Goal: Task Accomplishment & Management: Manage account settings

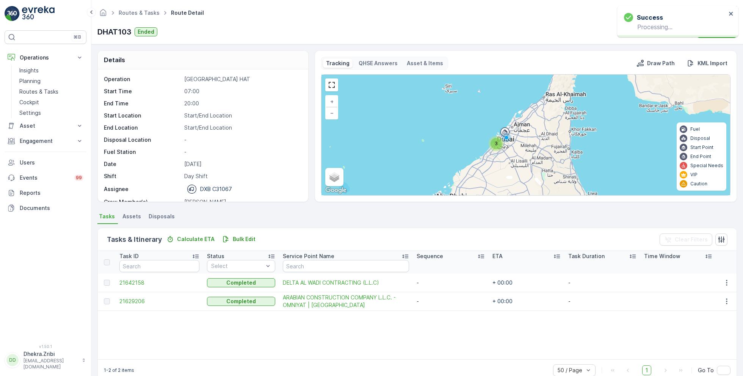
scroll to position [23, 0]
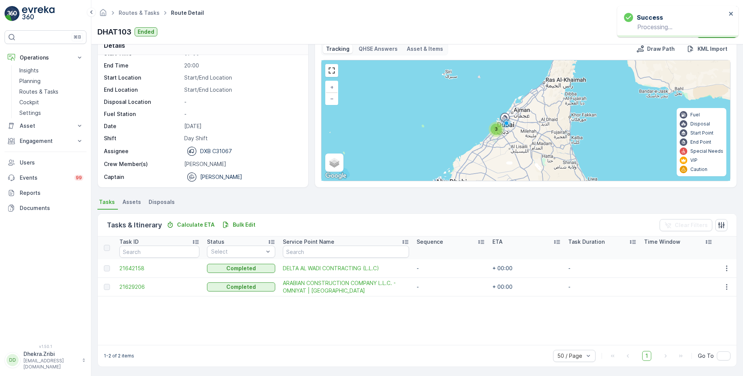
click at [138, 13] on link "Routes & Tasks" at bounding box center [139, 12] width 41 height 6
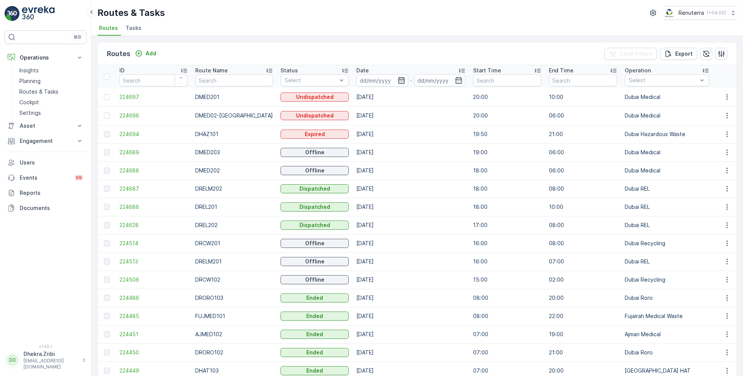
click at [398, 77] on icon "button" at bounding box center [402, 81] width 8 height 8
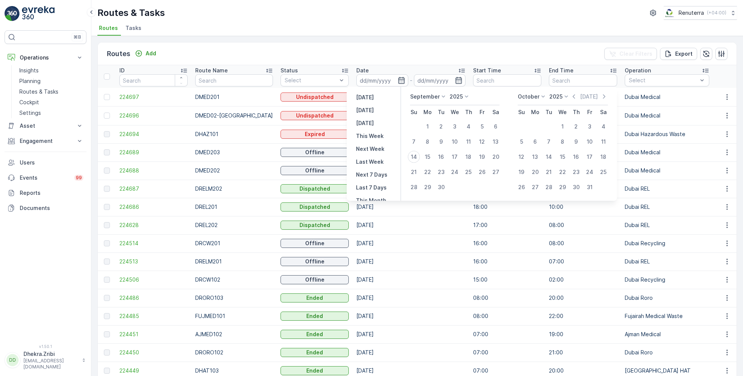
click at [132, 28] on span "Tasks" at bounding box center [133, 28] width 16 height 8
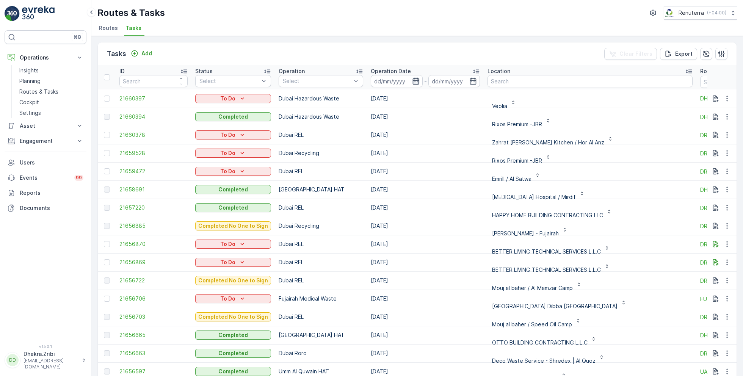
click at [415, 80] on icon "button" at bounding box center [416, 81] width 8 height 8
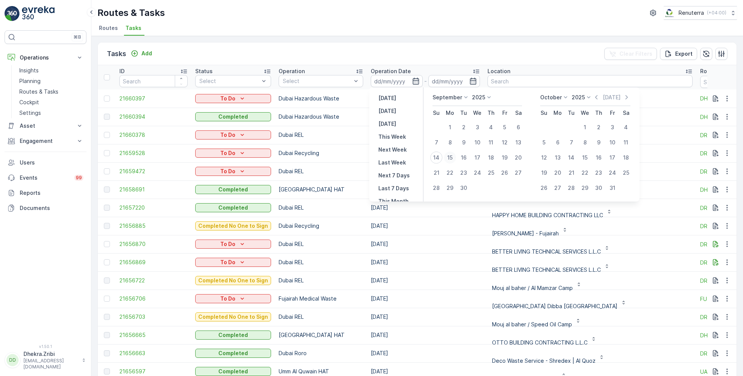
click at [451, 158] on div "15" at bounding box center [450, 158] width 12 height 12
type input "[DATE]"
click at [451, 158] on div "15" at bounding box center [450, 158] width 12 height 12
type input "[DATE]"
click at [353, 28] on ul "Routes Tasks" at bounding box center [413, 29] width 633 height 13
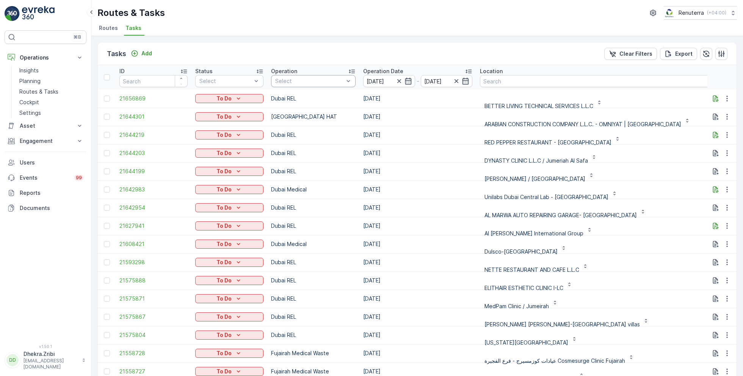
click at [305, 76] on div "Select" at bounding box center [313, 81] width 85 height 12
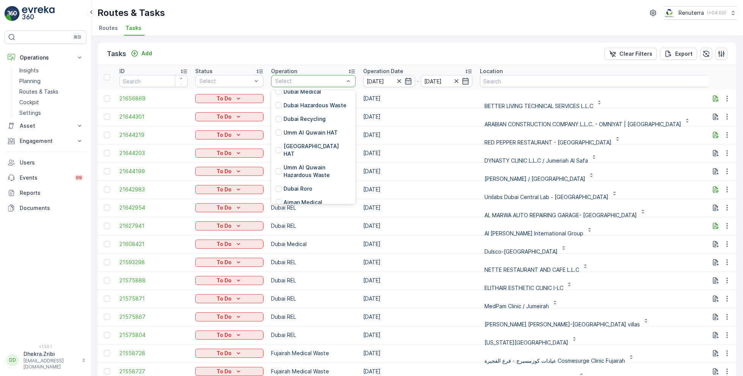
scroll to position [85, 0]
click at [299, 140] on p "[GEOGRAPHIC_DATA] HAT" at bounding box center [316, 147] width 67 height 15
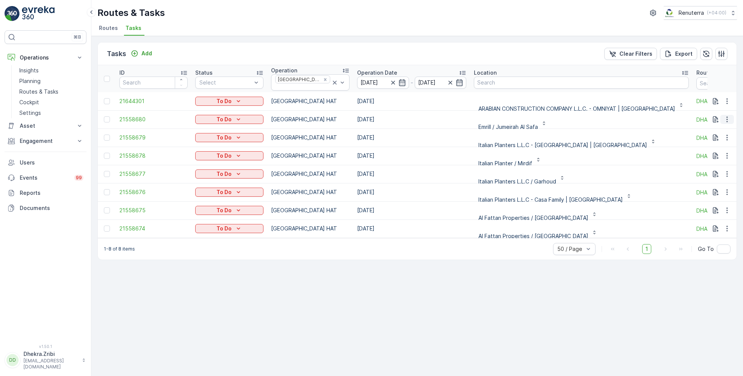
click at [725, 116] on icon "button" at bounding box center [727, 120] width 8 height 8
click at [704, 159] on span "Remove from Route" at bounding box center [714, 160] width 51 height 8
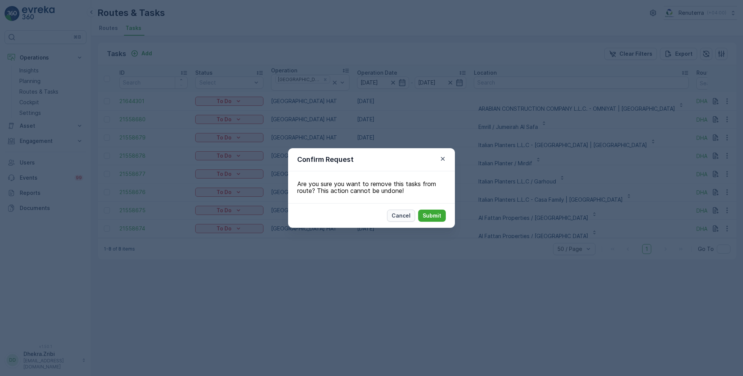
click at [400, 217] on p "Cancel" at bounding box center [401, 216] width 19 height 8
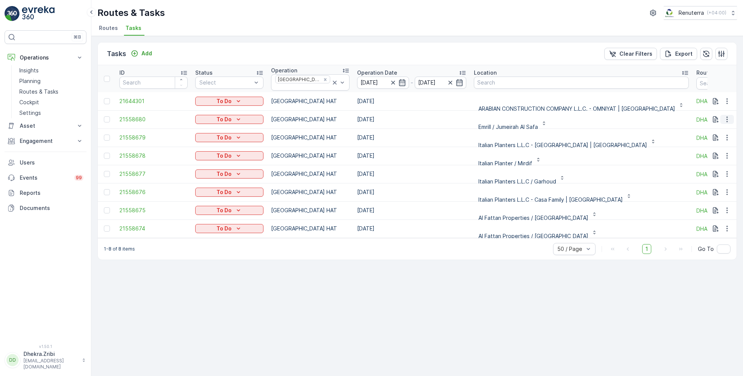
click at [725, 116] on icon "button" at bounding box center [727, 120] width 8 height 8
click at [711, 160] on span "Remove from Route" at bounding box center [714, 160] width 51 height 8
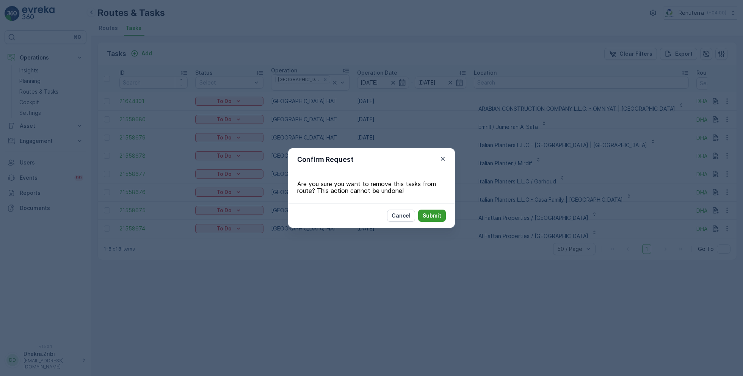
click at [434, 217] on p "Submit" at bounding box center [432, 216] width 19 height 8
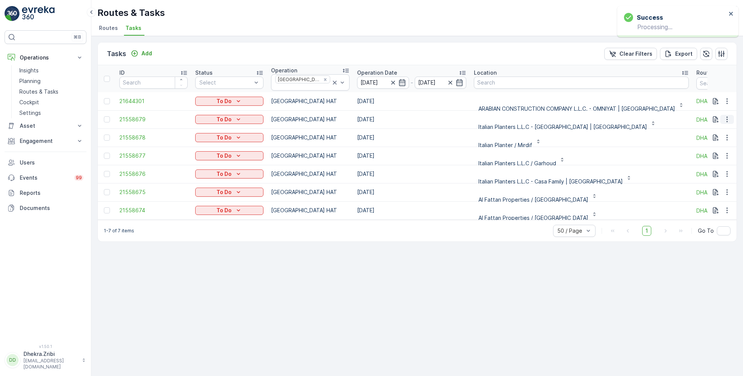
click at [726, 118] on icon "button" at bounding box center [726, 120] width 1 height 6
click at [702, 160] on span "Remove from Route" at bounding box center [714, 160] width 51 height 8
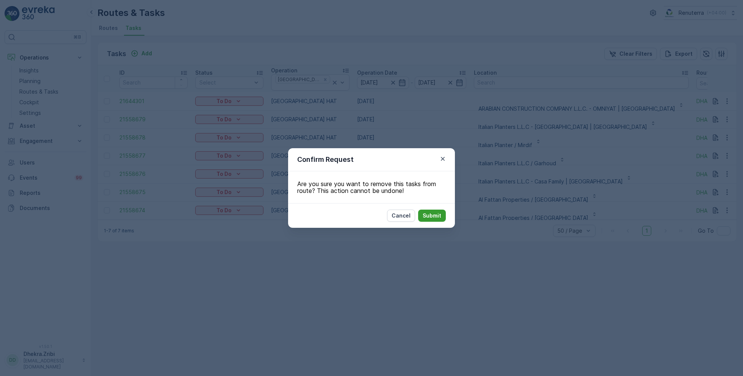
click at [432, 213] on p "Submit" at bounding box center [432, 216] width 19 height 8
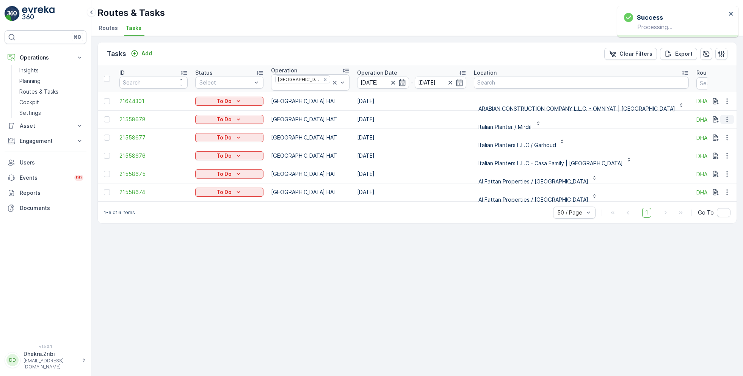
click at [724, 117] on icon "button" at bounding box center [727, 120] width 8 height 8
click at [708, 159] on span "Remove from Route" at bounding box center [714, 160] width 51 height 8
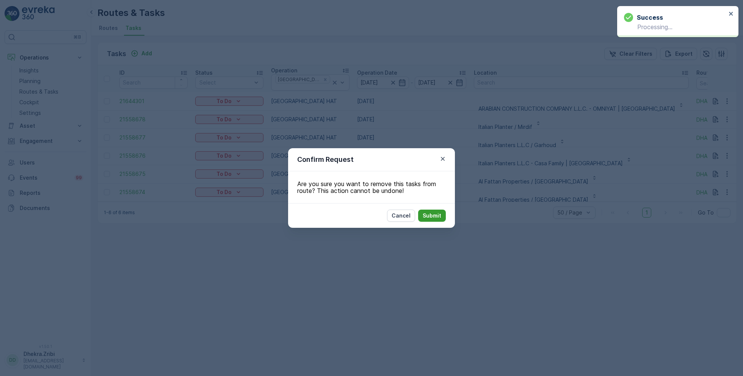
click at [430, 211] on button "Submit" at bounding box center [432, 216] width 28 height 12
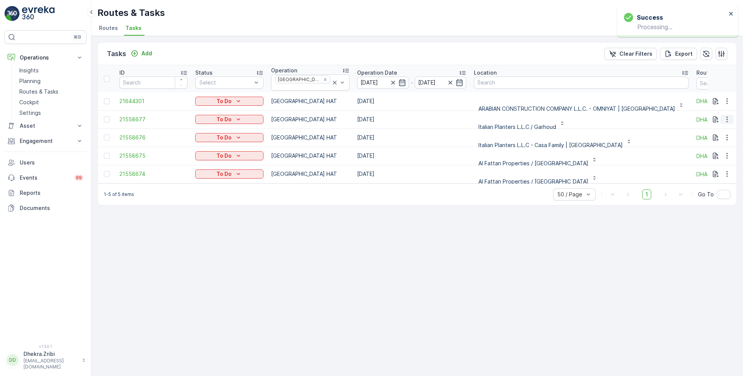
click at [726, 117] on icon "button" at bounding box center [727, 120] width 8 height 8
click at [700, 160] on span "Remove from Route" at bounding box center [714, 160] width 51 height 8
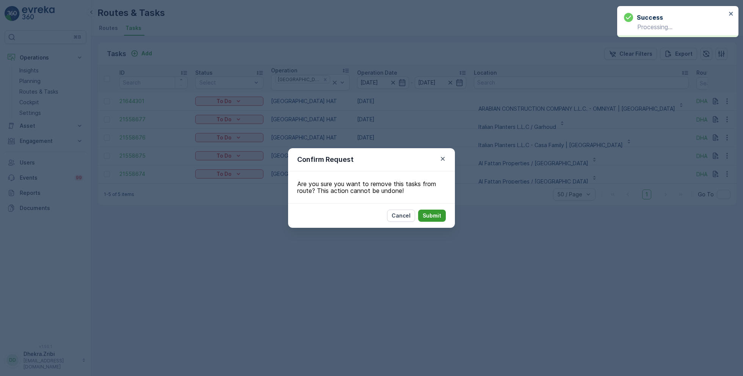
click at [432, 215] on p "Submit" at bounding box center [432, 216] width 19 height 8
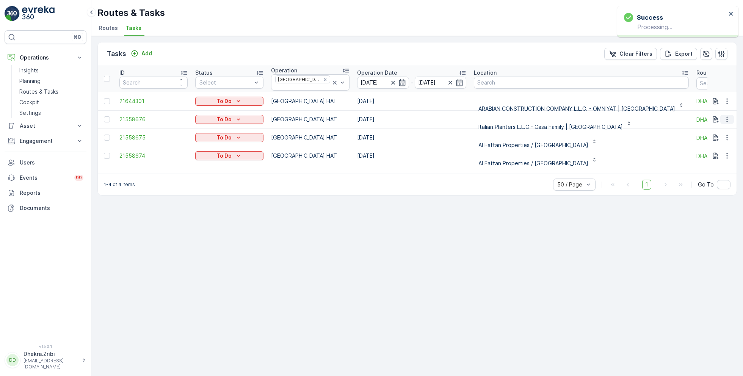
click at [728, 116] on icon "button" at bounding box center [727, 120] width 8 height 8
click at [703, 160] on span "Remove from Route" at bounding box center [714, 160] width 51 height 8
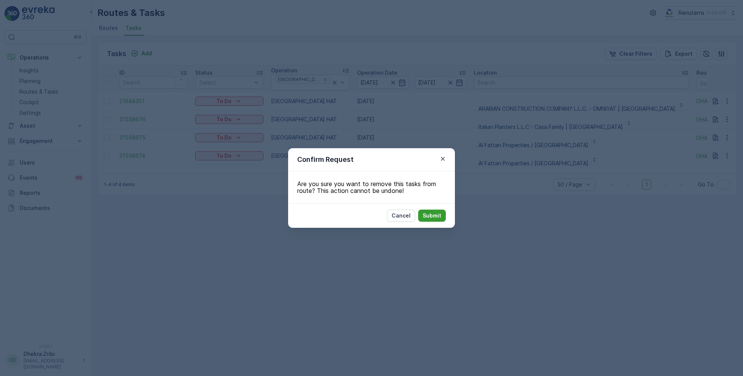
click at [437, 215] on p "Submit" at bounding box center [432, 216] width 19 height 8
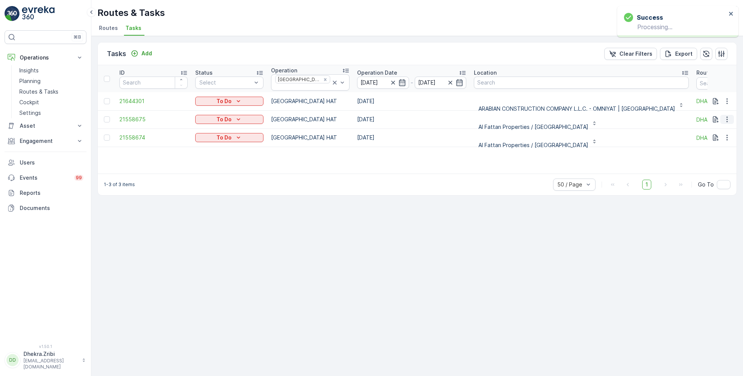
click at [728, 117] on icon "button" at bounding box center [727, 120] width 8 height 8
click at [699, 158] on span "Remove from Route" at bounding box center [714, 160] width 51 height 8
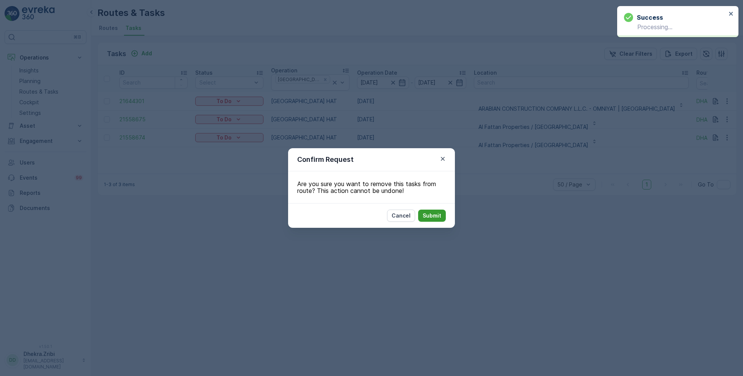
click at [439, 212] on p "Submit" at bounding box center [432, 216] width 19 height 8
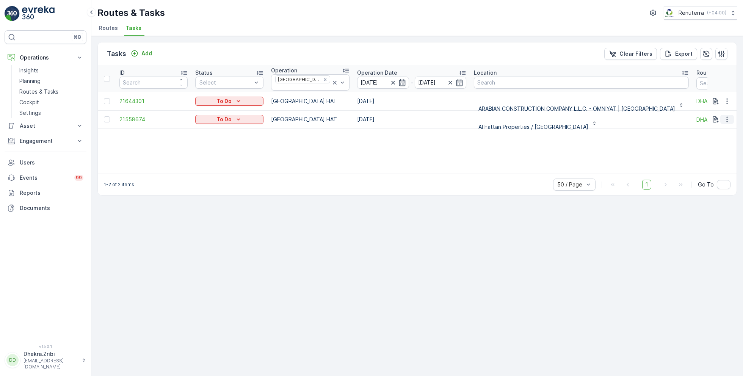
click at [728, 119] on icon "button" at bounding box center [727, 120] width 8 height 8
click at [711, 149] on span "Change Route" at bounding box center [707, 149] width 37 height 8
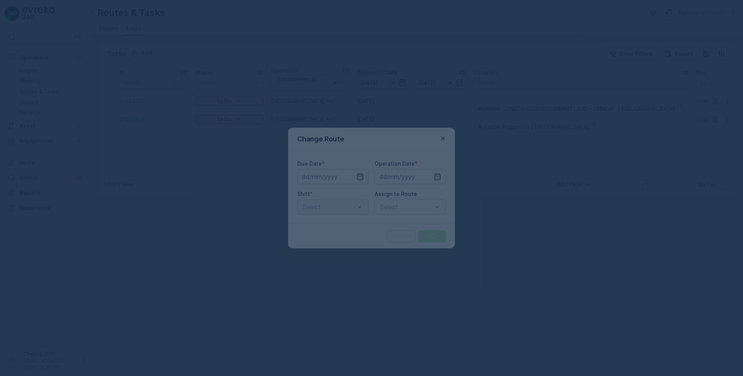
click at [711, 149] on div at bounding box center [371, 188] width 743 height 376
type input "[DATE]"
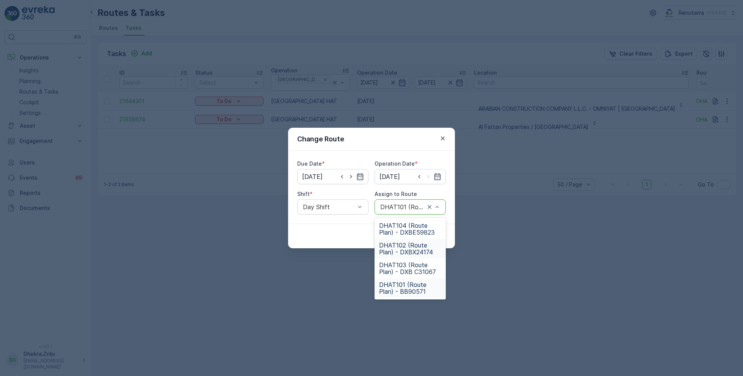
click at [399, 248] on span "DHAT102 (Route Plan) - DXBX24174" at bounding box center [410, 249] width 62 height 14
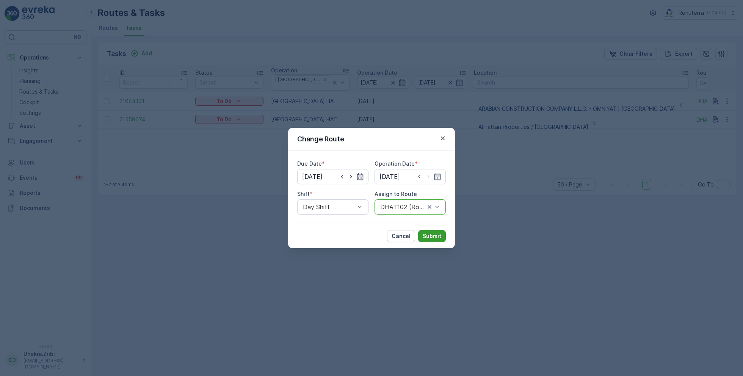
click at [436, 232] on button "Submit" at bounding box center [432, 236] width 28 height 12
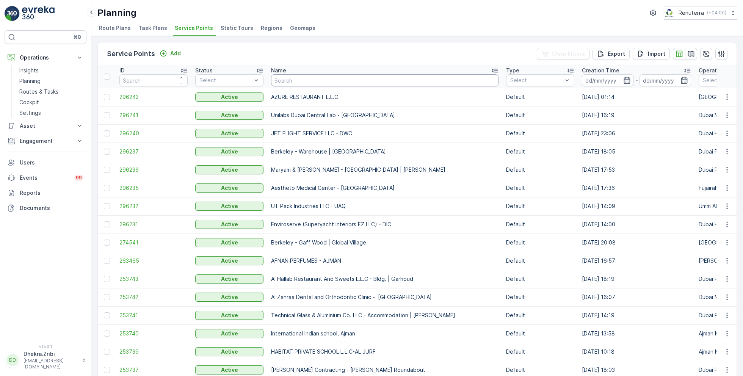
click at [298, 81] on input "text" at bounding box center [384, 80] width 227 height 12
paste input "Reliable Properties LLC-[GEOGRAPHIC_DATA]"
type input "Reliable Properties LLC-[GEOGRAPHIC_DATA]"
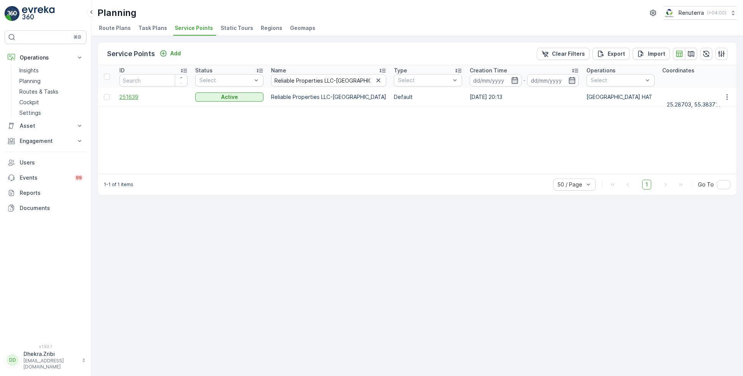
click at [135, 97] on span "251639" at bounding box center [153, 97] width 68 height 8
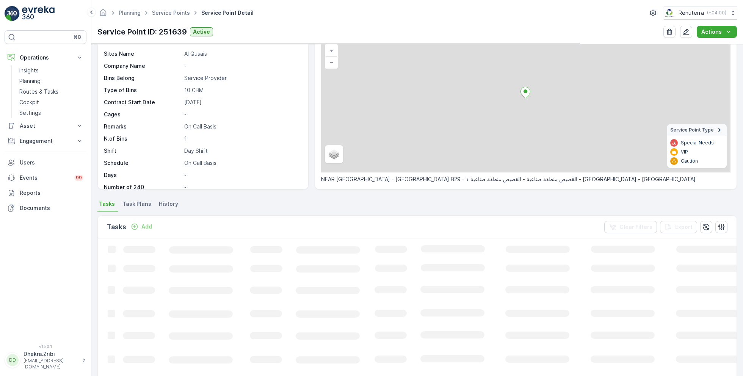
scroll to position [61, 0]
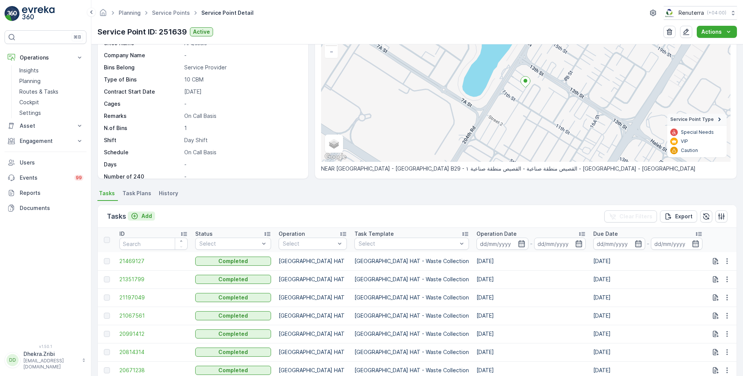
click at [144, 214] on p "Add" at bounding box center [146, 216] width 11 height 8
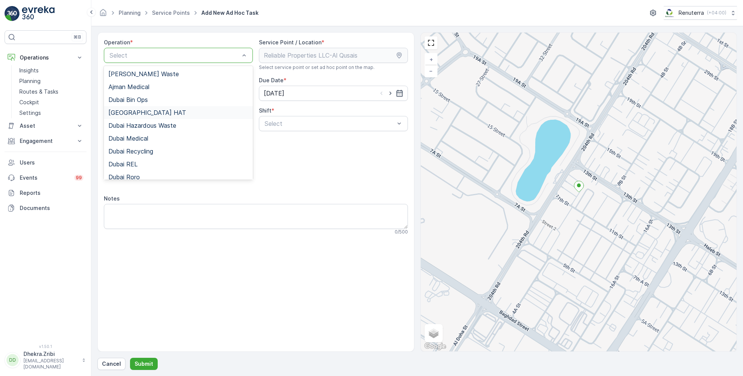
click at [135, 113] on span "[GEOGRAPHIC_DATA] HAT" at bounding box center [147, 112] width 78 height 7
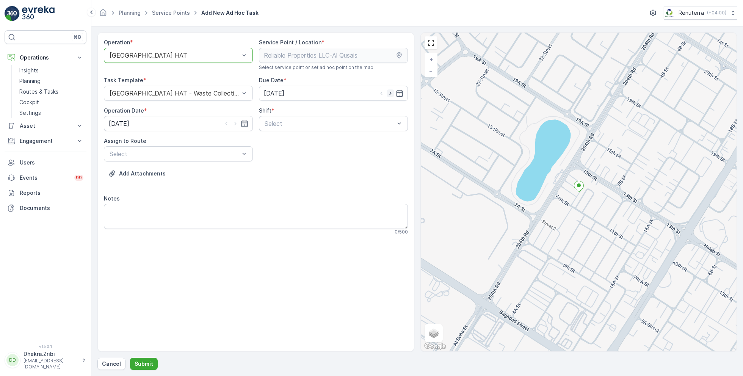
click at [393, 92] on icon "button" at bounding box center [391, 93] width 8 height 8
type input "[DATE]"
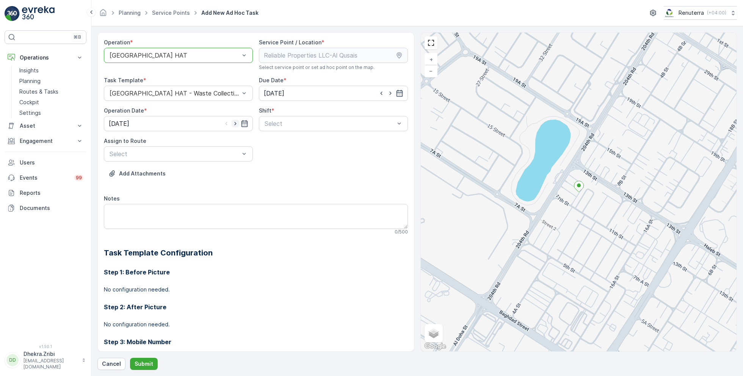
click at [233, 121] on icon "button" at bounding box center [236, 124] width 8 height 8
type input "[DATE]"
click at [272, 142] on span "Day Shift" at bounding box center [276, 142] width 27 height 7
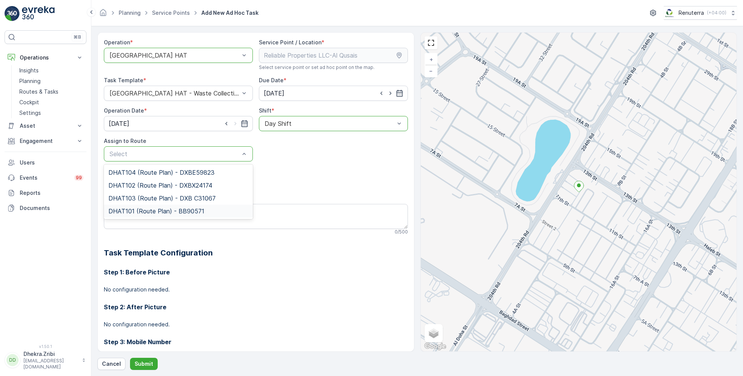
click at [144, 210] on span "DHAT101 (Route Plan) - BB90571" at bounding box center [156, 211] width 96 height 7
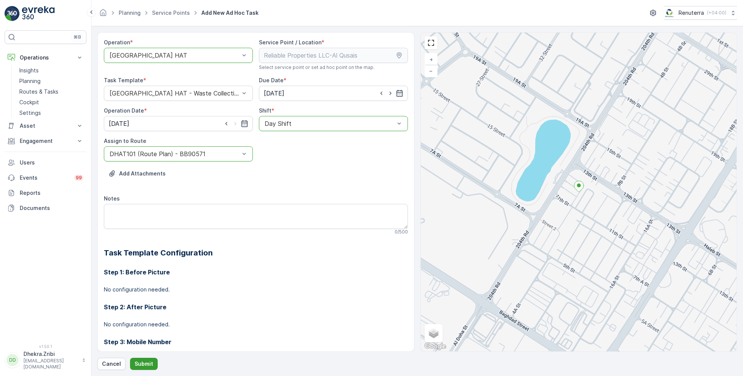
click at [142, 363] on p "Submit" at bounding box center [144, 364] width 19 height 8
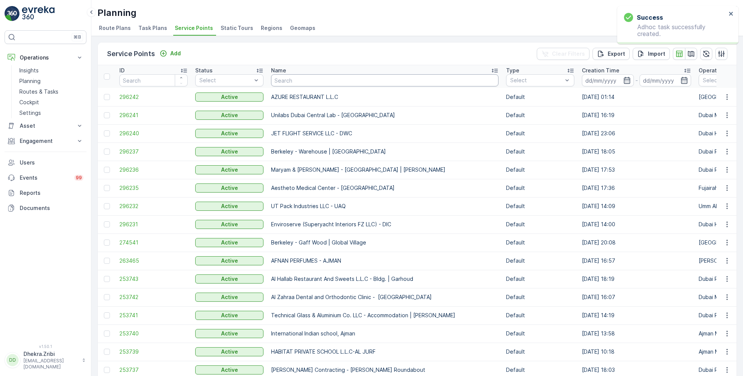
click at [310, 80] on input "text" at bounding box center [384, 80] width 227 height 12
paste input "GULF CONTRACTING AND LANDSCAPING LLC - [GEOGRAPHIC_DATA]"
type input "GULF CONTRACTING AND LANDSCAPING LLC - [GEOGRAPHIC_DATA]"
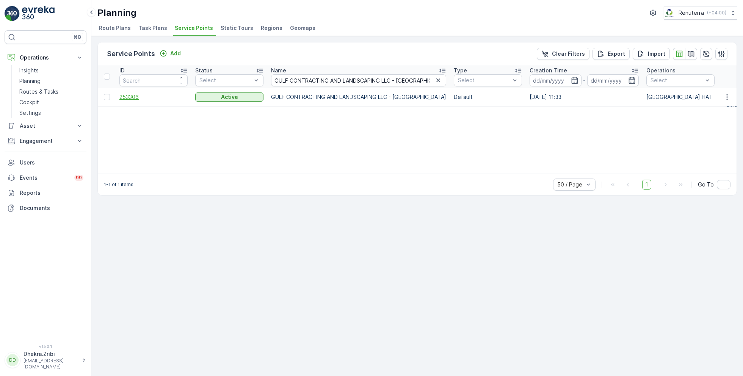
click at [123, 99] on span "253306" at bounding box center [153, 97] width 68 height 8
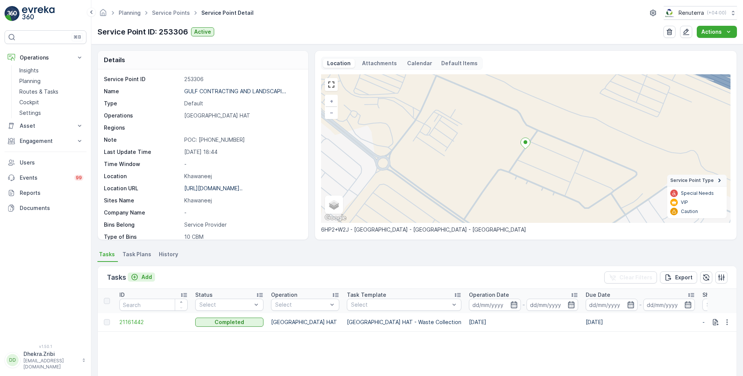
click at [146, 277] on p "Add" at bounding box center [146, 277] width 11 height 8
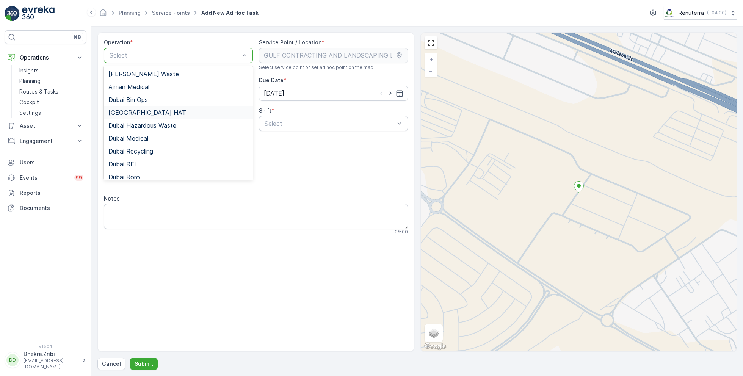
click at [140, 108] on div "Dubai HAT" at bounding box center [178, 112] width 149 height 13
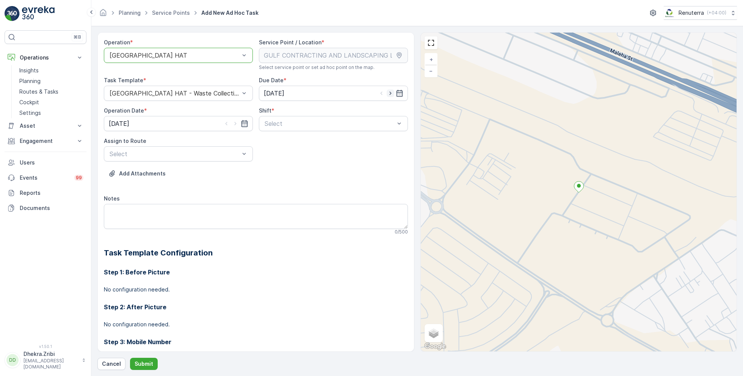
click at [391, 94] on icon "button" at bounding box center [391, 93] width 8 height 8
type input "[DATE]"
click at [236, 122] on icon "button" at bounding box center [236, 124] width 8 height 8
type input "[DATE]"
click at [274, 141] on span "Day Shift" at bounding box center [276, 142] width 27 height 7
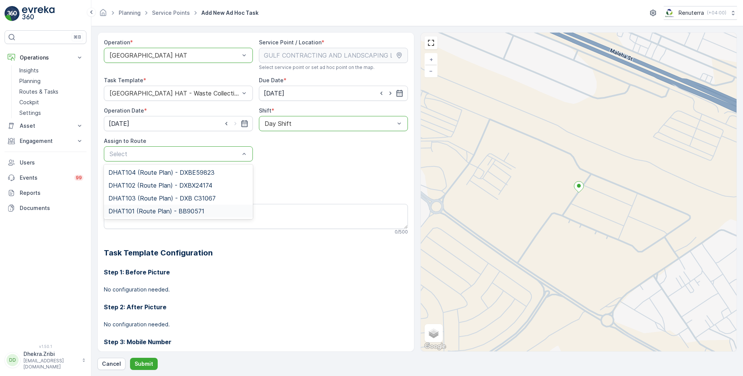
click at [144, 213] on span "DHAT101 (Route Plan) - BB90571" at bounding box center [156, 211] width 96 height 7
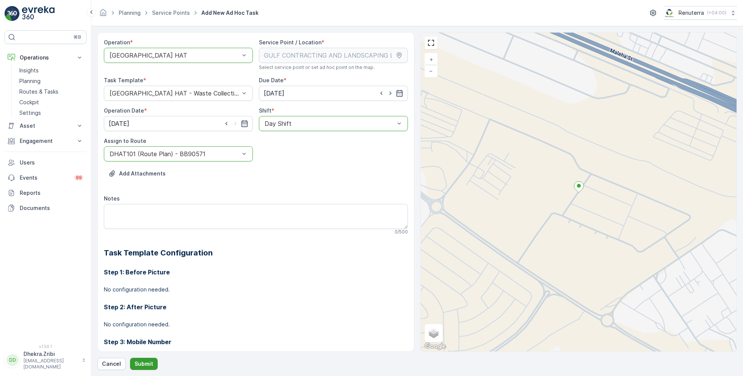
click at [139, 367] on p "Submit" at bounding box center [144, 364] width 19 height 8
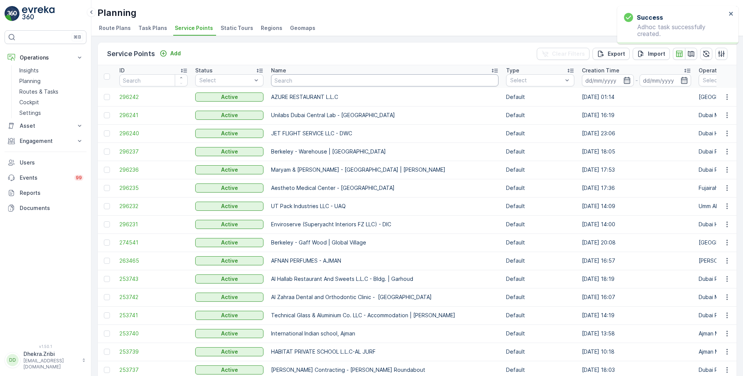
click at [301, 81] on input "text" at bounding box center [384, 80] width 227 height 12
paste input "Technical Glass & Aluminium Co. LLC - Factory 1 | Jabel Ali"
type input "Technical Glass & Aluminium Co. LLC - Factory 1 | Jabel Ali"
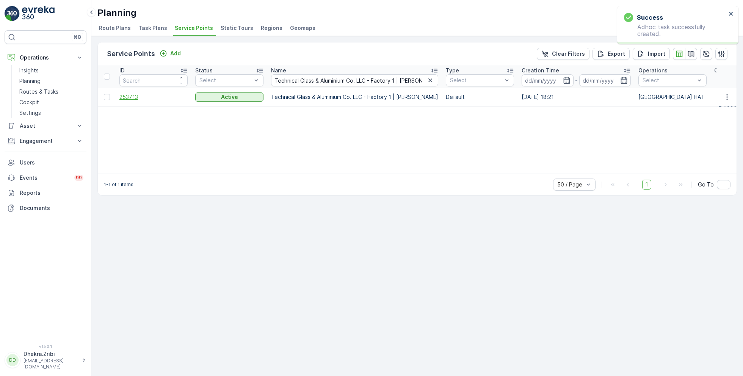
click at [139, 96] on span "253713" at bounding box center [153, 97] width 68 height 8
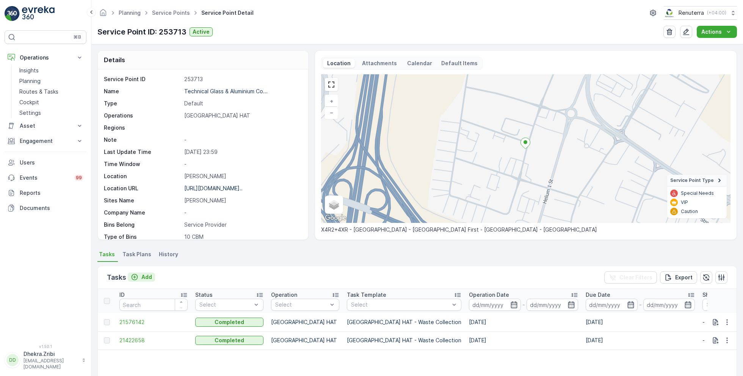
click at [144, 276] on p "Add" at bounding box center [146, 277] width 11 height 8
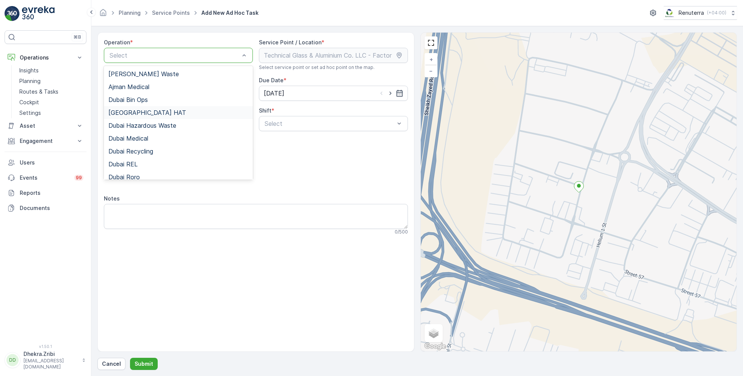
click at [144, 116] on div "Dubai HAT" at bounding box center [178, 112] width 149 height 13
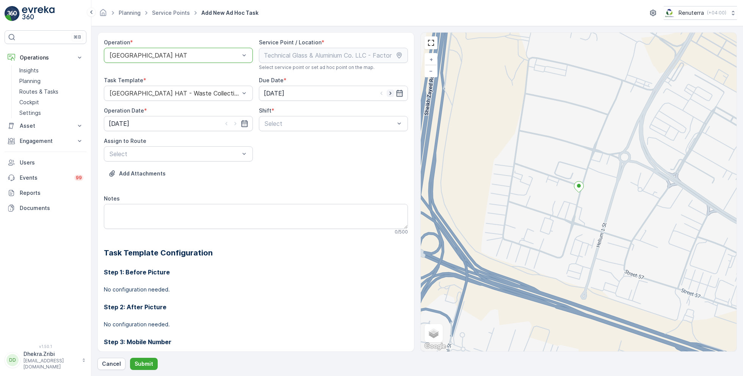
click at [390, 94] on icon "button" at bounding box center [391, 93] width 8 height 8
type input "[DATE]"
click at [235, 122] on icon "button" at bounding box center [235, 123] width 2 height 3
type input "[DATE]"
click at [278, 139] on span "Day Shift" at bounding box center [276, 142] width 27 height 7
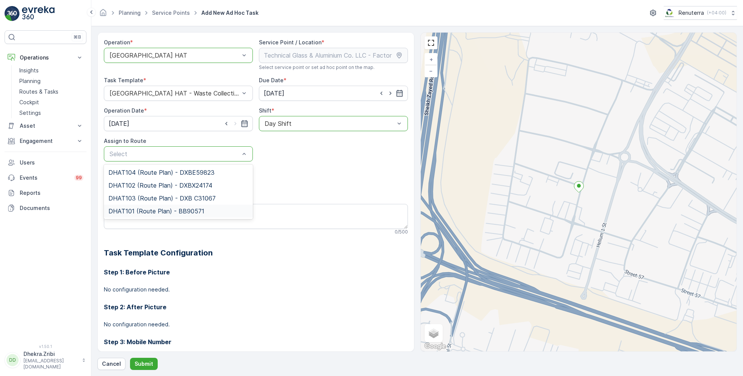
click at [147, 212] on span "DHAT101 (Route Plan) - BB90571" at bounding box center [156, 211] width 96 height 7
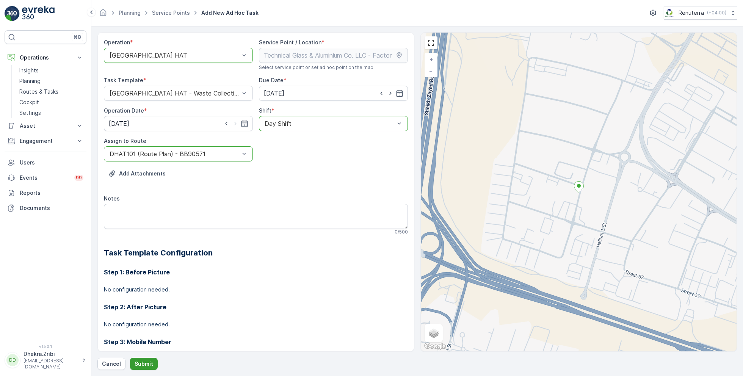
click at [145, 360] on p "Submit" at bounding box center [144, 364] width 19 height 8
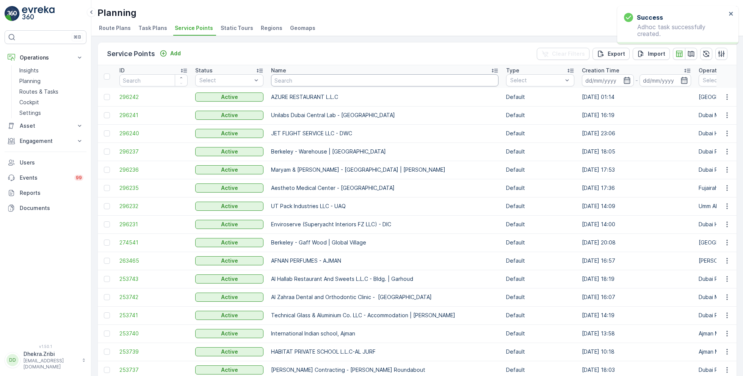
click at [321, 82] on input "text" at bounding box center [384, 80] width 227 height 12
paste input "SOBHA CONSTRUCTIONS LLC - RIVERSIDE CRESCENT Module 1 | Ras Al Khor"
type input "SOBHA CONSTRUCTIONS LLC - RIVERSIDE CRESCENT Module 1 | Ras Al Khor"
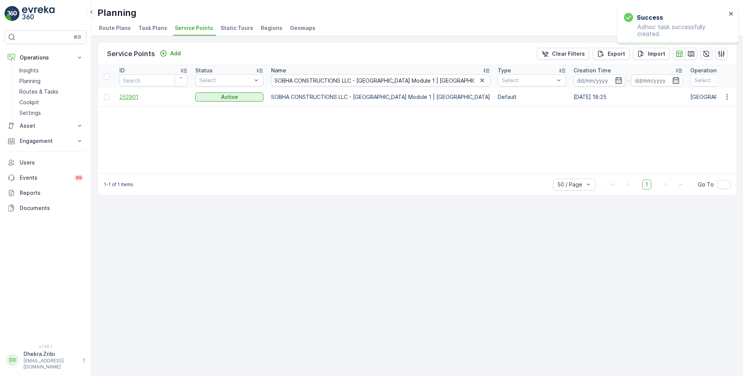
click at [133, 94] on span "252901" at bounding box center [153, 97] width 68 height 8
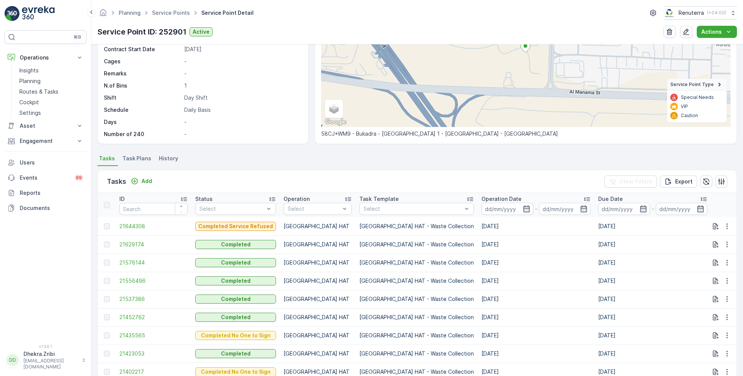
scroll to position [116, 0]
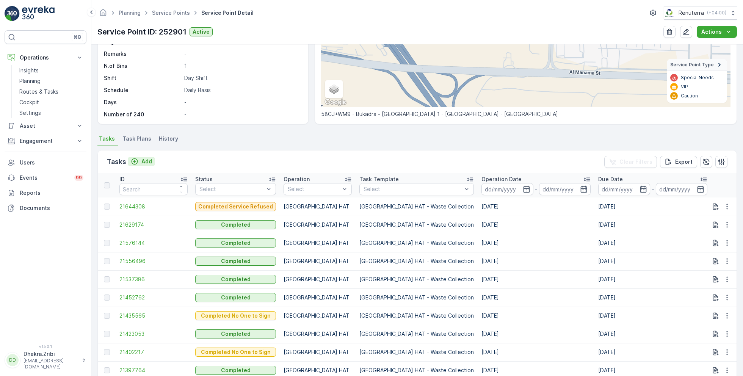
click at [147, 159] on p "Add" at bounding box center [146, 162] width 11 height 8
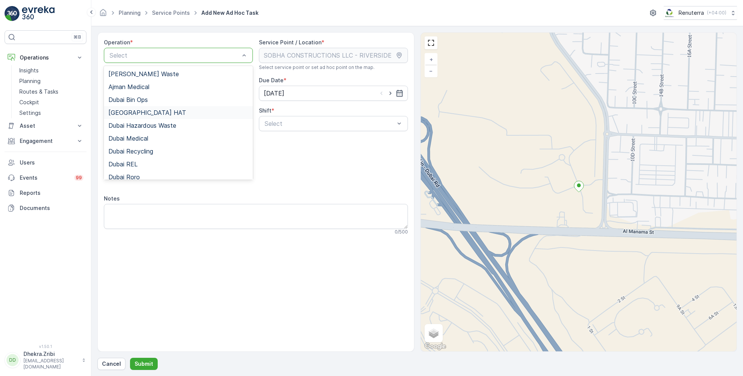
click at [141, 112] on div "Dubai HAT" at bounding box center [178, 112] width 140 height 7
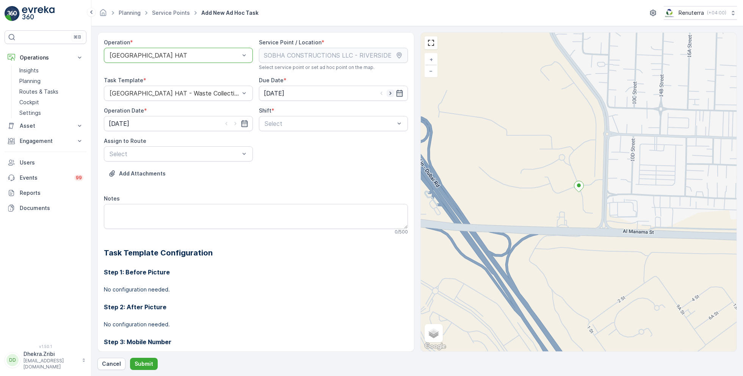
click at [392, 92] on icon "button" at bounding box center [391, 93] width 8 height 8
type input "[DATE]"
click at [234, 122] on icon "button" at bounding box center [235, 123] width 2 height 3
type input "[DATE]"
click at [279, 144] on span "Day Shift" at bounding box center [276, 142] width 27 height 7
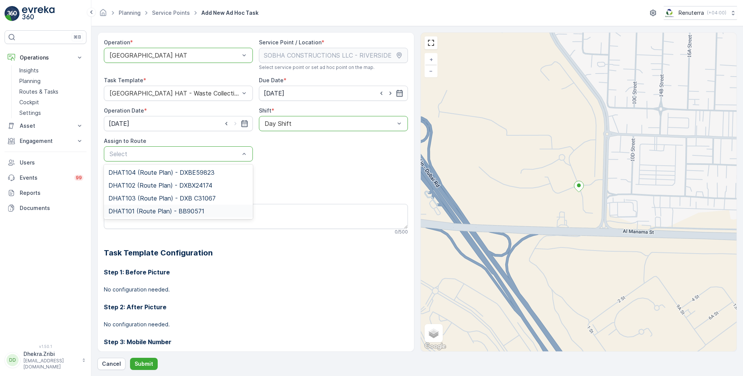
click at [147, 212] on span "DHAT101 (Route Plan) - BB90571" at bounding box center [156, 211] width 96 height 7
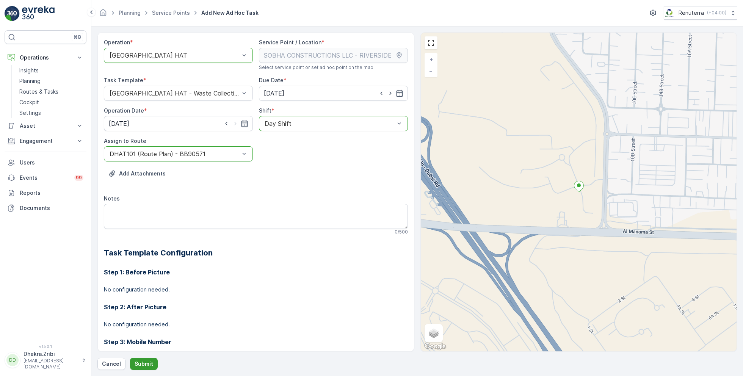
click at [141, 362] on p "Submit" at bounding box center [144, 364] width 19 height 8
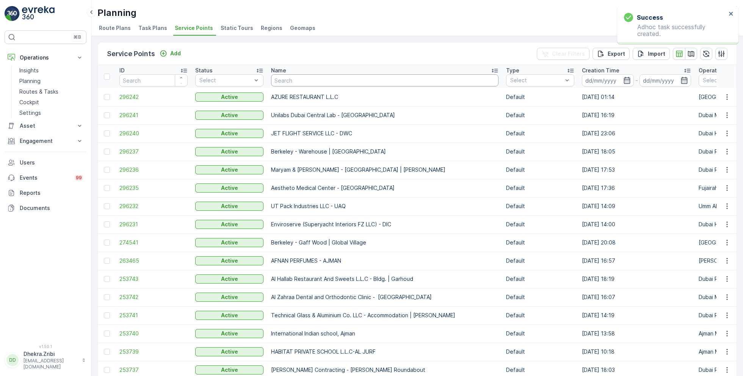
click at [310, 82] on input "text" at bounding box center [384, 80] width 227 height 12
paste input "SOBHA CONSTRUCTIONS LLC - Jumeirah Lakes Towers"
type input "SOBHA CONSTRUCTIONS LLC - Jumeirah Lakes Towers"
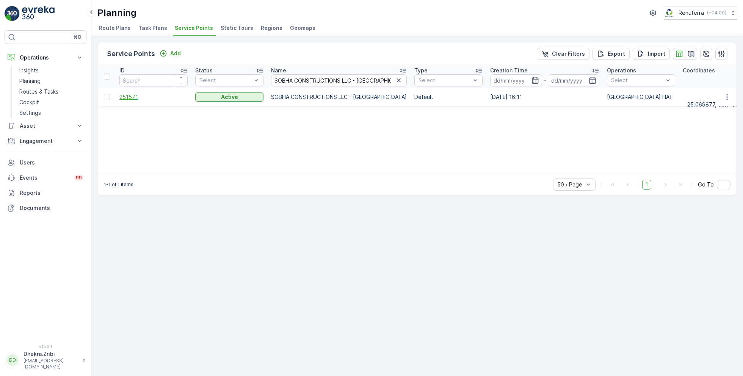
click at [131, 93] on span "251571" at bounding box center [153, 97] width 68 height 8
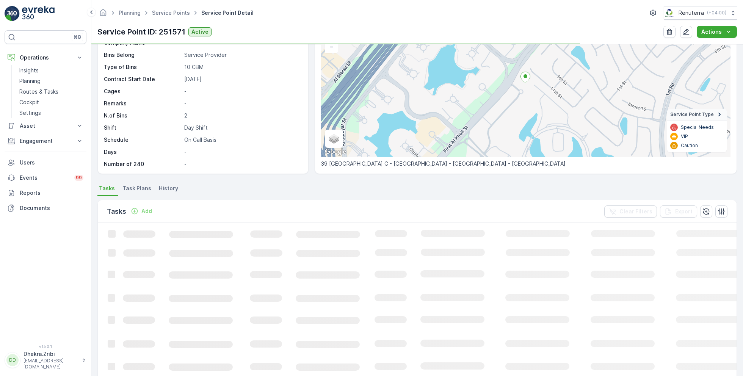
scroll to position [67, 0]
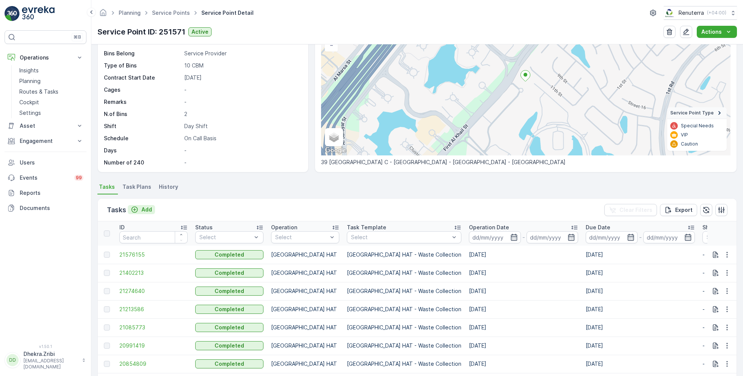
click at [138, 209] on div "Add" at bounding box center [141, 210] width 21 height 8
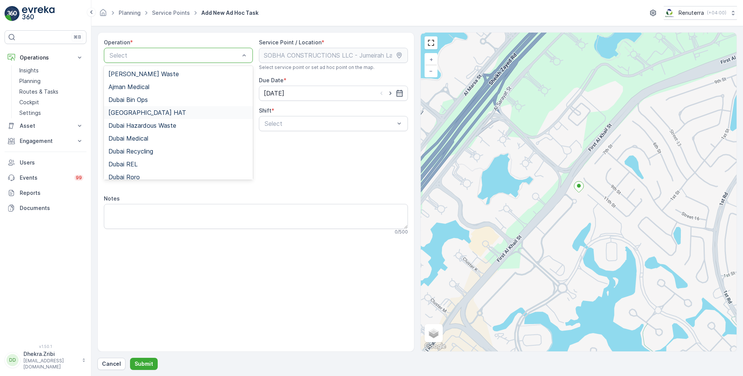
click at [143, 110] on div "Dubai HAT" at bounding box center [178, 112] width 140 height 7
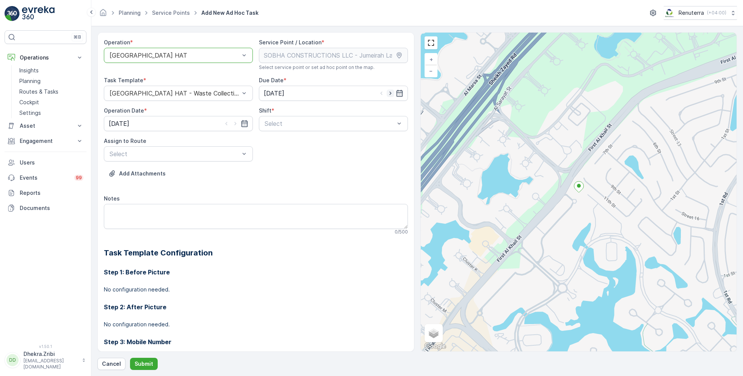
click at [388, 93] on icon "button" at bounding box center [391, 93] width 8 height 8
type input "[DATE]"
click at [234, 124] on icon "button" at bounding box center [235, 123] width 2 height 3
type input "[DATE]"
click at [282, 140] on span "Day Shift" at bounding box center [276, 142] width 27 height 7
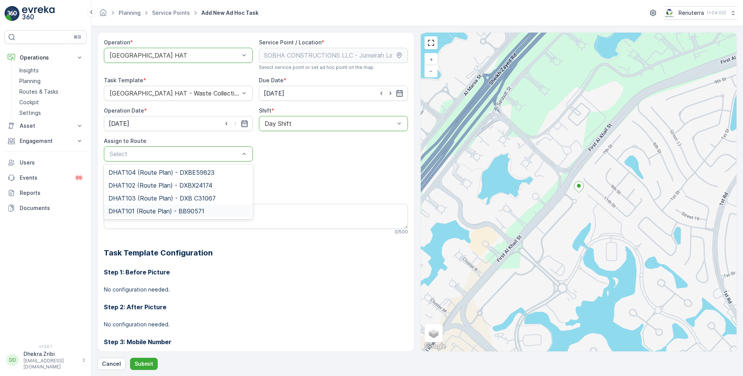
click at [162, 209] on span "DHAT101 (Route Plan) - BB90571" at bounding box center [156, 211] width 96 height 7
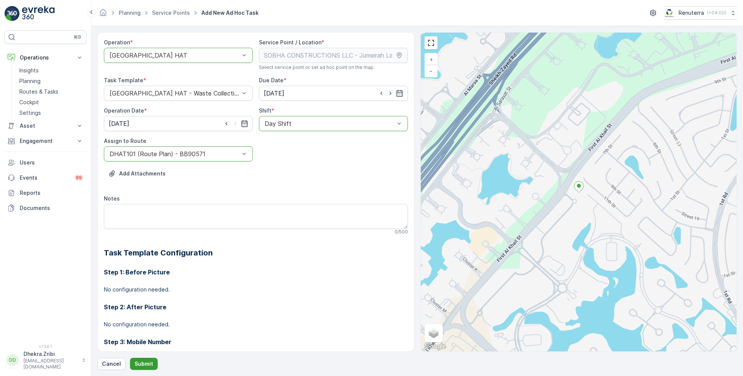
click at [136, 365] on p "Submit" at bounding box center [144, 364] width 19 height 8
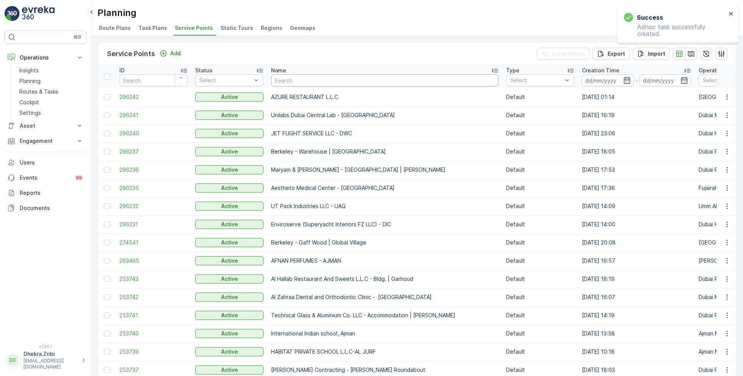
click at [298, 78] on input "text" at bounding box center [384, 80] width 227 height 12
paste input "MAQAD BUILDING CONTRACTING L.L.C - B32 VILLA | LAMER"
type input "MAQAD BUILDING CONTRACTING L.L.C - B32 VILLA | LAMER"
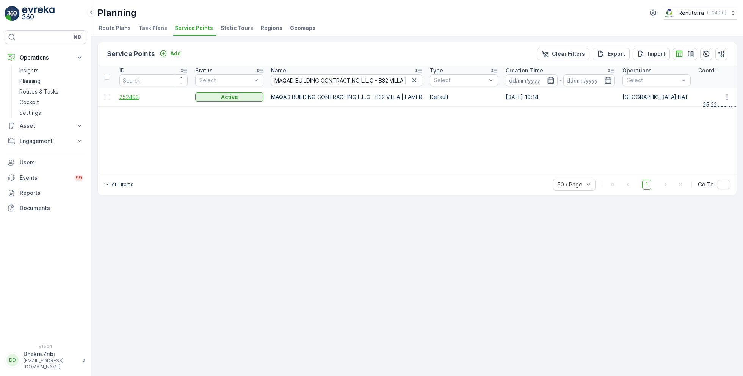
click at [132, 93] on span "252493" at bounding box center [153, 97] width 68 height 8
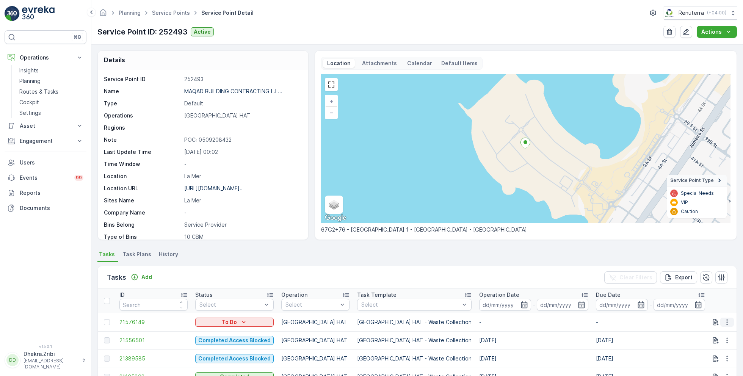
click at [726, 323] on icon "button" at bounding box center [726, 322] width 1 height 6
click at [707, 285] on span "Change Route" at bounding box center [707, 286] width 37 height 8
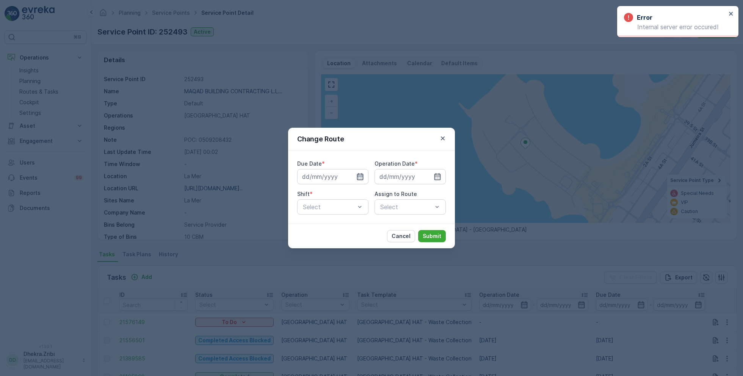
click at [359, 177] on icon "button" at bounding box center [360, 177] width 8 height 8
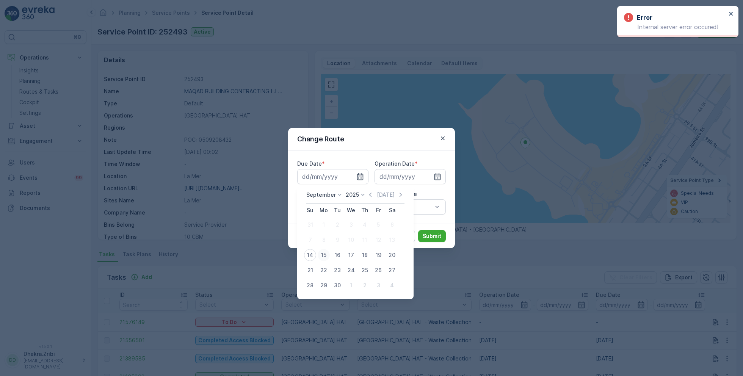
click at [319, 254] on div "15" at bounding box center [324, 255] width 12 height 12
type input "[DATE]"
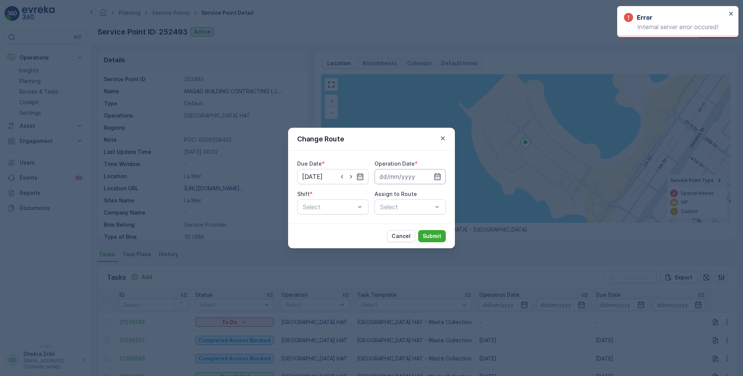
click at [428, 175] on input at bounding box center [409, 176] width 71 height 15
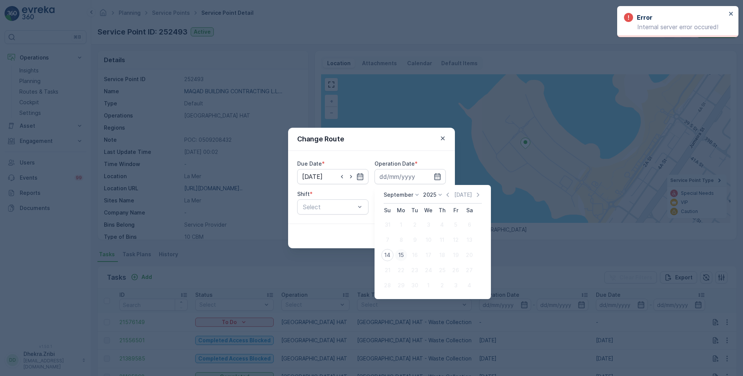
click at [401, 254] on div "15" at bounding box center [401, 255] width 12 height 12
type input "[DATE]"
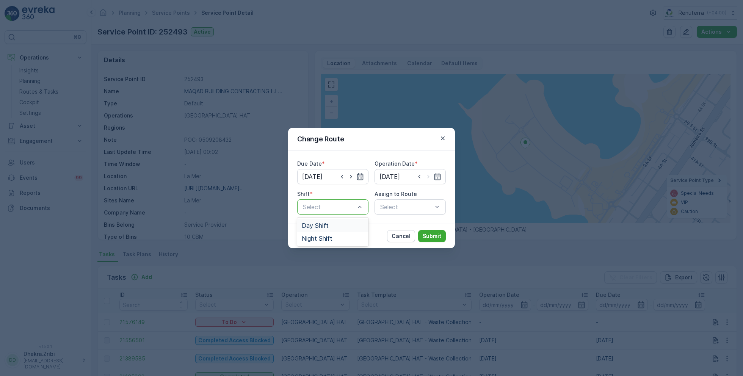
click at [316, 224] on span "Day Shift" at bounding box center [315, 225] width 27 height 7
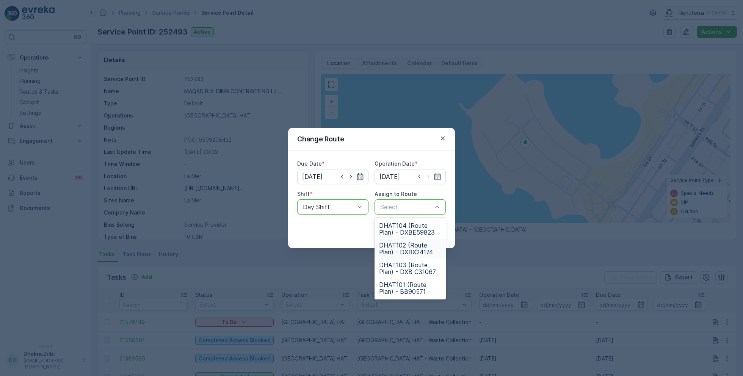
click at [404, 247] on span "DHAT102 (Route Plan) - DXBX24174" at bounding box center [410, 249] width 62 height 14
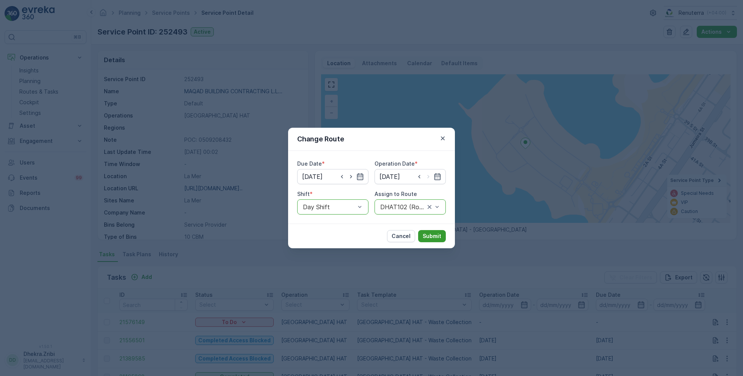
click at [434, 234] on p "Submit" at bounding box center [432, 236] width 19 height 8
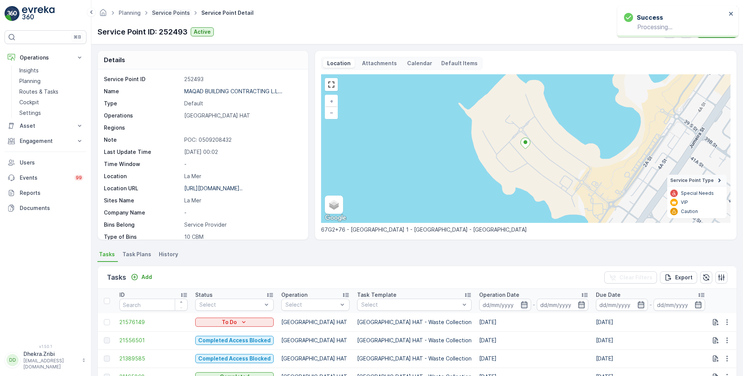
click at [168, 14] on link "Service Points" at bounding box center [171, 12] width 38 height 6
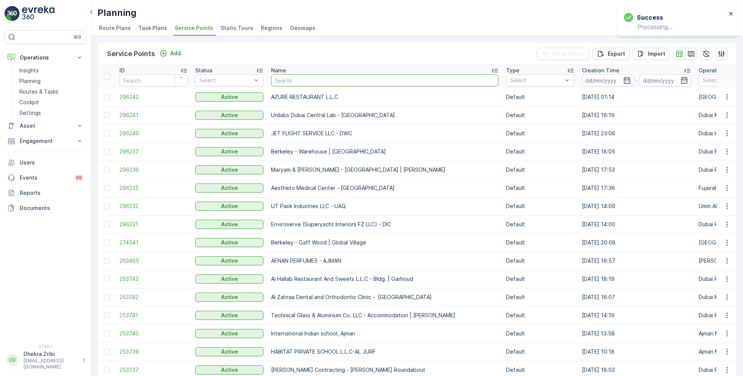
click at [282, 81] on input "text" at bounding box center [384, 80] width 227 height 12
paste input "MAQAD BUILDING CONTRACTING L.L.C - Villa E-39 | Peral Jumeriah"
type input "MAQAD BUILDING CONTRACTING L.L.C - Villa E-39 | Peral Jumeriah"
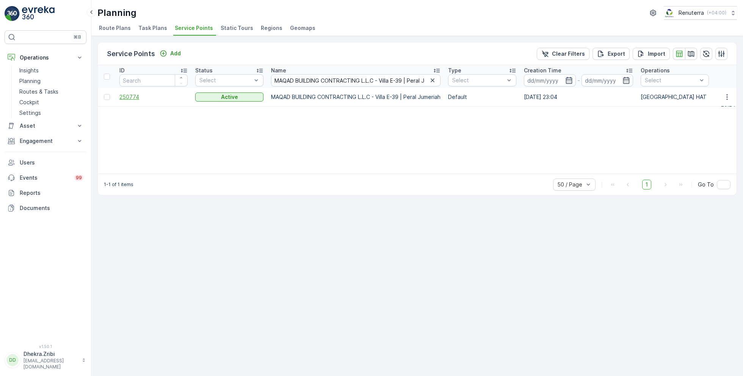
click at [129, 98] on span "250774" at bounding box center [153, 97] width 68 height 8
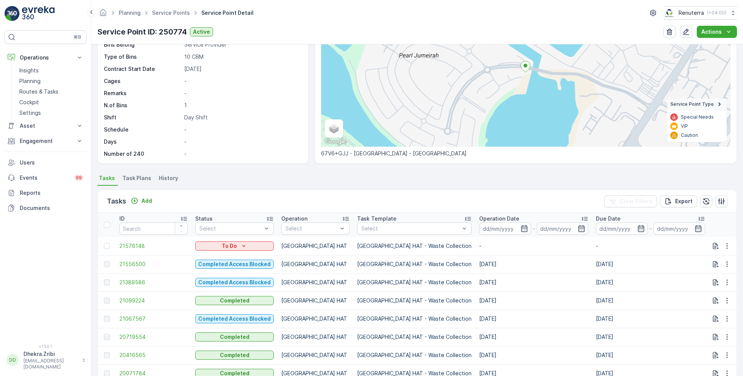
scroll to position [78, 0]
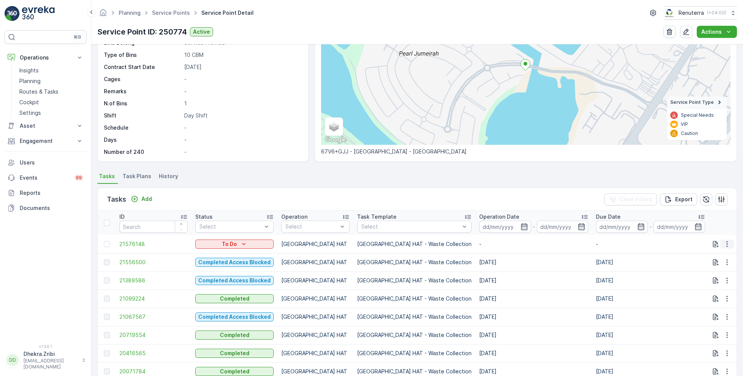
click at [724, 242] on icon "button" at bounding box center [727, 244] width 8 height 8
click at [703, 275] on span "Change Route" at bounding box center [707, 276] width 37 height 8
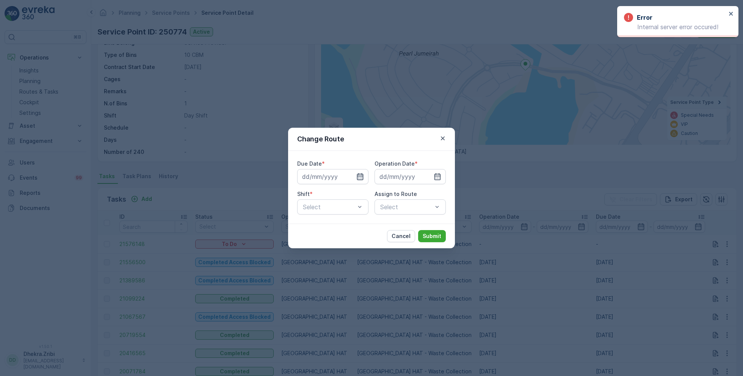
click at [359, 178] on icon "button" at bounding box center [360, 177] width 8 height 8
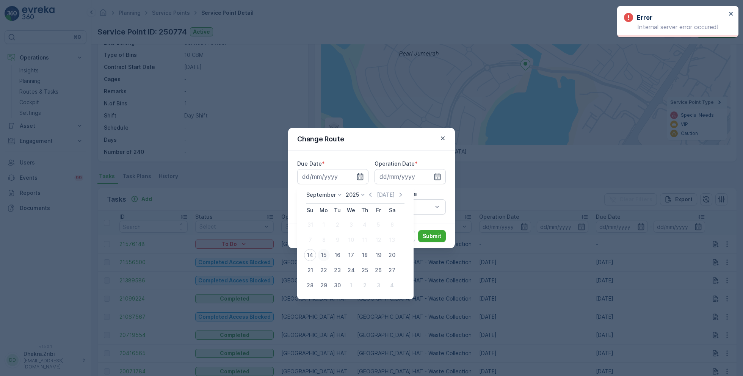
click at [325, 257] on div "15" at bounding box center [324, 255] width 12 height 12
type input "[DATE]"
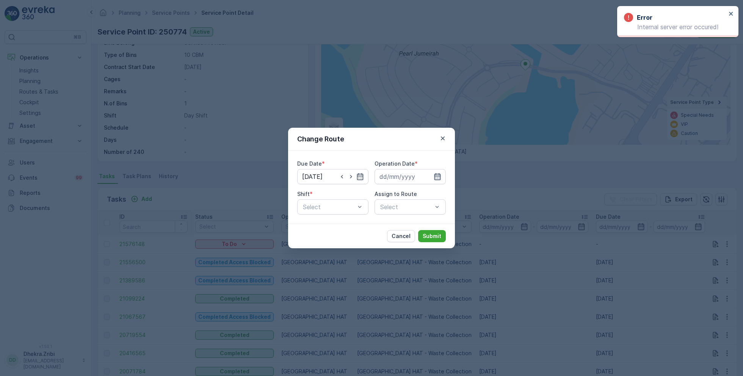
click at [437, 177] on icon "button" at bounding box center [438, 177] width 8 height 8
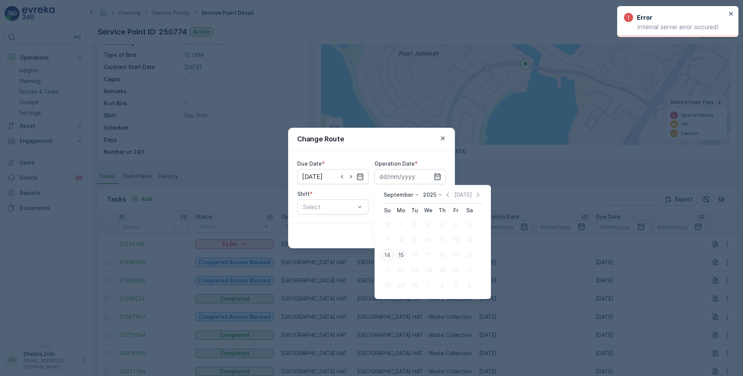
click at [399, 255] on div "15" at bounding box center [401, 255] width 12 height 12
type input "[DATE]"
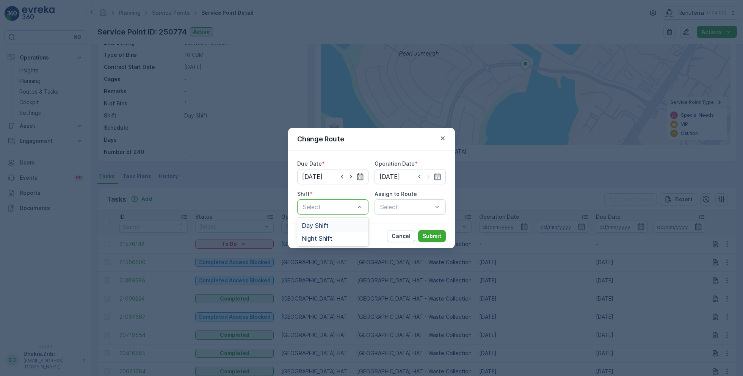
click at [320, 224] on span "Day Shift" at bounding box center [315, 225] width 27 height 7
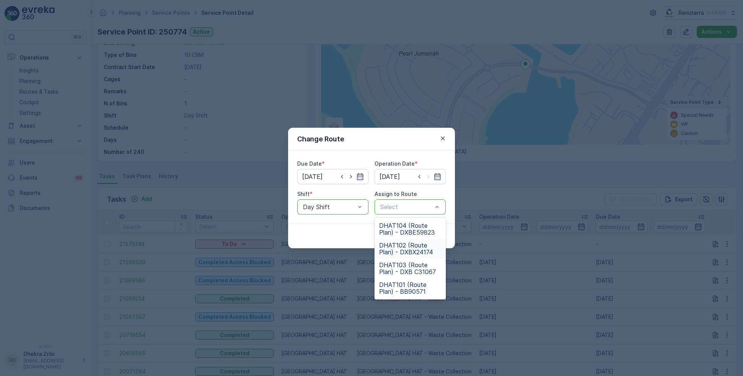
click at [407, 244] on span "DHAT102 (Route Plan) - DXBX24174" at bounding box center [410, 249] width 62 height 14
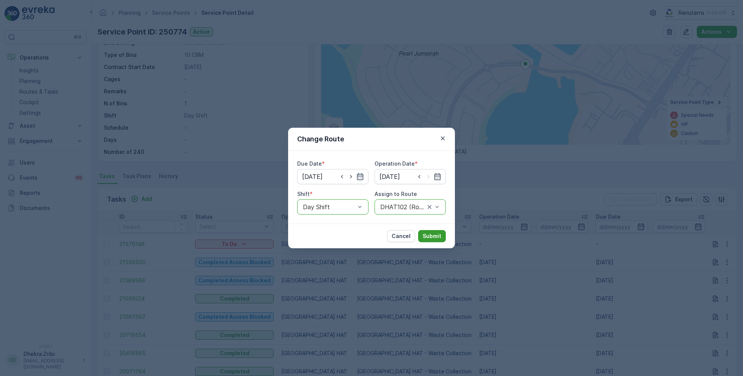
click at [432, 234] on p "Submit" at bounding box center [432, 236] width 19 height 8
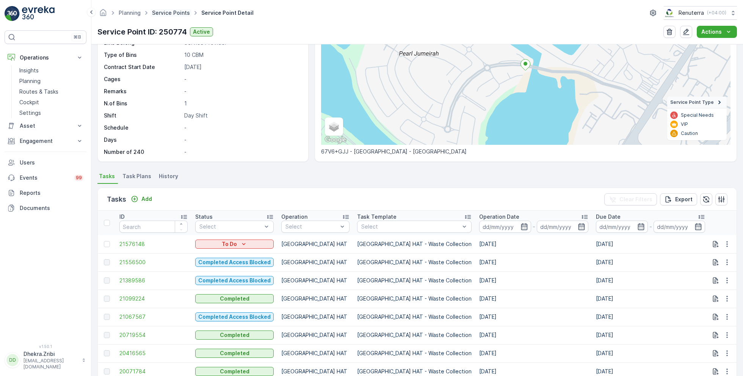
click at [165, 11] on link "Service Points" at bounding box center [171, 12] width 38 height 6
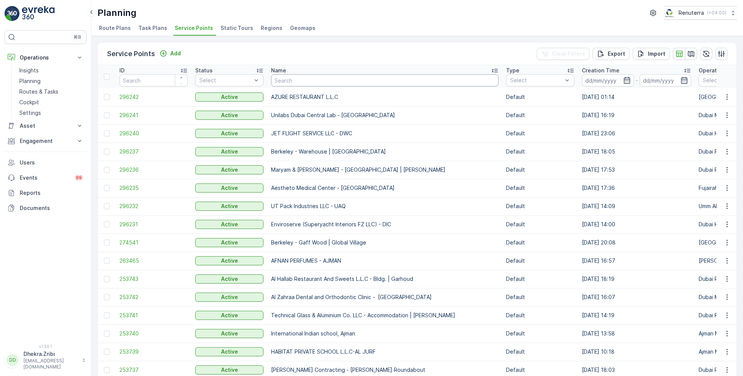
click at [302, 81] on input "text" at bounding box center [384, 80] width 227 height 12
paste input "OTTO BUILDING CONTRACTING L.L.C"
type input "OTTO BUILDING CONTRACTING L.L.C"
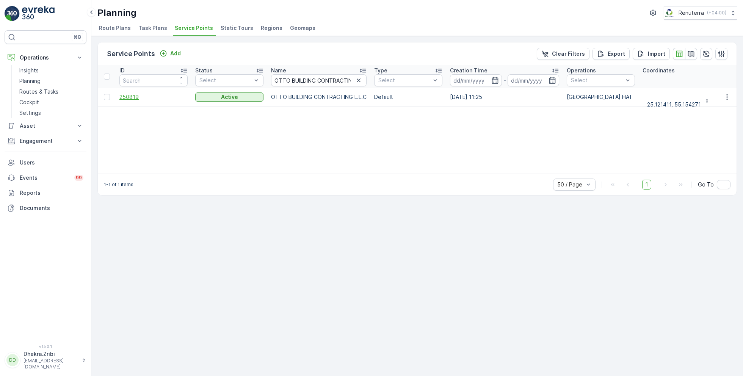
click at [130, 98] on span "250819" at bounding box center [153, 97] width 68 height 8
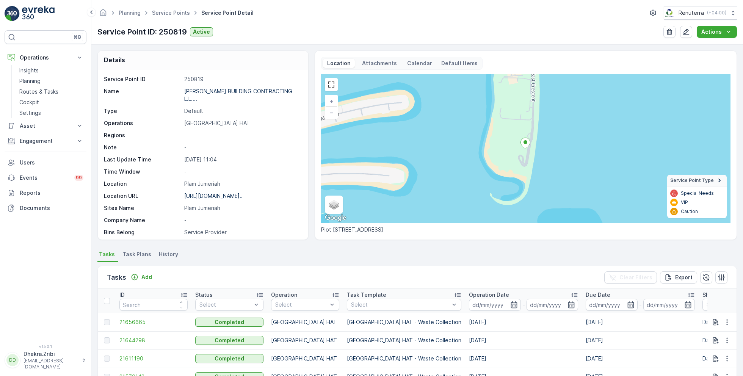
click at [228, 216] on p "-" at bounding box center [242, 220] width 116 height 8
click at [146, 274] on p "Add" at bounding box center [146, 277] width 11 height 8
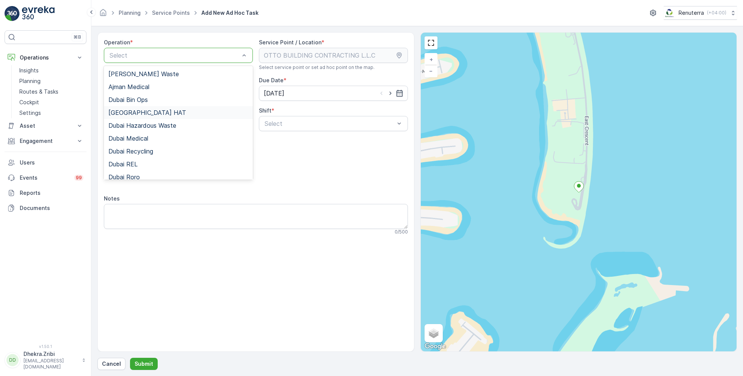
click at [139, 113] on div "Dubai HAT" at bounding box center [178, 112] width 140 height 7
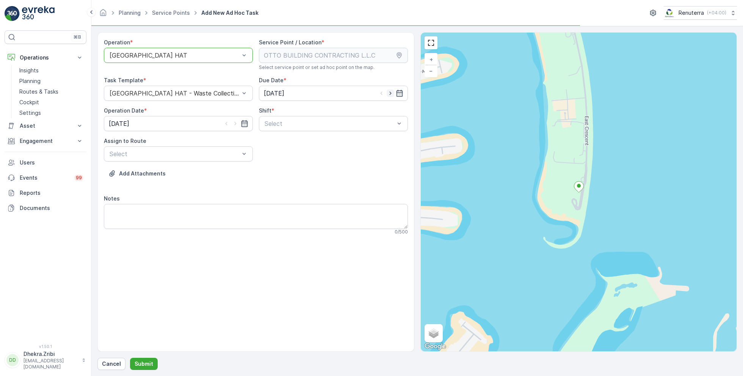
click at [391, 93] on icon "button" at bounding box center [391, 93] width 8 height 8
type input "[DATE]"
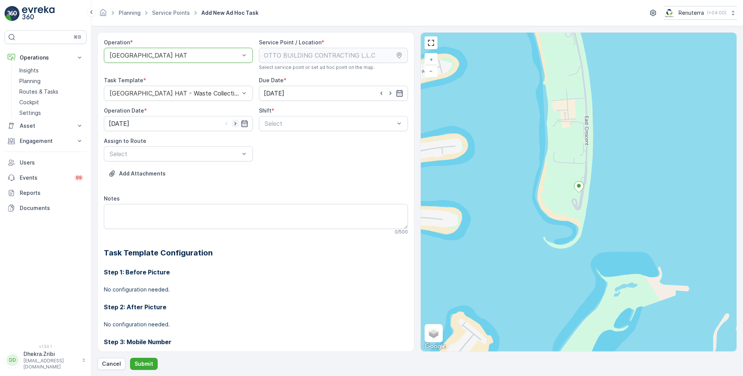
click at [233, 124] on icon "button" at bounding box center [236, 124] width 8 height 8
type input "[DATE]"
click at [280, 142] on span "Day Shift" at bounding box center [276, 142] width 27 height 7
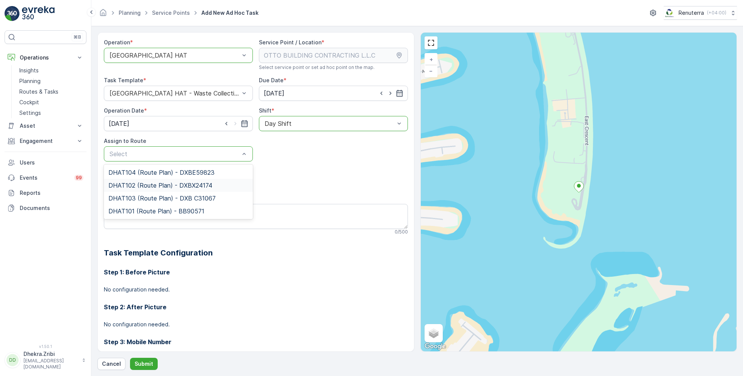
click at [144, 184] on span "DHAT102 (Route Plan) - DXBX24174" at bounding box center [160, 185] width 104 height 7
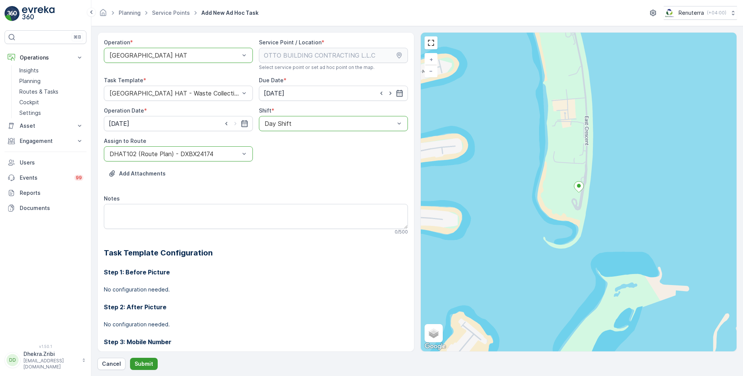
click at [136, 363] on p "Submit" at bounding box center [144, 364] width 19 height 8
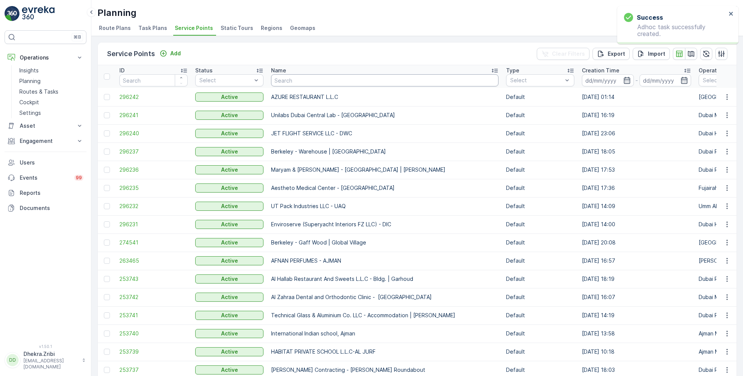
click at [301, 83] on input "text" at bounding box center [384, 80] width 227 height 12
paste input "OTTO BUILDING CONTRACTING L.L.C"
type input "OTTO BUILDING CONTRACTING L.L.C"
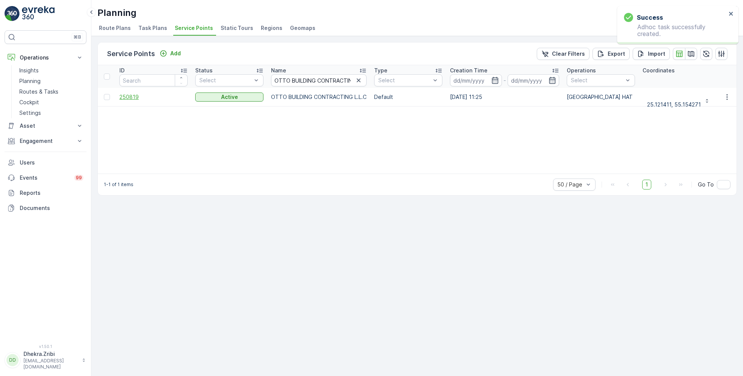
click at [133, 96] on span "250819" at bounding box center [153, 97] width 68 height 8
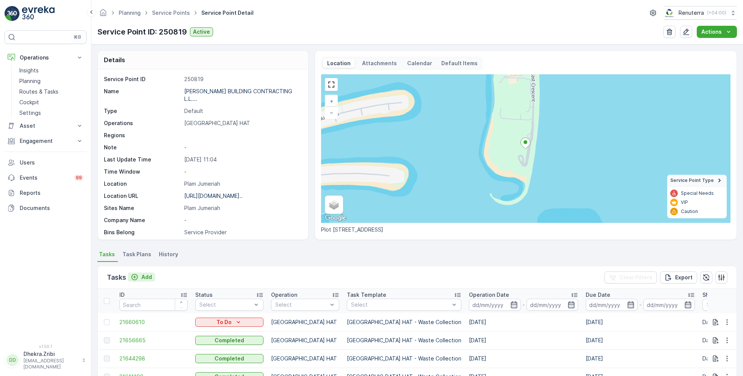
click at [146, 278] on p "Add" at bounding box center [146, 277] width 11 height 8
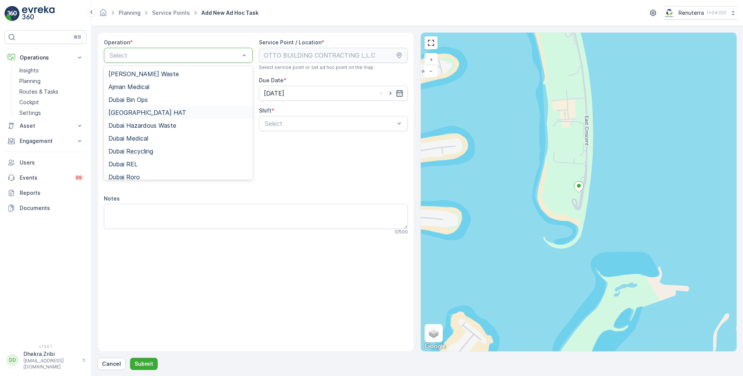
click at [135, 110] on span "Dubai HAT" at bounding box center [147, 112] width 78 height 7
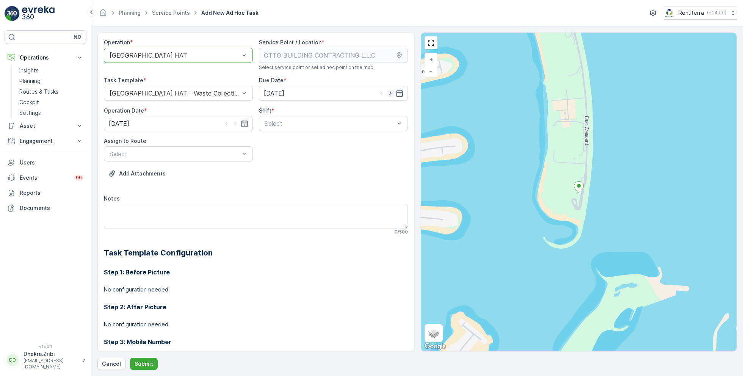
click at [387, 93] on icon "button" at bounding box center [391, 93] width 8 height 8
type input "[DATE]"
click at [233, 124] on icon "button" at bounding box center [236, 124] width 8 height 8
type input "[DATE]"
click at [277, 140] on span "Day Shift" at bounding box center [276, 142] width 27 height 7
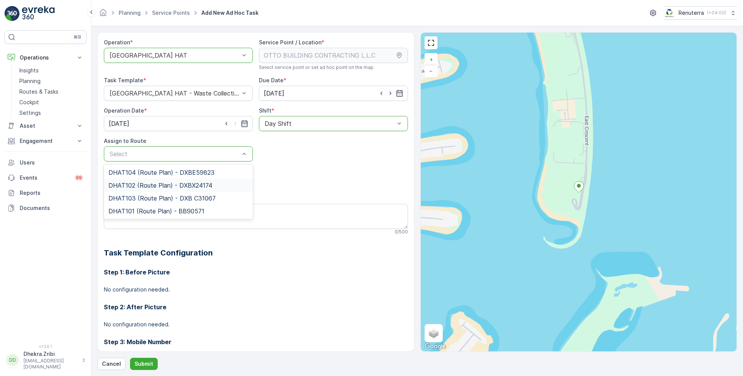
click at [144, 187] on span "DHAT102 (Route Plan) - DXBX24174" at bounding box center [160, 185] width 104 height 7
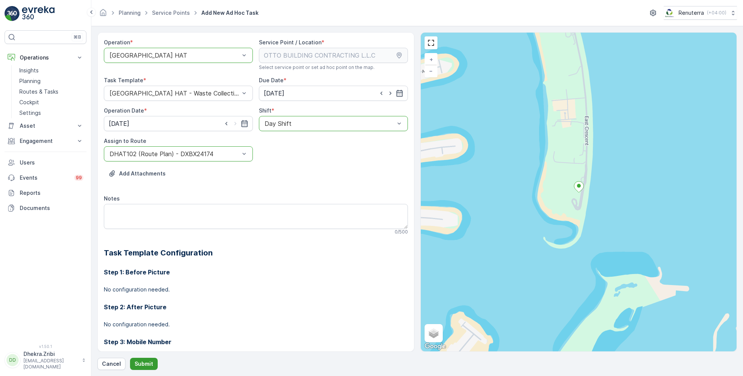
click at [135, 359] on button "Submit" at bounding box center [144, 364] width 28 height 12
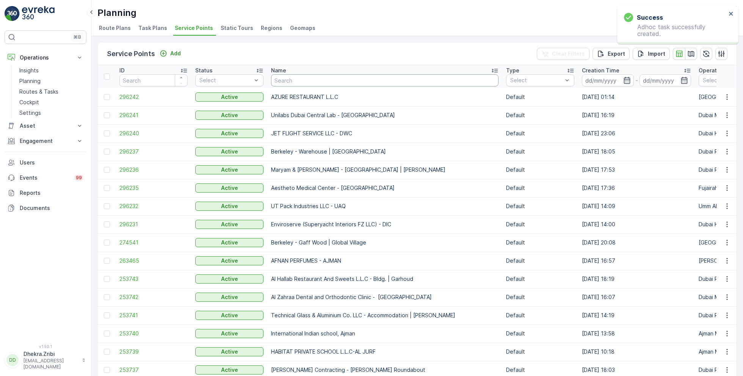
click at [321, 78] on input "text" at bounding box center [384, 80] width 227 height 12
paste input "Al Fattan Properties / Al Qudra"
type input "Al Fattan Properties / Al Qudra"
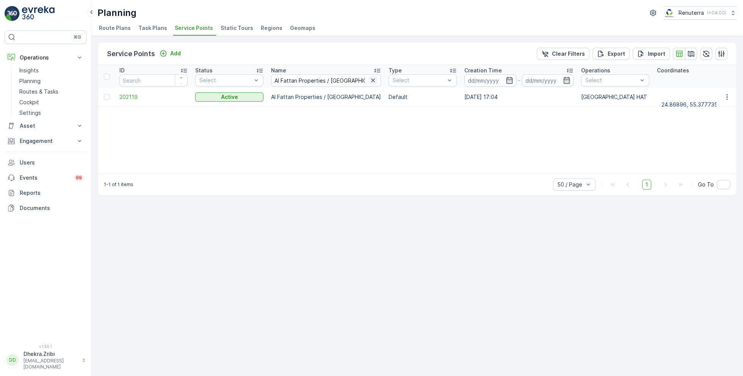
click at [369, 82] on icon "button" at bounding box center [373, 81] width 8 height 8
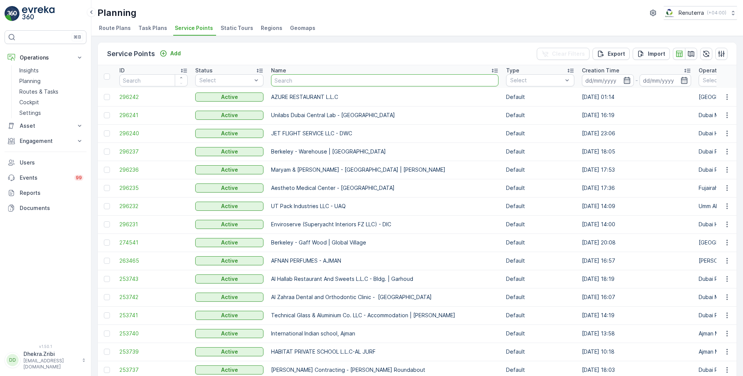
type input "ARABIAN CONSTRUCTION COMPANY L.L.C. - OMNIYAT | Business Bay"
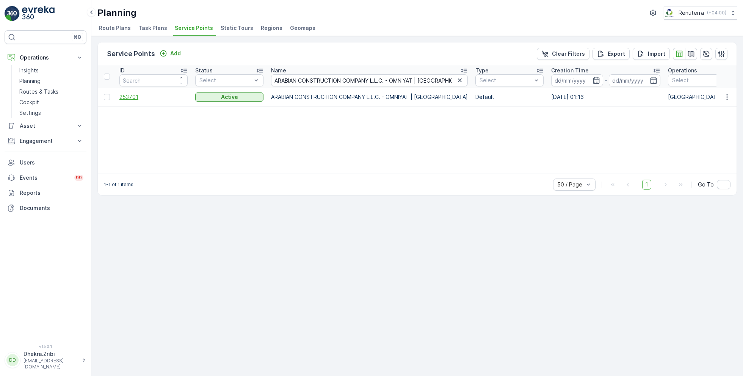
click at [132, 99] on span "253701" at bounding box center [153, 97] width 68 height 8
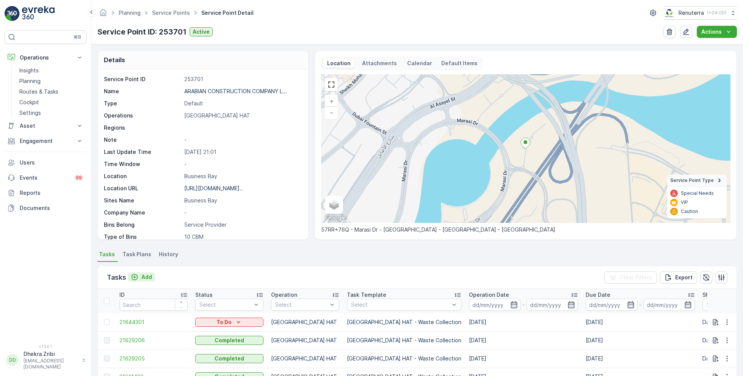
click at [142, 277] on p "Add" at bounding box center [146, 277] width 11 height 8
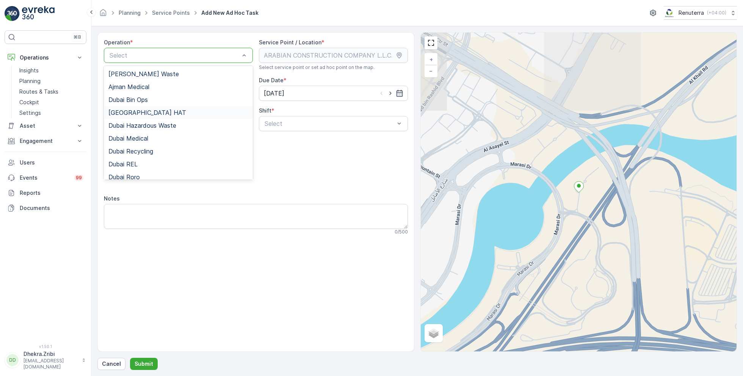
click at [136, 113] on span "Dubai HAT" at bounding box center [147, 112] width 78 height 7
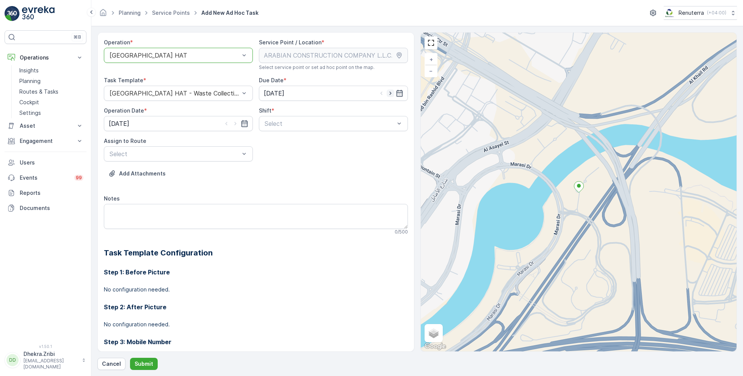
click at [389, 91] on icon "button" at bounding box center [391, 93] width 8 height 8
type input "[DATE]"
click at [235, 124] on icon "button" at bounding box center [236, 124] width 8 height 8
type input "[DATE]"
click at [304, 118] on div "Select" at bounding box center [333, 123] width 149 height 15
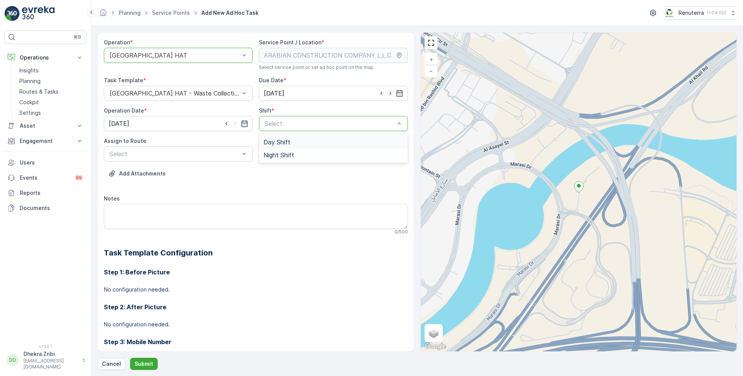
click at [276, 145] on span "Day Shift" at bounding box center [276, 142] width 27 height 7
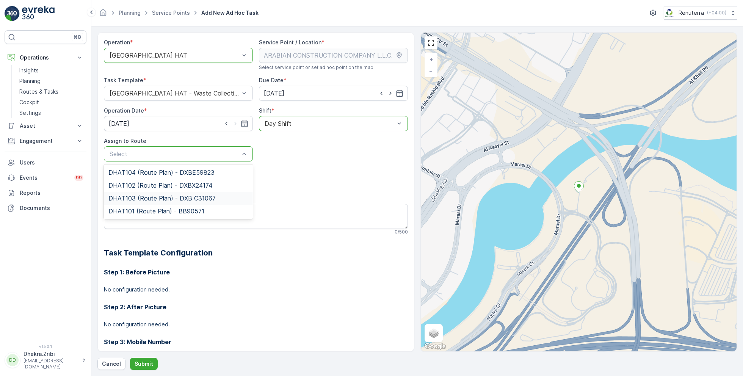
click at [142, 196] on span "DHAT103 (Route Plan) - DXB C31067" at bounding box center [161, 198] width 107 height 7
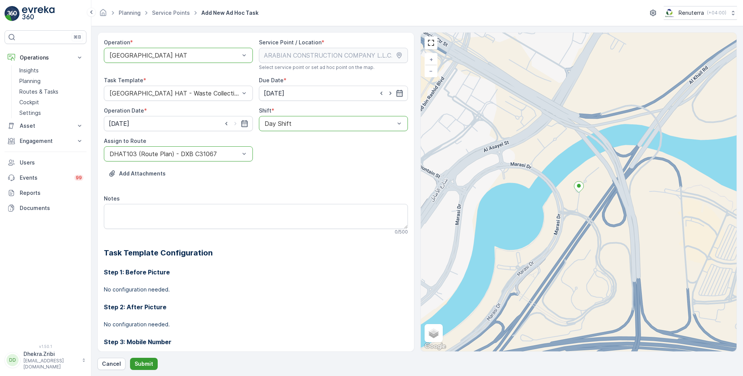
click at [135, 361] on p "Submit" at bounding box center [144, 364] width 19 height 8
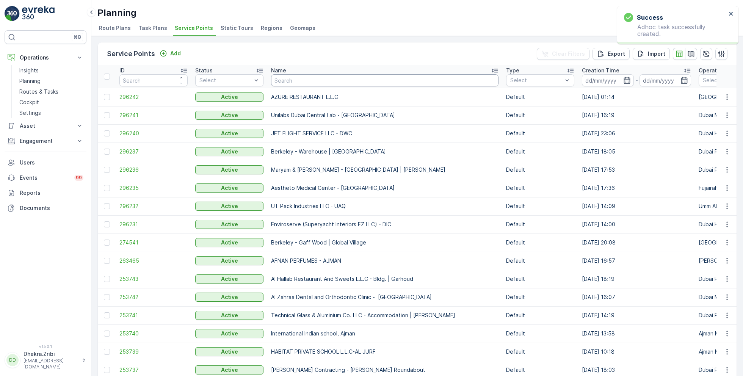
click at [339, 81] on input "text" at bounding box center [384, 80] width 227 height 12
paste input "Cost Plus Contracting LLC - Dubai South"
type input "Cost Plus Contracting LLC - Dubai South"
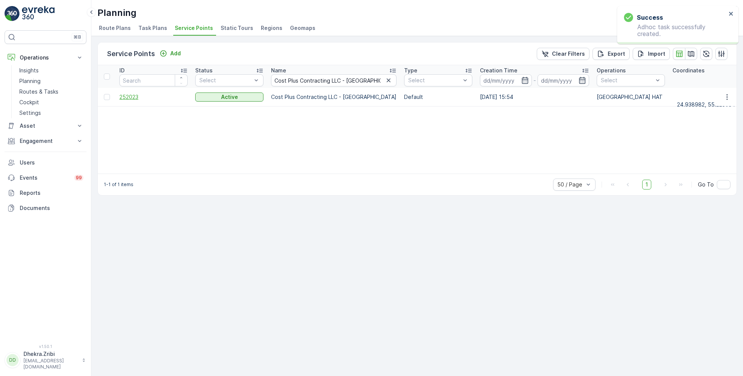
click at [128, 97] on span "252023" at bounding box center [153, 97] width 68 height 8
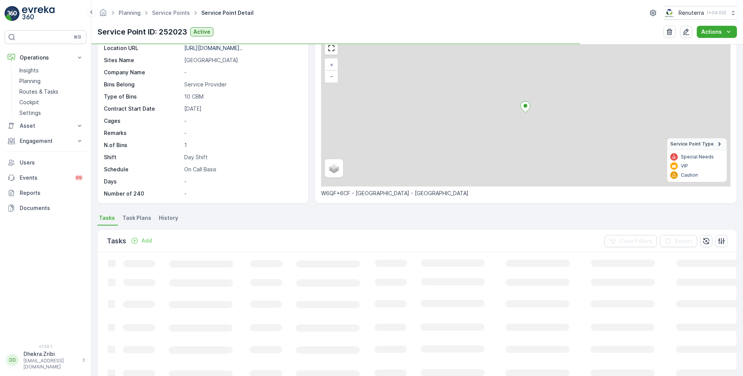
scroll to position [45, 0]
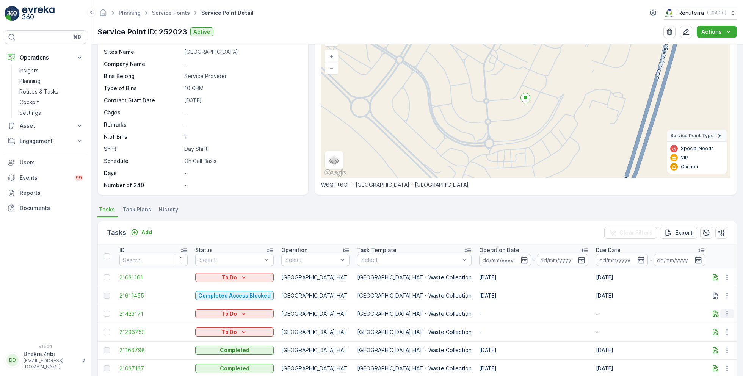
click at [723, 313] on icon "button" at bounding box center [727, 314] width 8 height 8
click at [704, 277] on span "Change Route" at bounding box center [707, 277] width 37 height 8
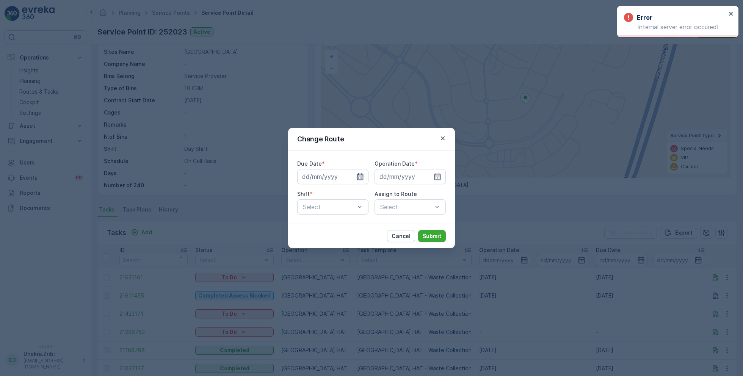
click at [359, 175] on icon "button" at bounding box center [360, 177] width 8 height 8
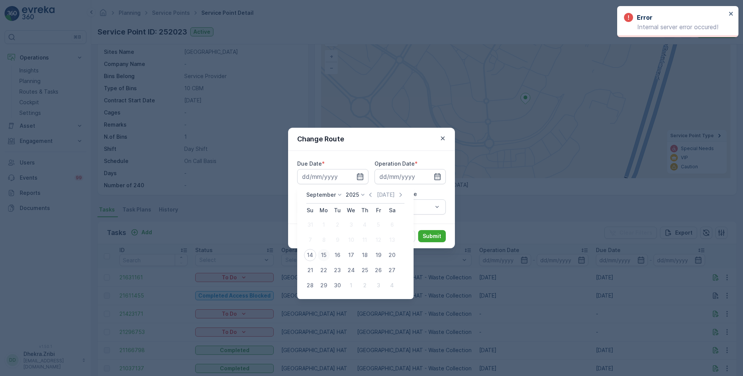
click at [321, 254] on div "15" at bounding box center [324, 255] width 12 height 12
type input "[DATE]"
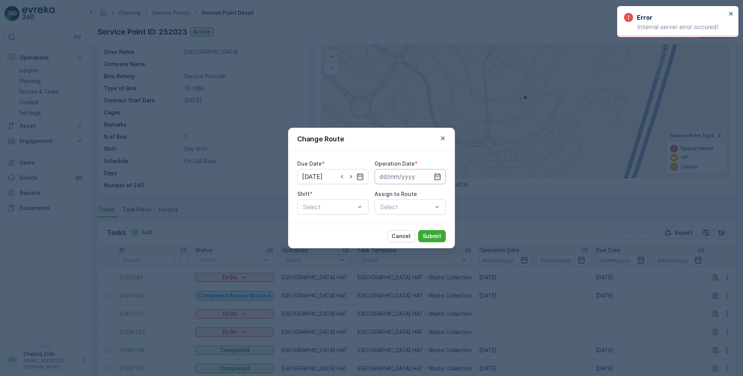
click at [432, 178] on input at bounding box center [409, 176] width 71 height 15
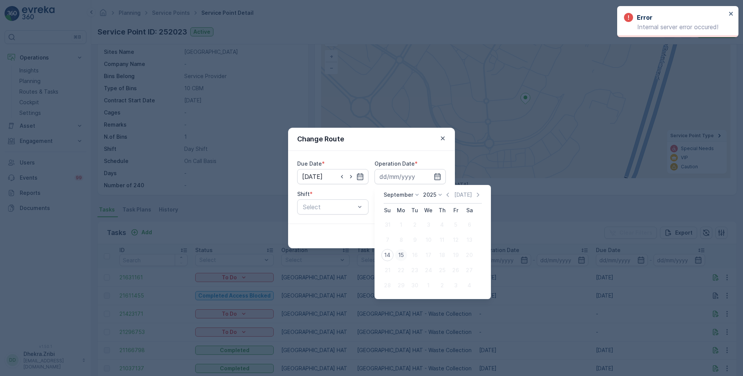
click at [399, 257] on div "15" at bounding box center [401, 255] width 12 height 12
type input "[DATE]"
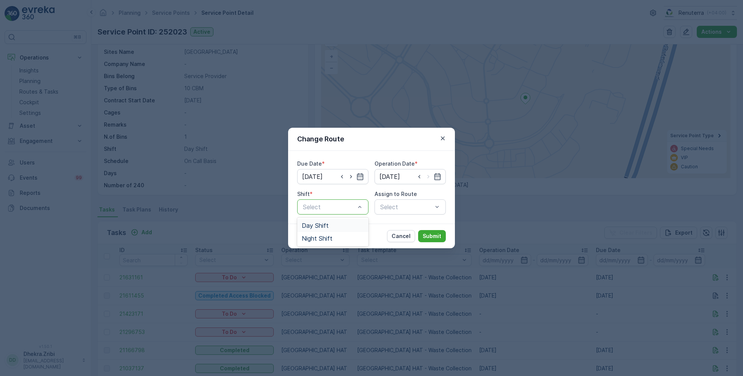
click at [322, 228] on span "Day Shift" at bounding box center [315, 225] width 27 height 7
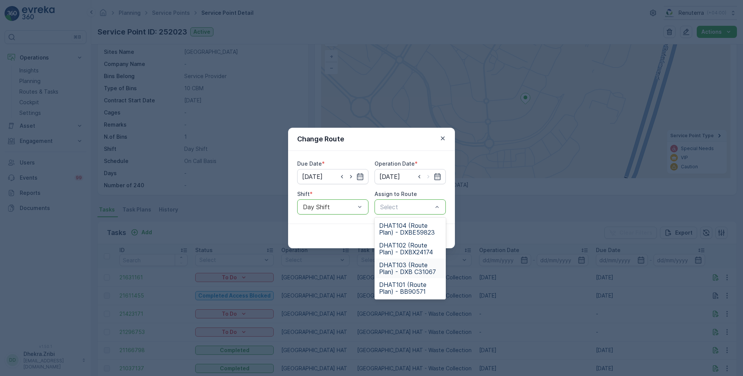
click at [395, 264] on span "DHAT103 (Route Plan) - DXB C31067" at bounding box center [410, 269] width 62 height 14
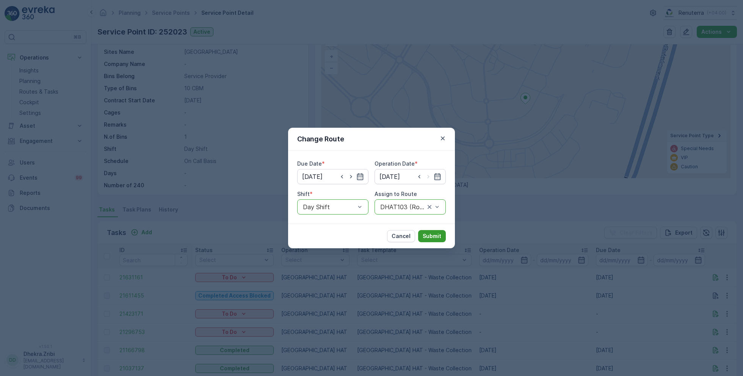
click at [426, 236] on p "Submit" at bounding box center [432, 236] width 19 height 8
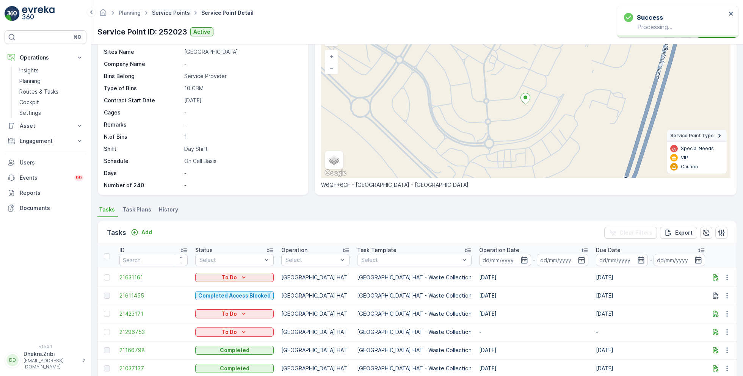
click at [181, 15] on link "Service Points" at bounding box center [171, 12] width 38 height 6
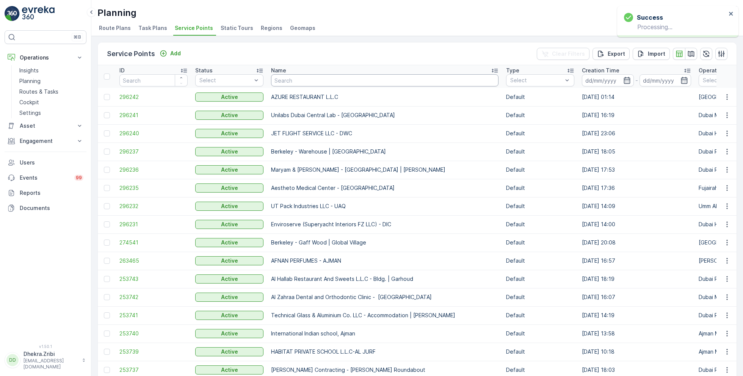
click at [294, 83] on input "text" at bounding box center [384, 80] width 227 height 12
paste input "ZABEEL CONTRACTING COMPANY LLC - DWC"
type input "ZABEEL CONTRACTING COMPANY LLC - DWC"
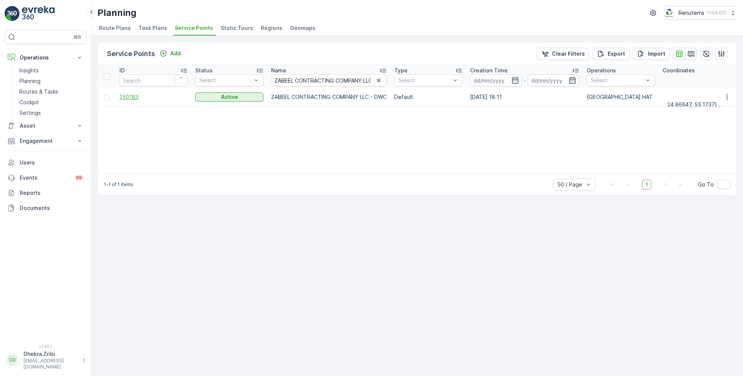
click at [128, 98] on span "250183" at bounding box center [153, 97] width 68 height 8
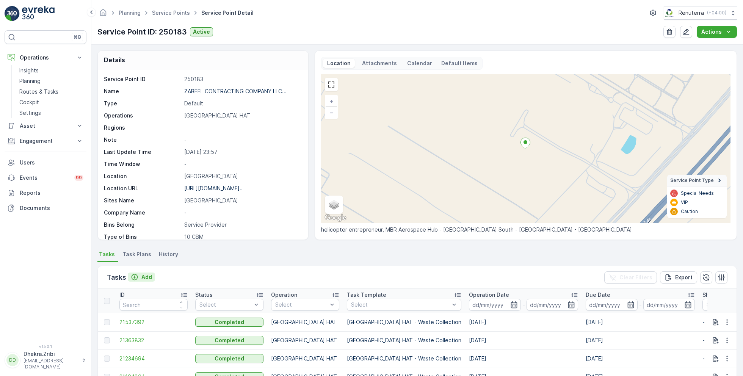
click at [144, 277] on p "Add" at bounding box center [146, 277] width 11 height 8
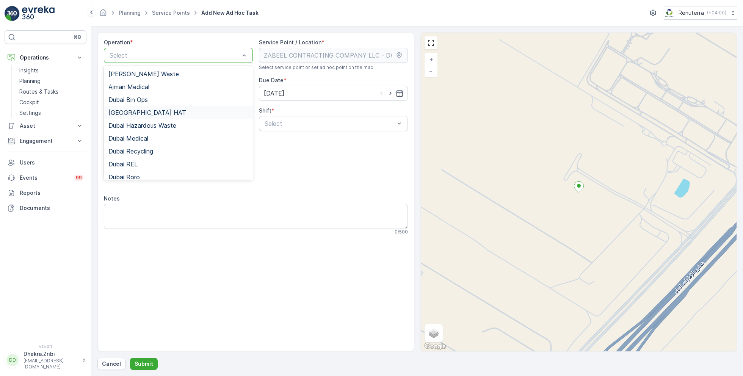
click at [131, 113] on span "Dubai HAT" at bounding box center [147, 112] width 78 height 7
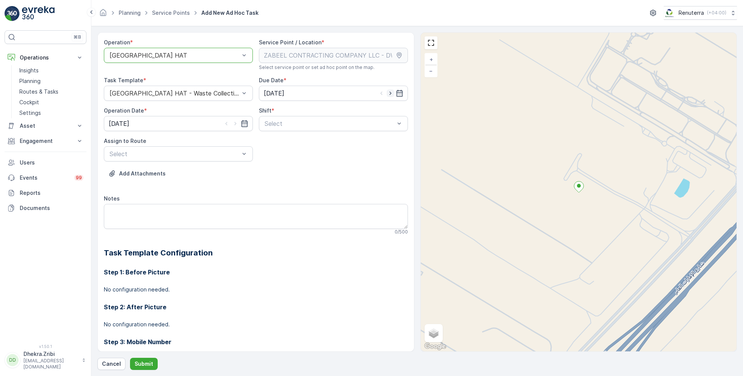
click at [388, 94] on icon "button" at bounding box center [391, 93] width 8 height 8
type input "[DATE]"
click at [236, 123] on icon "button" at bounding box center [236, 124] width 8 height 8
type input "[DATE]"
click at [278, 143] on span "Day Shift" at bounding box center [276, 142] width 27 height 7
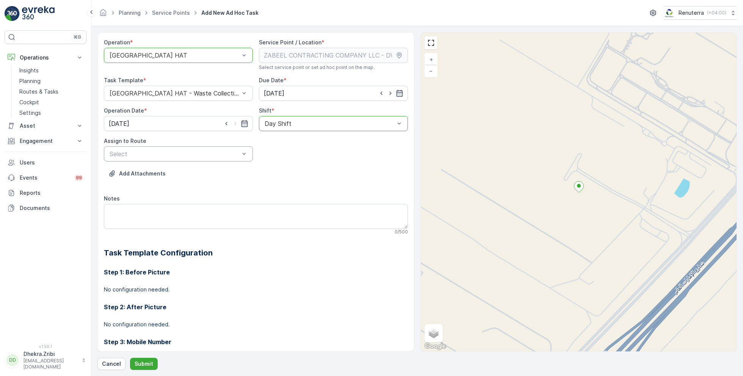
click at [207, 146] on div "Select" at bounding box center [178, 153] width 149 height 15
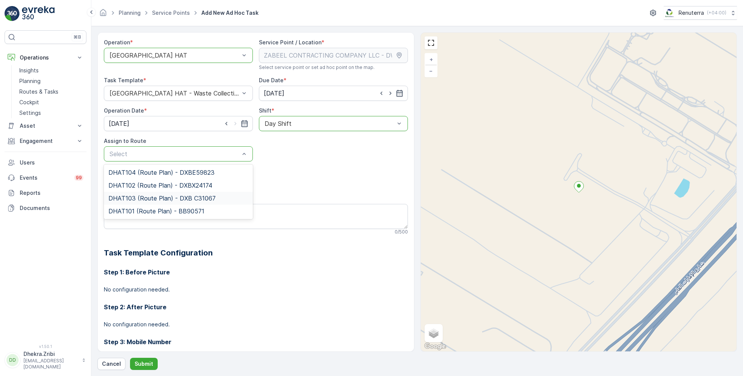
click at [146, 198] on span "DHAT103 (Route Plan) - DXB C31067" at bounding box center [161, 198] width 107 height 7
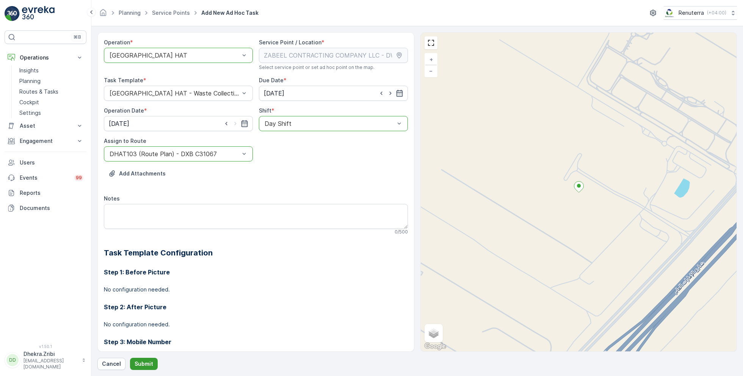
click at [142, 358] on button "Submit" at bounding box center [144, 364] width 28 height 12
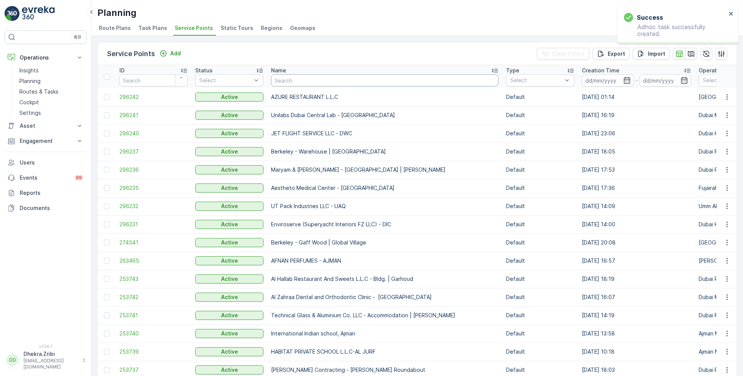
click at [297, 78] on input "text" at bounding box center [384, 80] width 227 height 12
paste input "DELTA AL WADI CONTRACTING (L.L.C)"
type input "DELTA AL WADI CONTRACTING (L.L.C)"
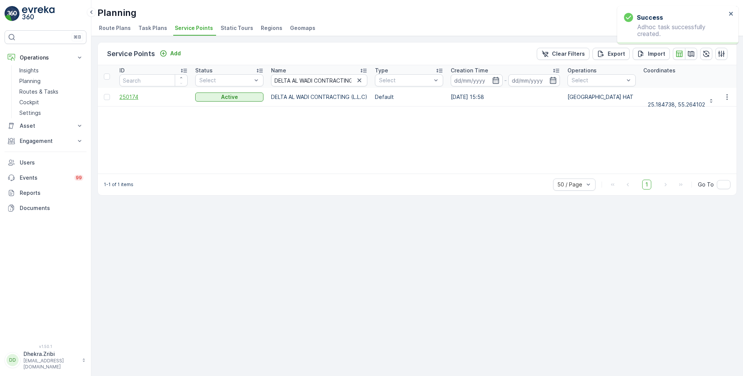
click at [129, 97] on span "250174" at bounding box center [153, 97] width 68 height 8
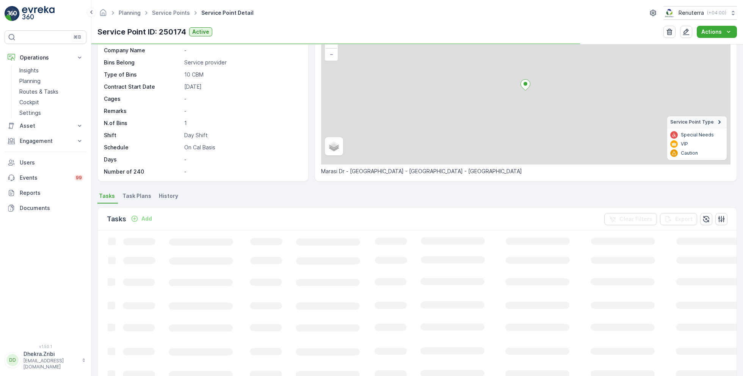
scroll to position [65, 0]
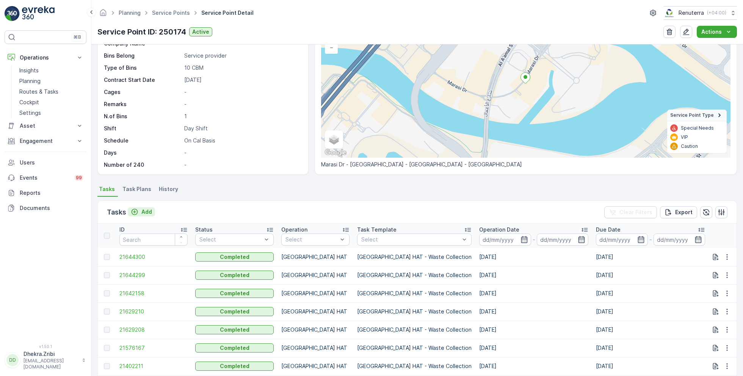
click at [144, 211] on p "Add" at bounding box center [146, 212] width 11 height 8
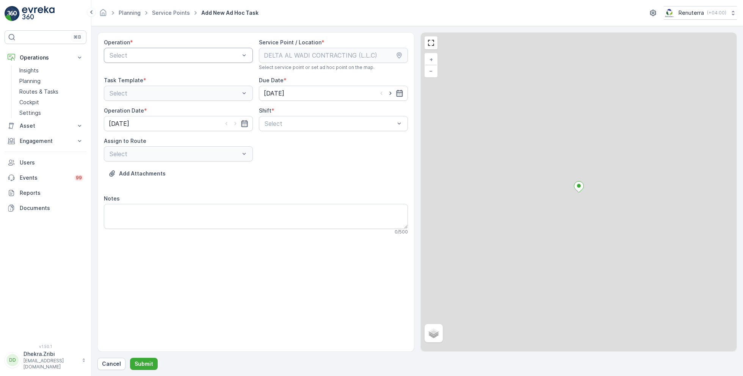
click at [136, 60] on div "Select" at bounding box center [178, 55] width 149 height 15
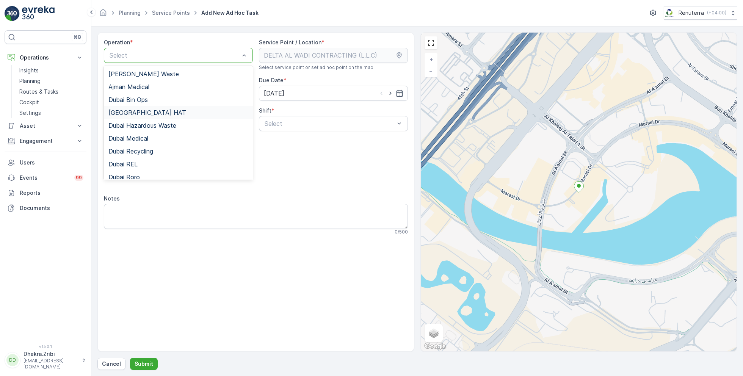
click at [150, 115] on div "Dubai HAT" at bounding box center [178, 112] width 140 height 7
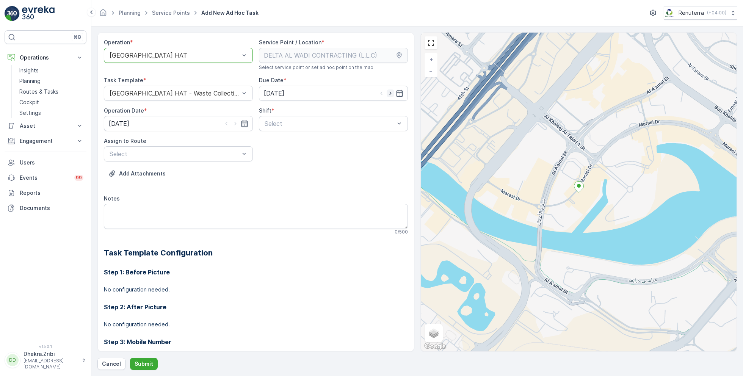
click at [392, 95] on icon "button" at bounding box center [391, 93] width 8 height 8
type input "[DATE]"
click at [234, 123] on icon "button" at bounding box center [236, 124] width 8 height 8
type input "[DATE]"
click at [279, 142] on span "Day Shift" at bounding box center [276, 142] width 27 height 7
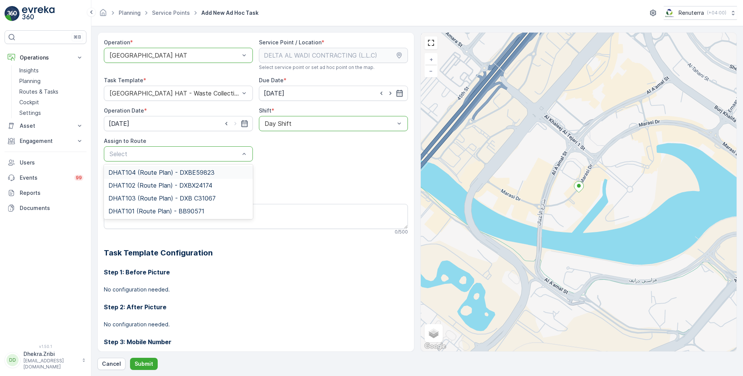
click at [184, 168] on div "DHAT104 (Route Plan) - DXBE59823" at bounding box center [178, 172] width 149 height 13
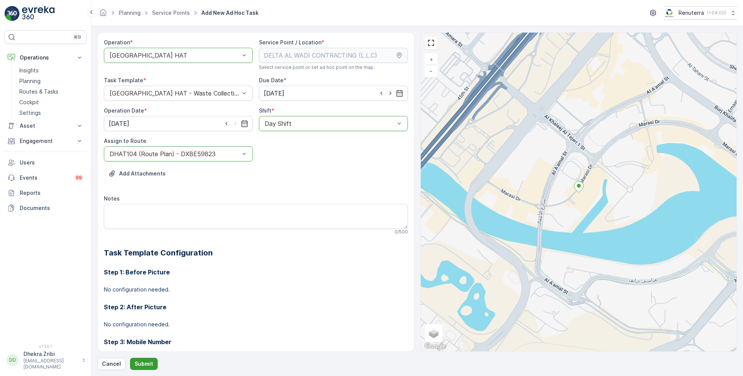
click at [137, 359] on button "Submit" at bounding box center [144, 364] width 28 height 12
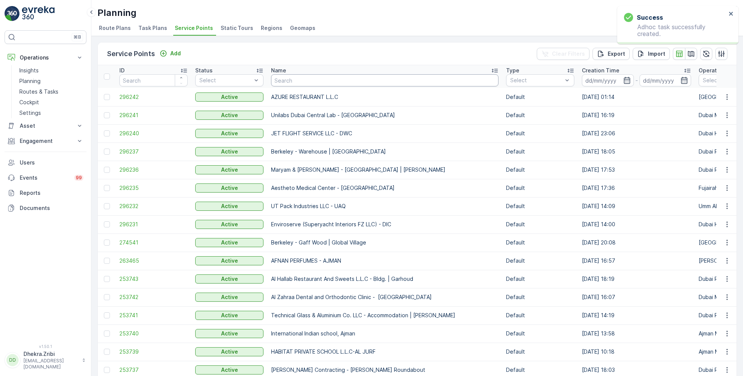
click at [305, 83] on input "text" at bounding box center [384, 80] width 227 height 12
paste input "Dutch Foundation & Concrete Processing Co. LLC - Expo City"
type input "Dutch Foundation & Concrete Processing Co. LLC - Expo City"
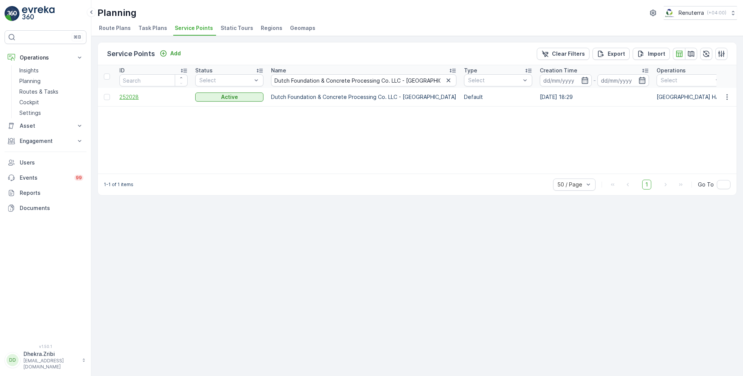
click at [129, 94] on span "252028" at bounding box center [153, 97] width 68 height 8
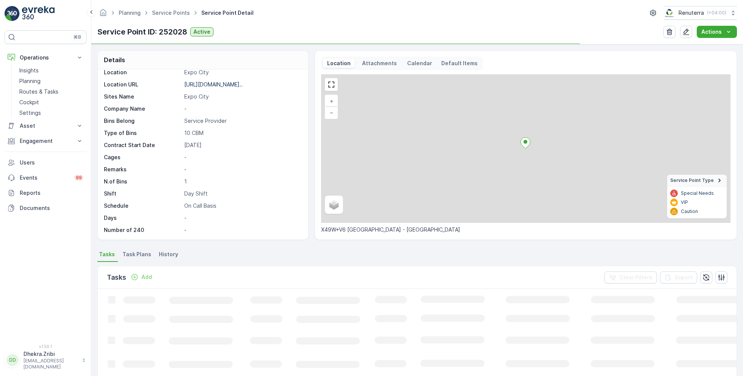
scroll to position [50, 0]
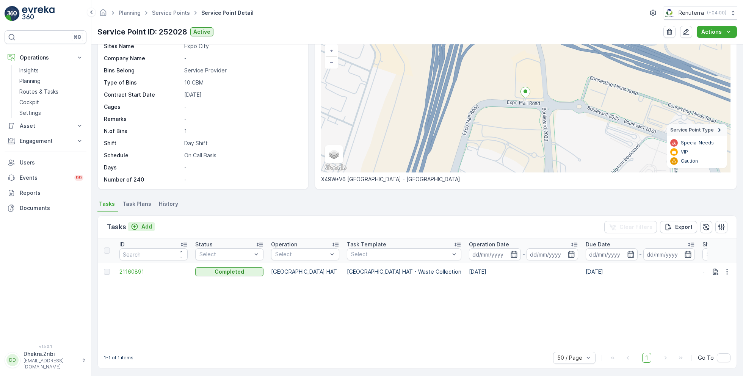
click at [143, 225] on p "Add" at bounding box center [146, 227] width 11 height 8
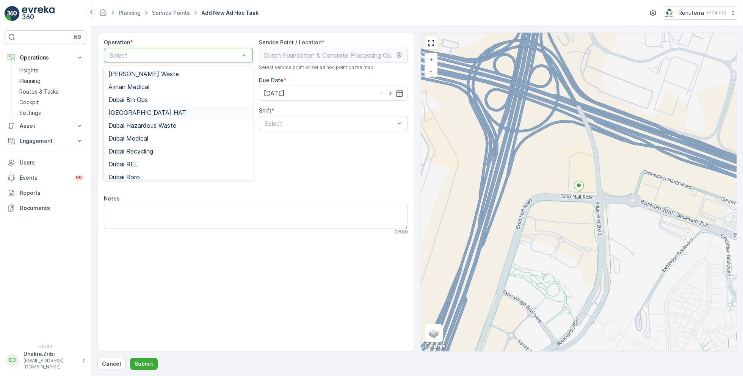
click at [138, 110] on div "Dubai HAT" at bounding box center [178, 112] width 140 height 7
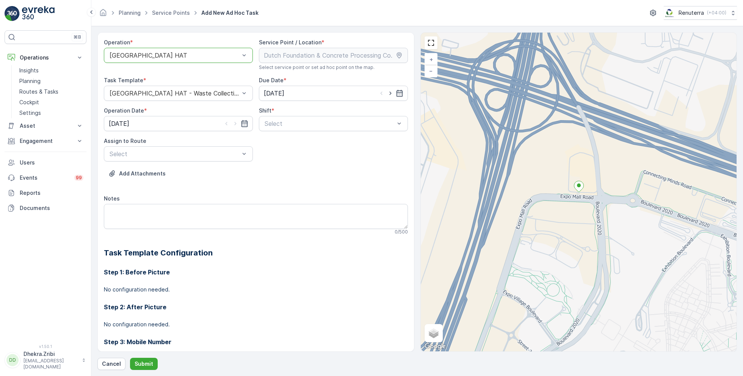
click at [392, 92] on div at bounding box center [390, 93] width 26 height 8
click at [389, 94] on icon "button" at bounding box center [390, 93] width 2 height 3
type input "[DATE]"
click at [236, 124] on icon "button" at bounding box center [236, 124] width 8 height 8
type input "[DATE]"
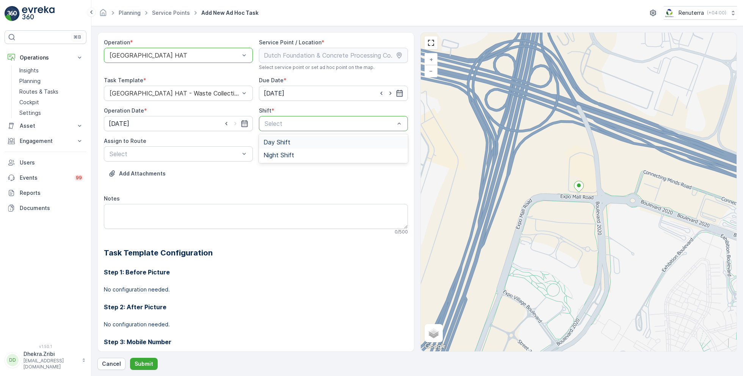
click at [278, 141] on span "Day Shift" at bounding box center [276, 142] width 27 height 7
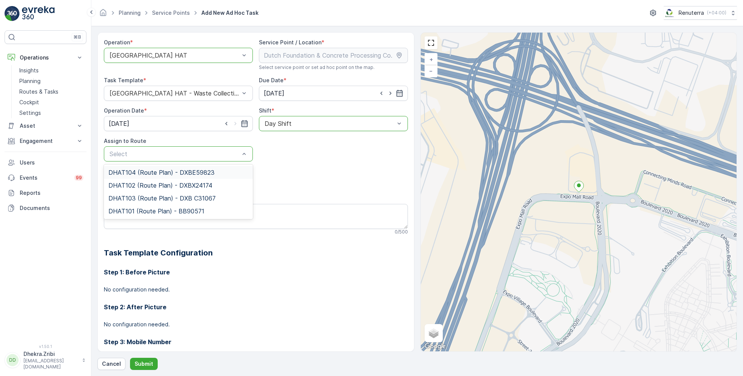
click at [163, 173] on span "DHAT104 (Route Plan) - DXBE59823" at bounding box center [161, 172] width 106 height 7
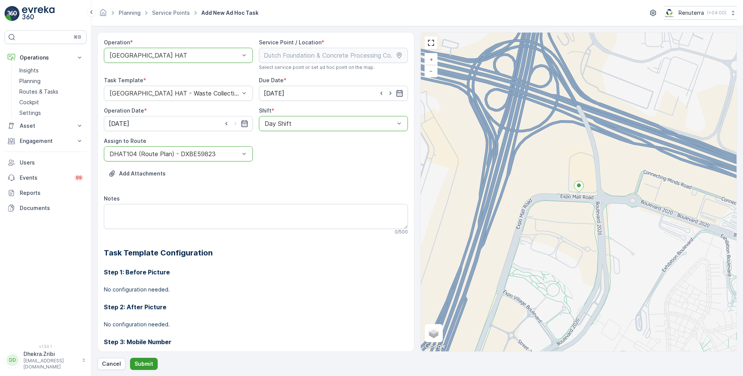
click at [138, 365] on p "Submit" at bounding box center [144, 364] width 19 height 8
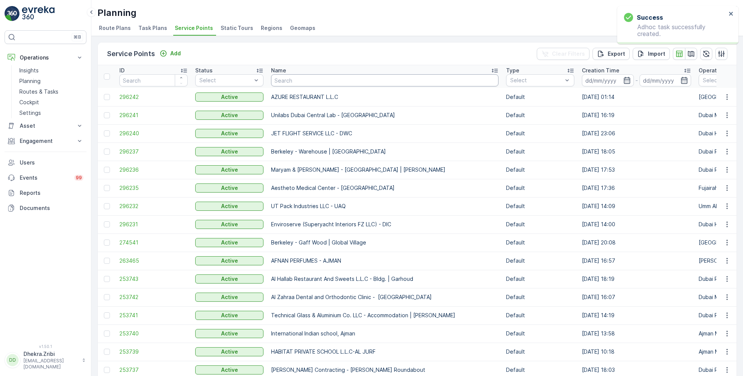
click at [312, 78] on input "text" at bounding box center [384, 80] width 227 height 12
paste input "Yousuf Lootah Contracting LLC - Ahmad Qatami Project - Nad Al Sheba 4"
type input "Yousuf Lootah Contracting LLC - Ahmad Qatami Project - Nad Al Sheba 4"
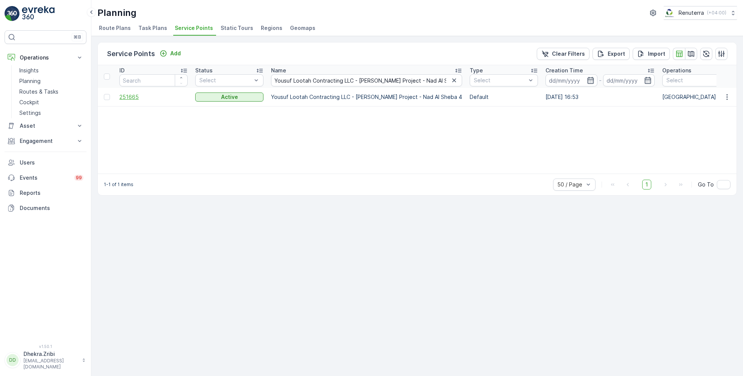
click at [128, 99] on span "251665" at bounding box center [153, 97] width 68 height 8
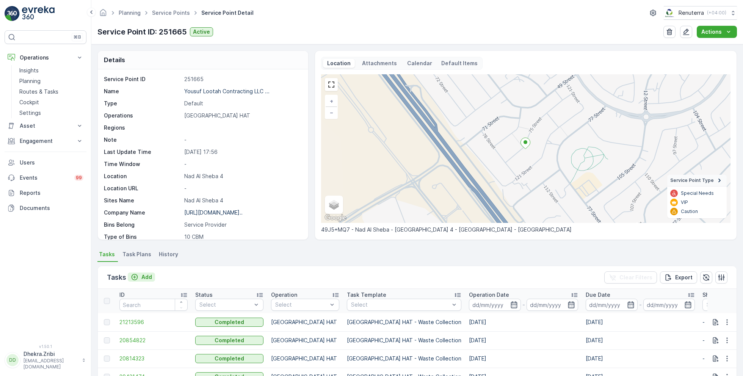
click at [143, 277] on p "Add" at bounding box center [146, 277] width 11 height 8
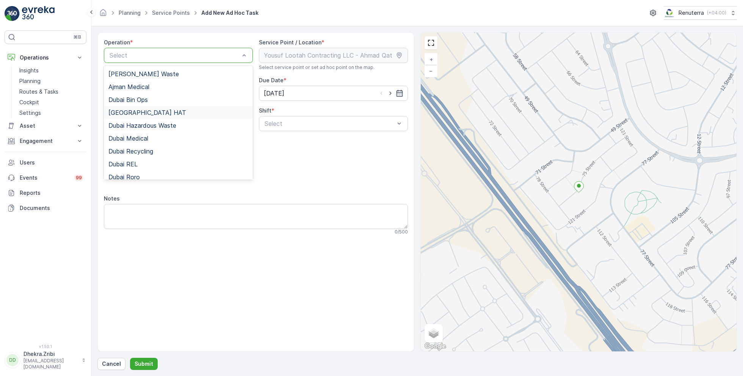
click at [139, 114] on div "Dubai HAT" at bounding box center [178, 112] width 140 height 7
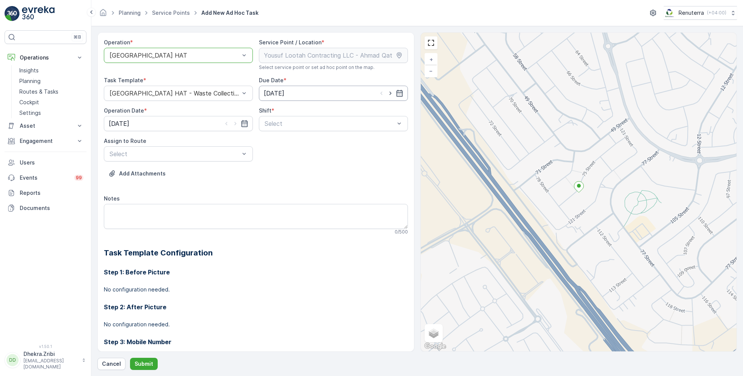
click at [388, 97] on input "14.09.2025" at bounding box center [333, 93] width 149 height 15
click at [283, 169] on div "15" at bounding box center [285, 171] width 12 height 12
type input "[DATE]"
click at [236, 120] on icon "button" at bounding box center [236, 124] width 8 height 8
type input "[DATE]"
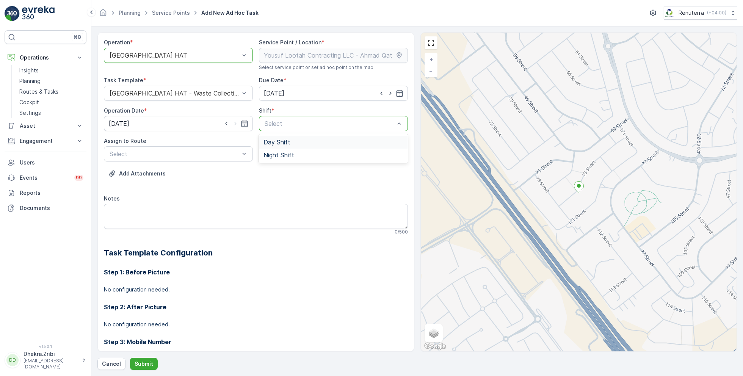
click at [280, 140] on span "Day Shift" at bounding box center [276, 142] width 27 height 7
click at [216, 148] on div "Select" at bounding box center [178, 153] width 149 height 15
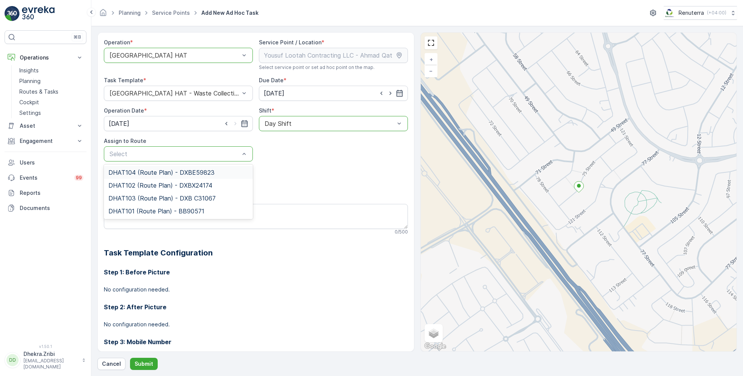
click at [158, 172] on span "DHAT104 (Route Plan) - DXBE59823" at bounding box center [161, 172] width 106 height 7
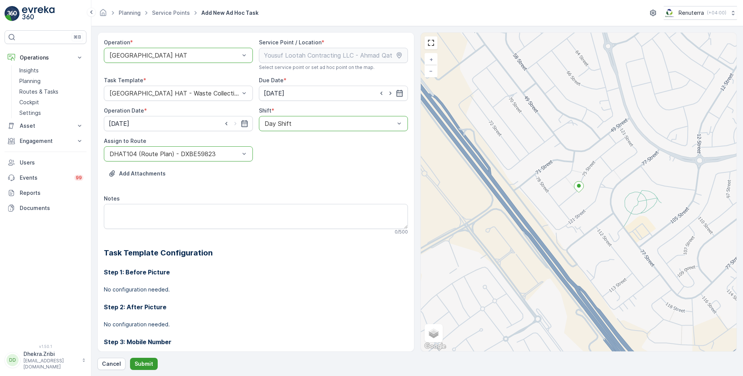
click at [148, 360] on p "Submit" at bounding box center [144, 364] width 19 height 8
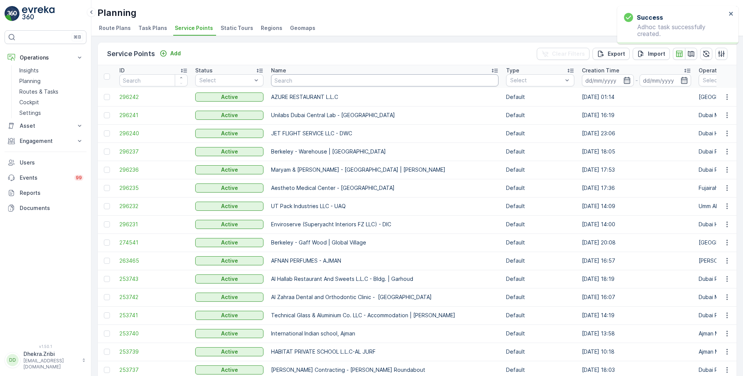
click at [329, 80] on input "text" at bounding box center [384, 80] width 227 height 12
paste input "Al Tayer Stocks (L.L.C.) - Umm Ramool"
type input "Al Tayer Stocks (L.L.C.) - Umm Ramool"
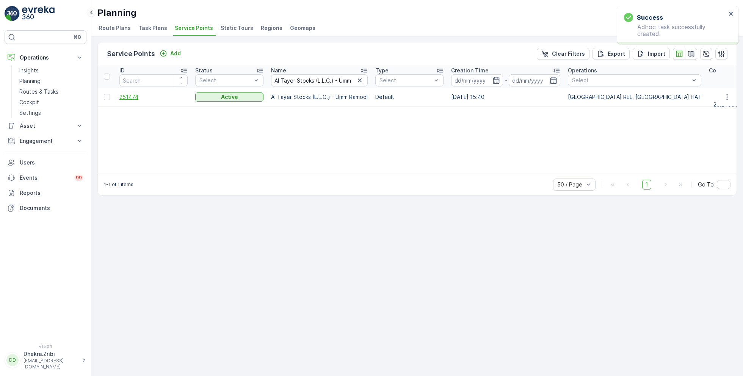
click at [128, 97] on span "251474" at bounding box center [153, 97] width 68 height 8
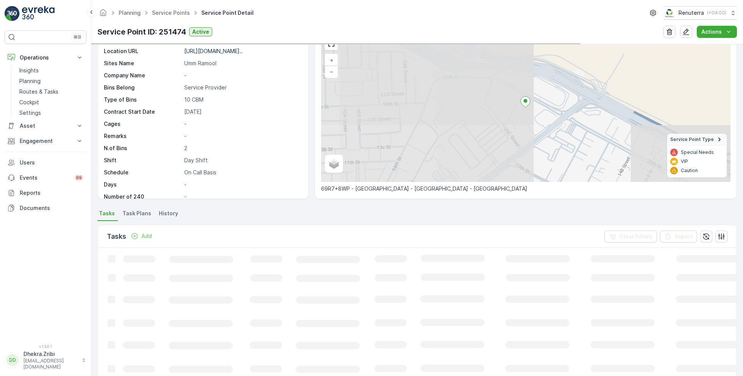
scroll to position [44, 0]
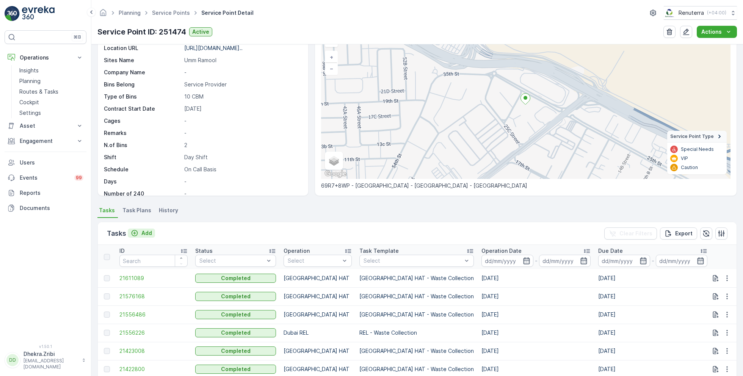
click at [143, 235] on p "Add" at bounding box center [146, 233] width 11 height 8
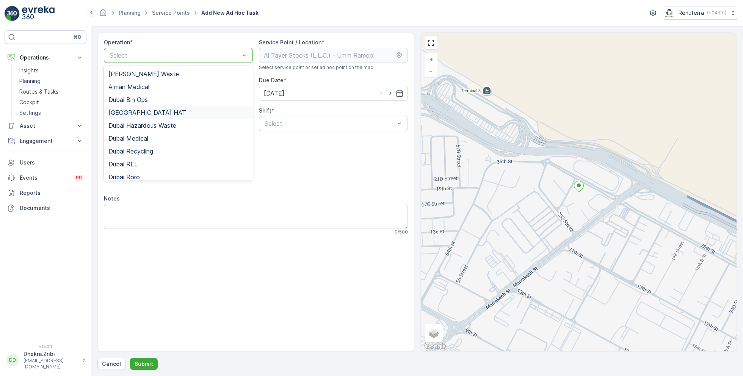
click at [136, 111] on span "Dubai HAT" at bounding box center [147, 112] width 78 height 7
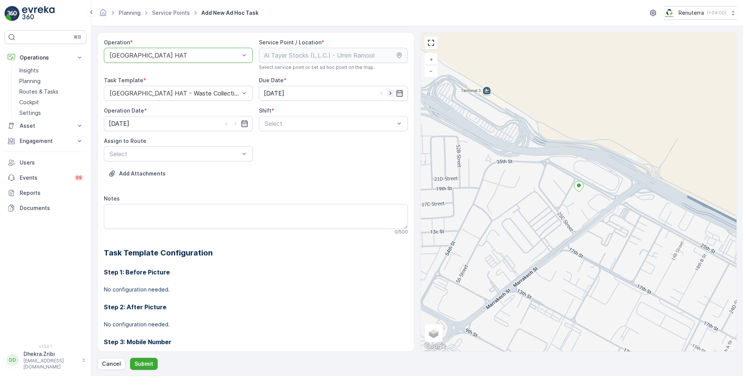
click at [388, 93] on icon "button" at bounding box center [391, 93] width 8 height 8
type input "[DATE]"
click at [236, 123] on icon "button" at bounding box center [236, 124] width 8 height 8
type input "[DATE]"
click at [280, 140] on span "Day Shift" at bounding box center [276, 142] width 27 height 7
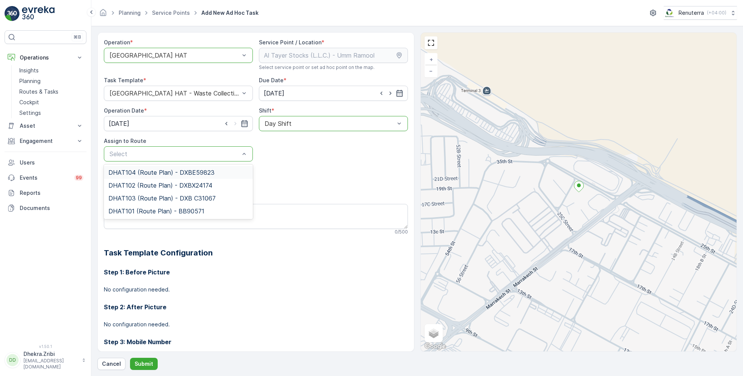
click at [140, 170] on span "DHAT104 (Route Plan) - DXBE59823" at bounding box center [161, 172] width 106 height 7
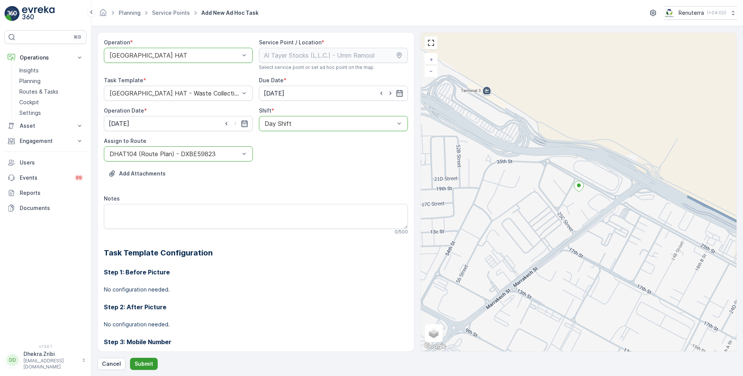
click at [146, 360] on p "Submit" at bounding box center [144, 364] width 19 height 8
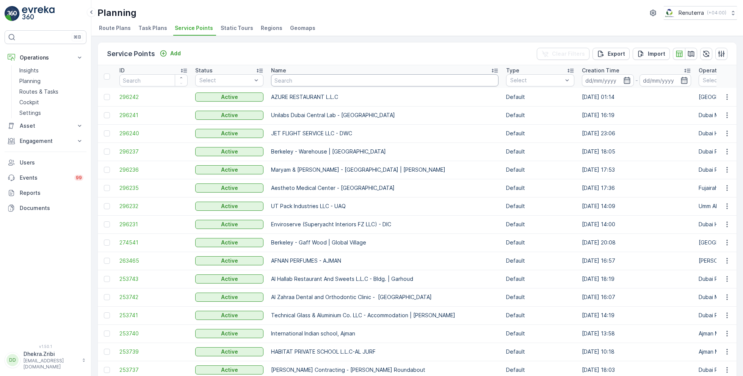
click at [287, 81] on input "text" at bounding box center [384, 80] width 227 height 12
type input "ms"
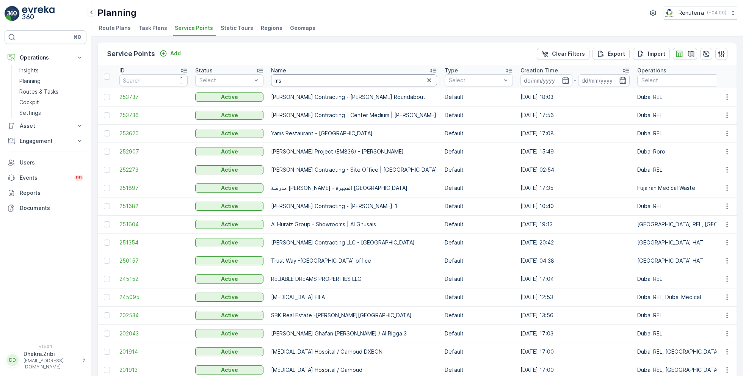
click at [292, 82] on input "ms" at bounding box center [354, 80] width 166 height 12
type input "masar"
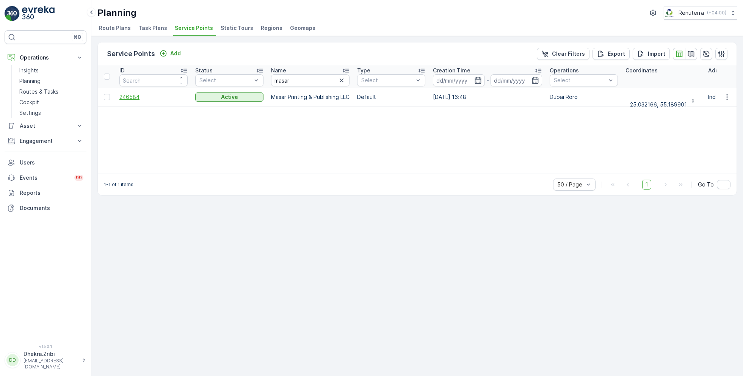
click at [131, 94] on span "246584" at bounding box center [153, 97] width 68 height 8
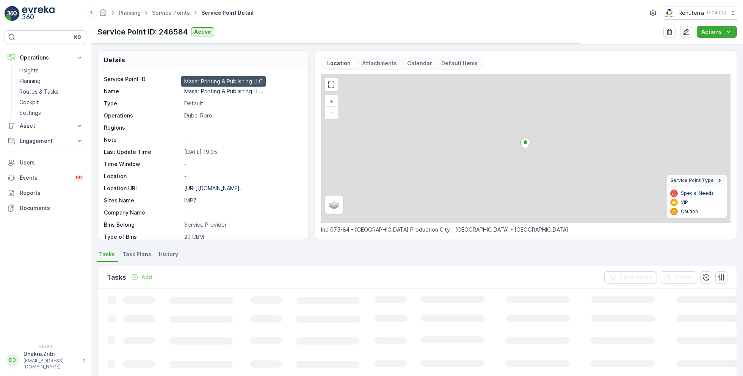
click at [210, 92] on p "Masar Printing & Publishing LL..." at bounding box center [223, 91] width 79 height 6
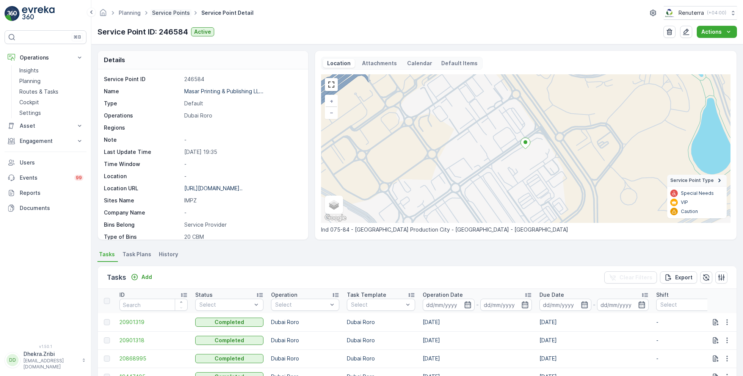
click at [176, 12] on link "Service Points" at bounding box center [171, 12] width 38 height 6
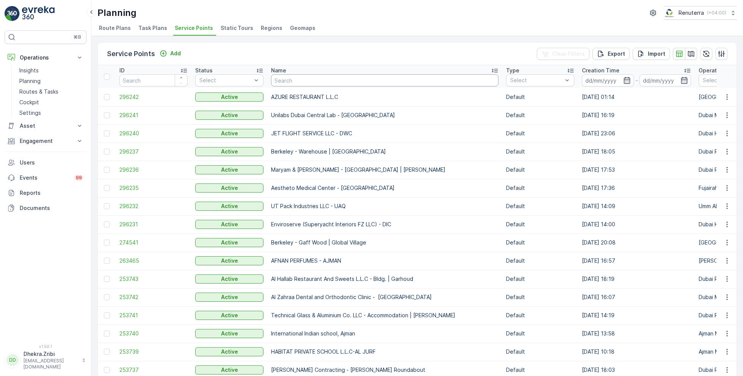
click at [303, 81] on input "text" at bounding box center [384, 80] width 227 height 12
paste input "KTC INTERNATIONAL LANDSCAPING - [GEOGRAPHIC_DATA] - SZR"
type input "KTC INTERNATIONAL LANDSCAPING - [GEOGRAPHIC_DATA] - SZR"
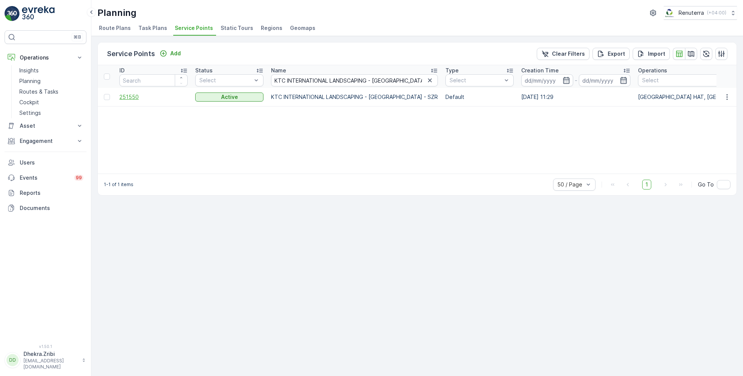
click at [129, 98] on span "251550" at bounding box center [153, 97] width 68 height 8
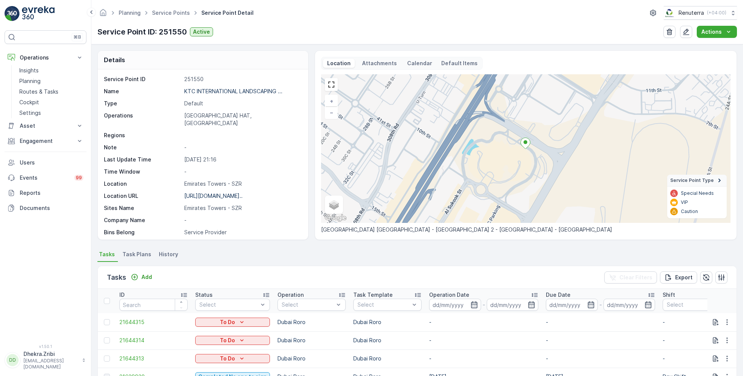
scroll to position [2, 0]
click at [725, 316] on icon "button" at bounding box center [727, 320] width 8 height 8
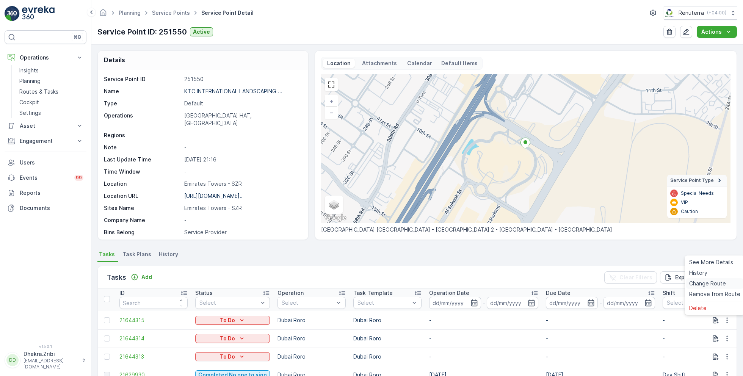
click at [708, 285] on span "Change Route" at bounding box center [707, 284] width 37 height 8
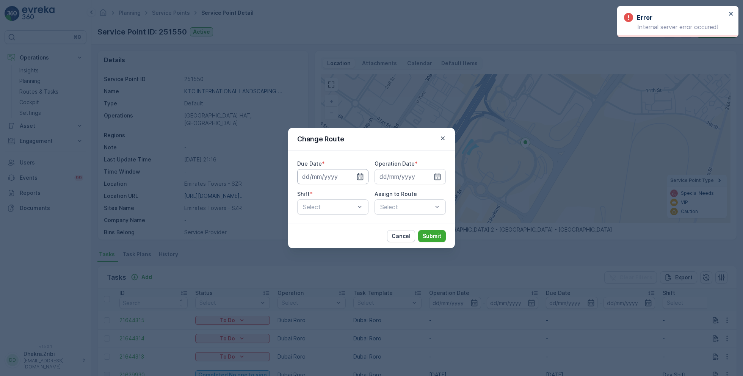
click at [357, 180] on input at bounding box center [332, 176] width 71 height 15
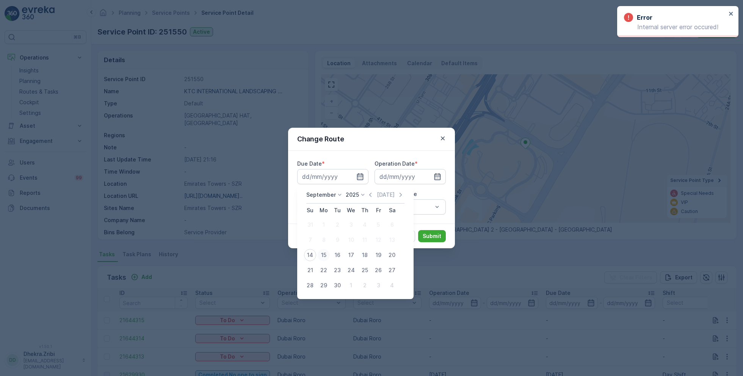
click at [323, 254] on div "15" at bounding box center [324, 255] width 12 height 12
type input "[DATE]"
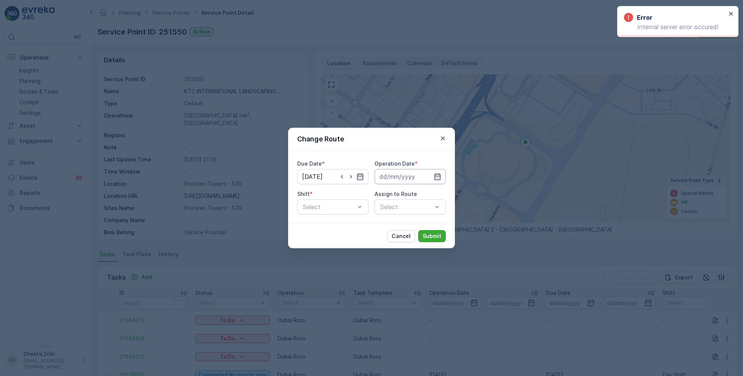
click at [415, 177] on input at bounding box center [409, 176] width 71 height 15
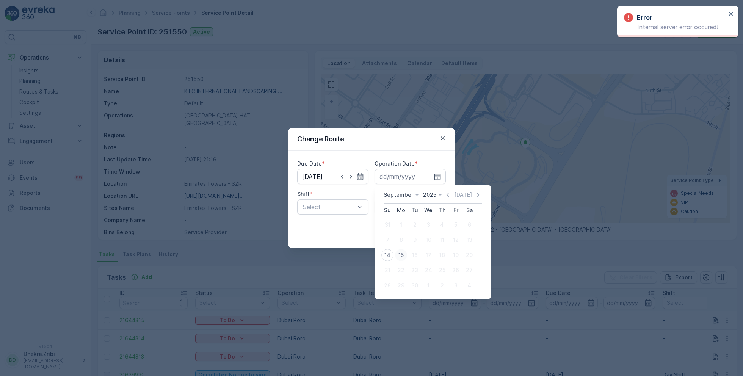
click at [399, 258] on div "15" at bounding box center [401, 255] width 12 height 12
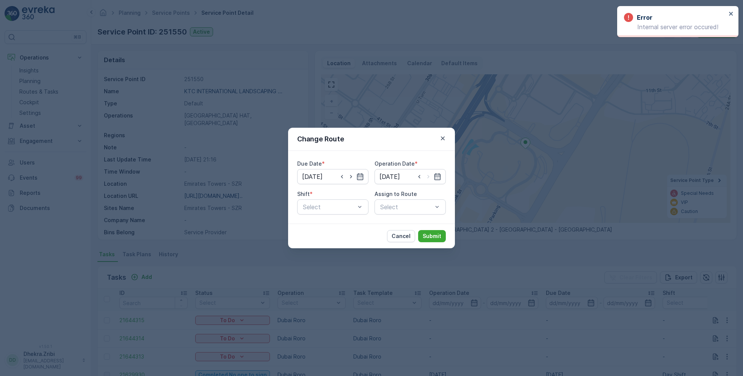
type input "[DATE]"
click at [334, 202] on div "Select" at bounding box center [332, 206] width 71 height 15
click at [321, 226] on span "Day Shift" at bounding box center [315, 225] width 27 height 7
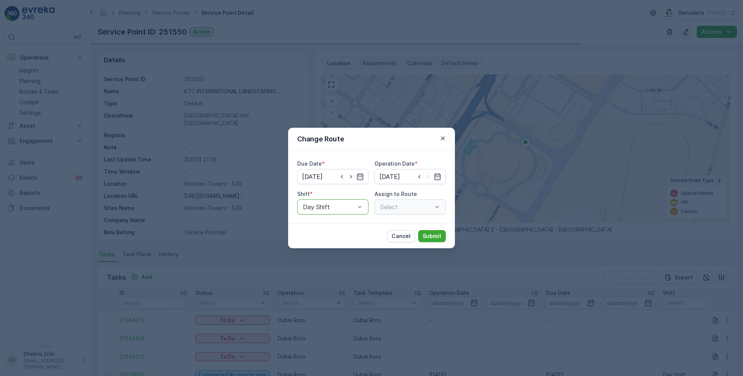
click at [386, 208] on div "Select" at bounding box center [409, 206] width 71 height 15
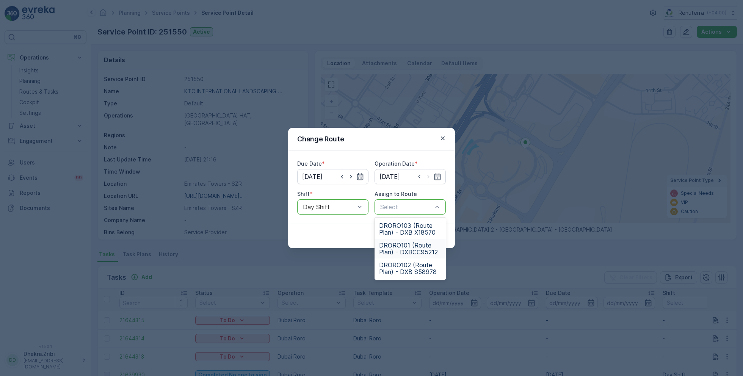
click at [398, 244] on span "DRORO101 (Route Plan) - DXBCC95212" at bounding box center [410, 249] width 62 height 14
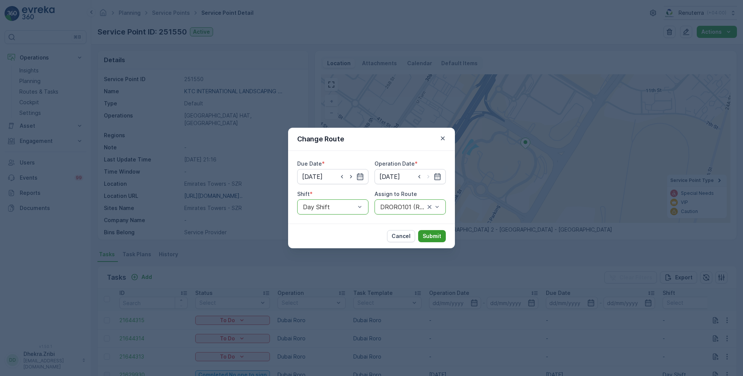
click at [428, 240] on p "Submit" at bounding box center [432, 236] width 19 height 8
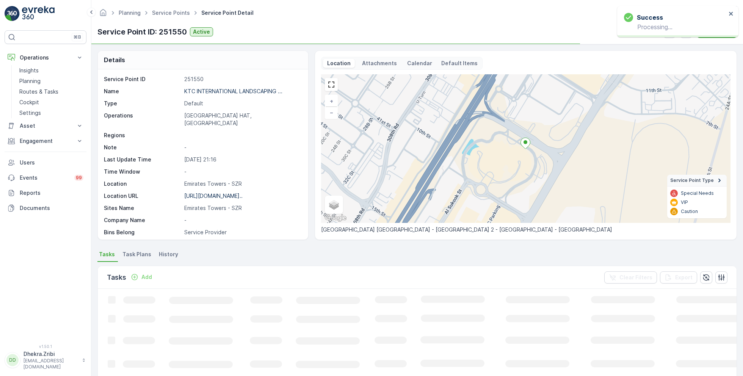
scroll to position [0, 0]
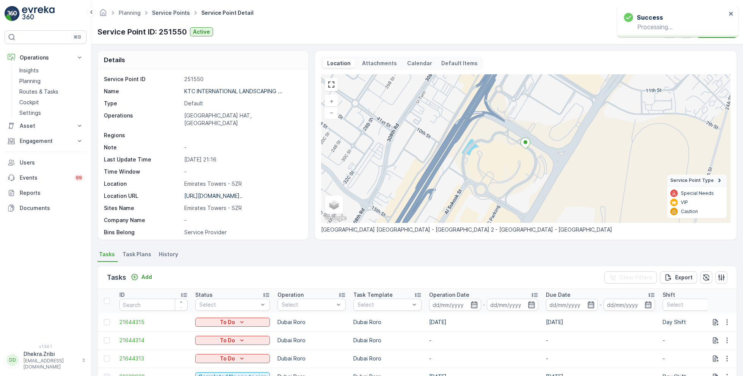
click at [173, 12] on link "Service Points" at bounding box center [171, 12] width 38 height 6
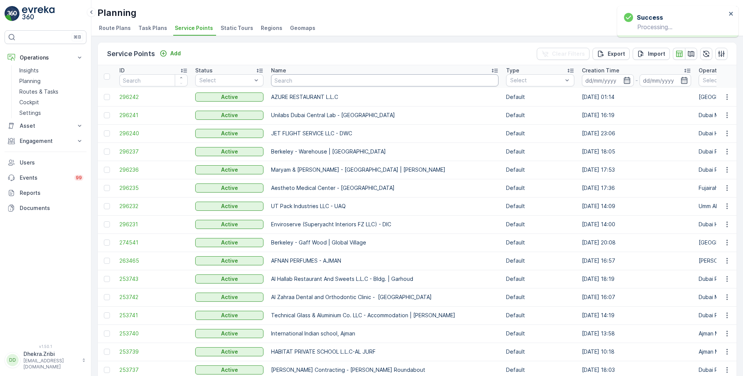
click at [296, 81] on input "text" at bounding box center [384, 80] width 227 height 12
paste input "[PERSON_NAME] Project (EM836) - [PERSON_NAME]"
type input "[PERSON_NAME] Project (EM836) - [PERSON_NAME]"
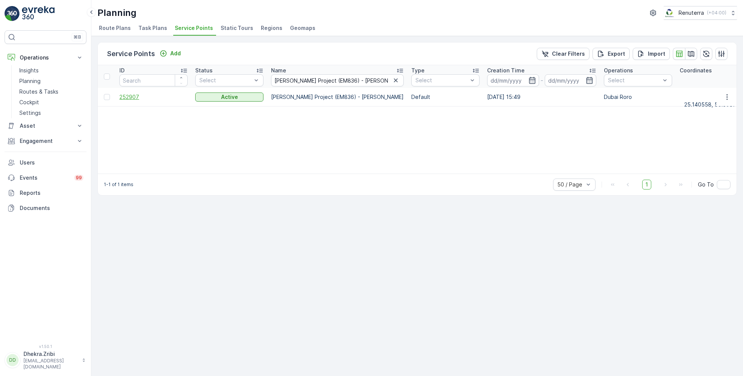
click at [140, 95] on span "252907" at bounding box center [153, 97] width 68 height 8
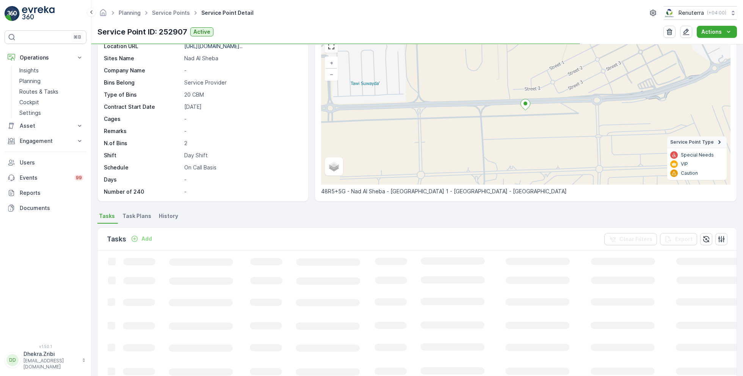
scroll to position [40, 0]
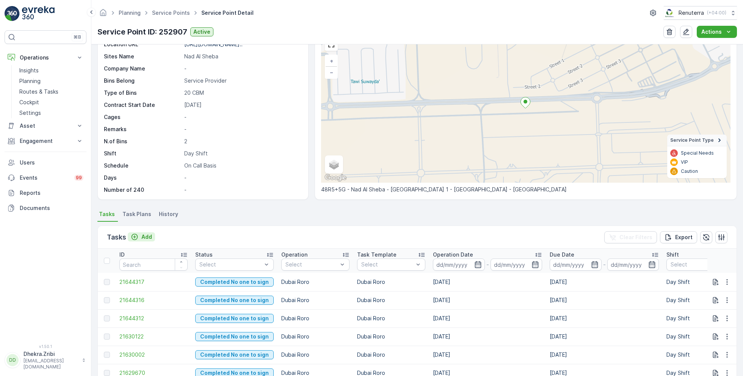
click at [145, 235] on p "Add" at bounding box center [146, 237] width 11 height 8
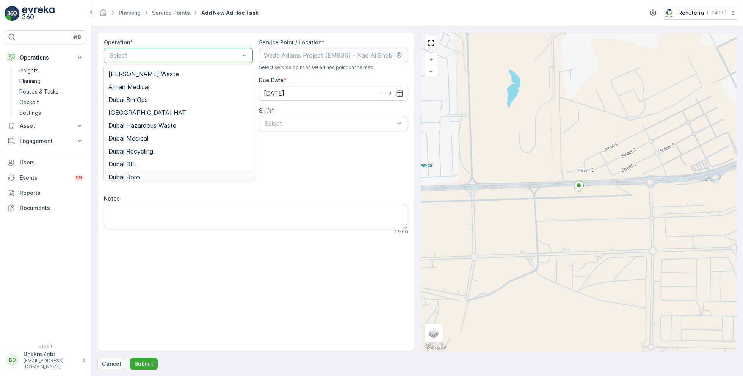
click at [141, 175] on div "Dubai Roro" at bounding box center [178, 177] width 140 height 7
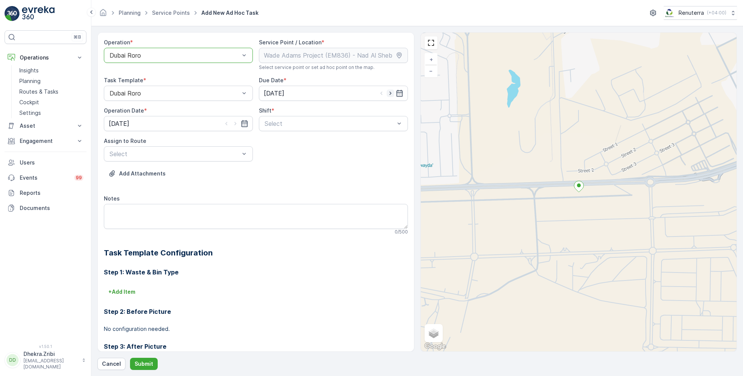
click at [390, 94] on icon "button" at bounding box center [391, 93] width 8 height 8
type input "[DATE]"
click at [236, 122] on icon "button" at bounding box center [236, 124] width 8 height 8
type input "[DATE]"
click at [275, 142] on span "Day Shift" at bounding box center [276, 142] width 27 height 7
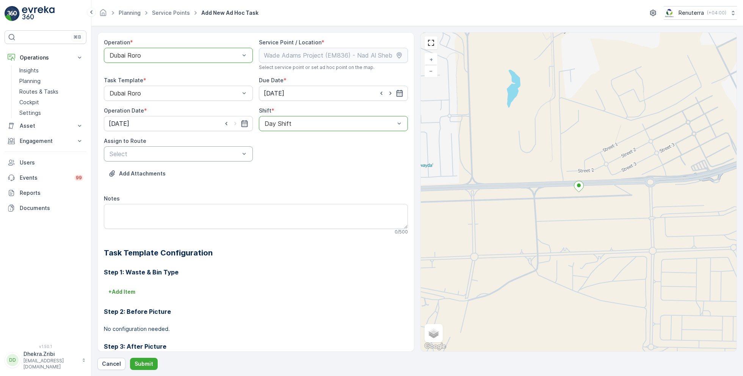
click at [227, 148] on div "Select" at bounding box center [178, 153] width 149 height 15
click at [162, 182] on span "DRORO101 (Route Plan) - DXBCC95212" at bounding box center [164, 185] width 113 height 7
click at [140, 364] on p "Submit" at bounding box center [144, 364] width 19 height 8
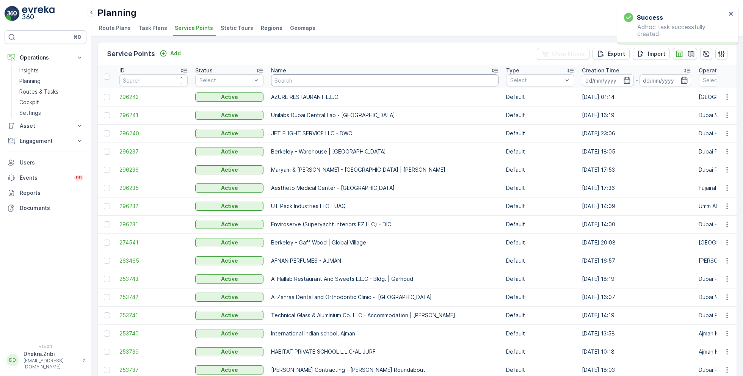
click at [308, 78] on input "text" at bounding box center [384, 80] width 227 height 12
paste input "Masar Printing & Publishing LLC"
type input "Masar Printing & Publishing LLC"
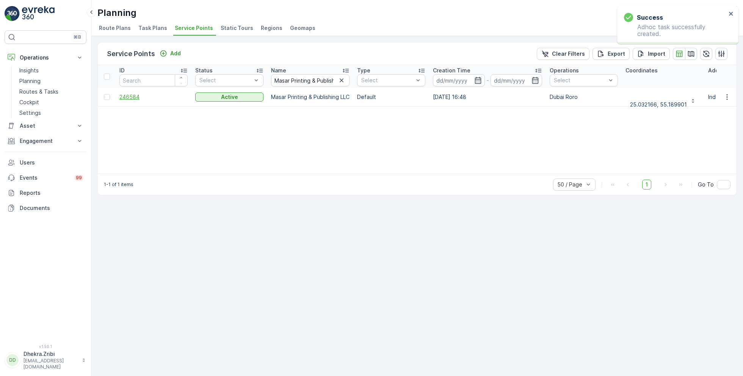
click at [128, 97] on span "246584" at bounding box center [153, 97] width 68 height 8
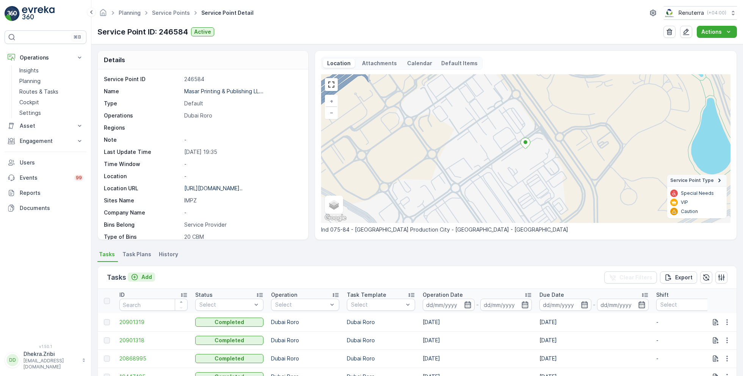
click at [148, 275] on p "Add" at bounding box center [146, 277] width 11 height 8
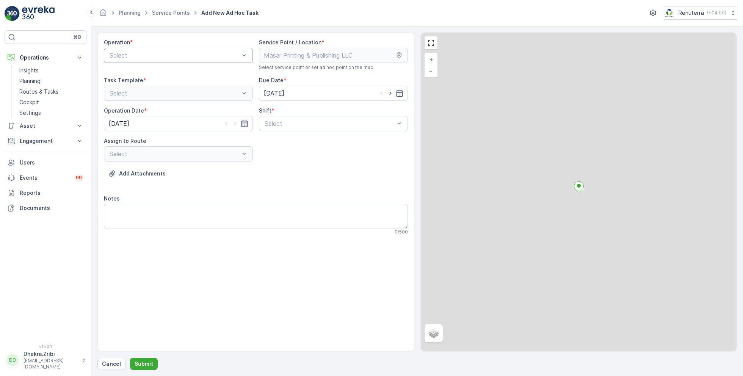
click at [182, 60] on div "Select" at bounding box center [178, 55] width 149 height 15
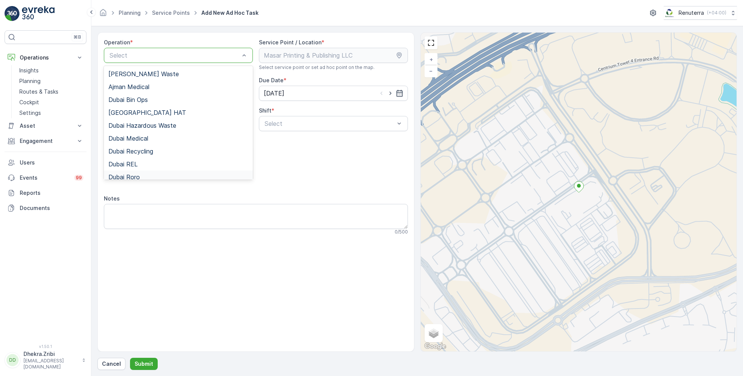
click at [146, 175] on div "Dubai Roro" at bounding box center [178, 177] width 140 height 7
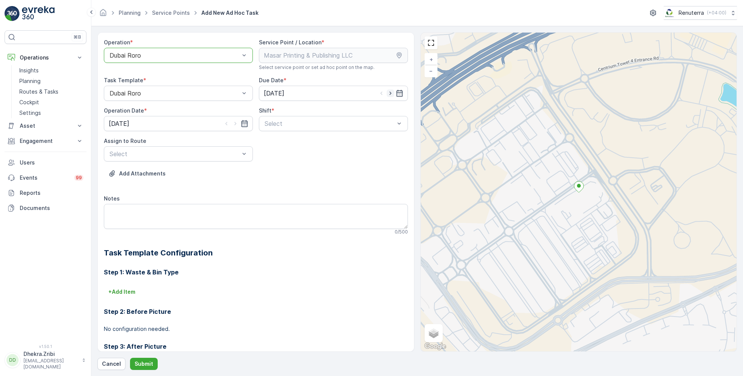
click at [392, 92] on icon "button" at bounding box center [391, 93] width 8 height 8
type input "[DATE]"
click at [237, 124] on icon "button" at bounding box center [236, 124] width 8 height 8
type input "[DATE]"
click at [274, 142] on span "Day Shift" at bounding box center [276, 142] width 27 height 7
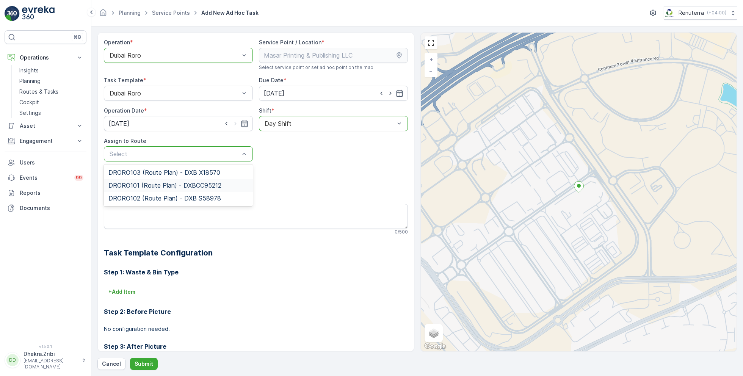
click at [164, 184] on span "DRORO101 (Route Plan) - DXBCC95212" at bounding box center [164, 185] width 113 height 7
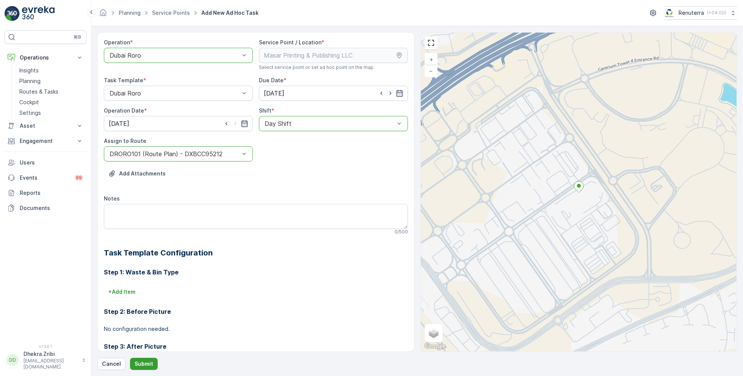
click at [152, 363] on button "Submit" at bounding box center [144, 364] width 28 height 12
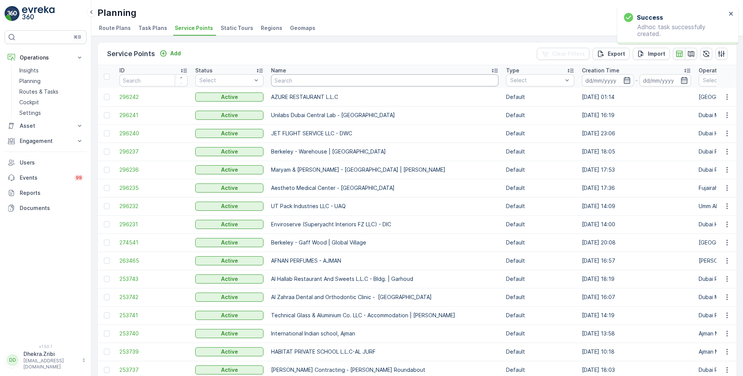
click at [311, 80] on input "text" at bounding box center [384, 80] width 227 height 12
paste input "Masar Printing & Publishing LLC"
type input "Masar Printing & Publishing LLC"
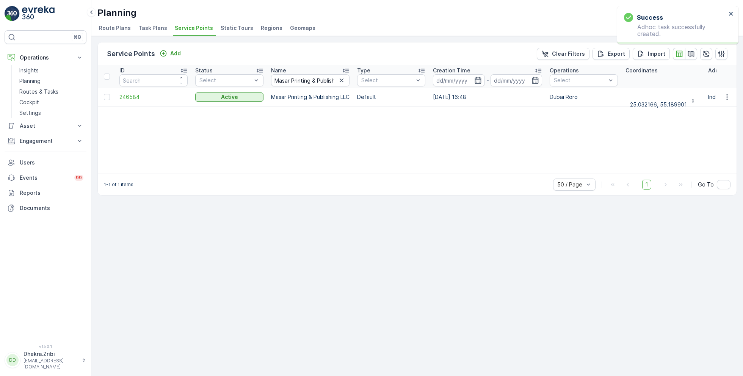
click at [135, 101] on td "246584" at bounding box center [154, 97] width 76 height 18
click at [133, 97] on span "246584" at bounding box center [153, 97] width 68 height 8
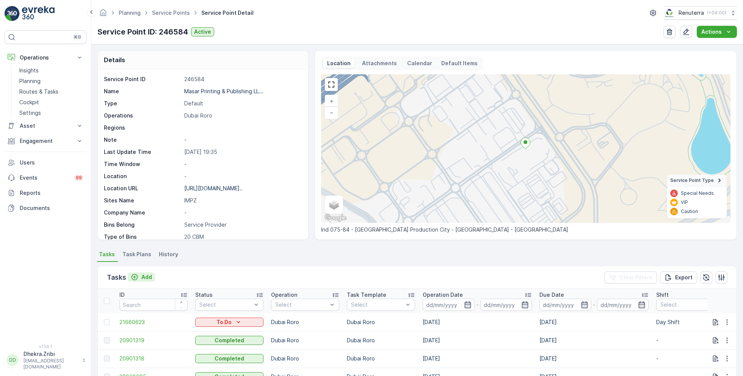
click at [146, 274] on p "Add" at bounding box center [146, 277] width 11 height 8
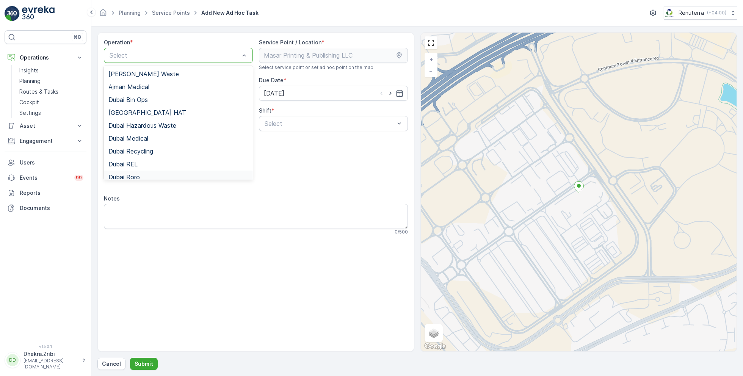
click at [147, 176] on div "Dubai Roro" at bounding box center [178, 177] width 140 height 7
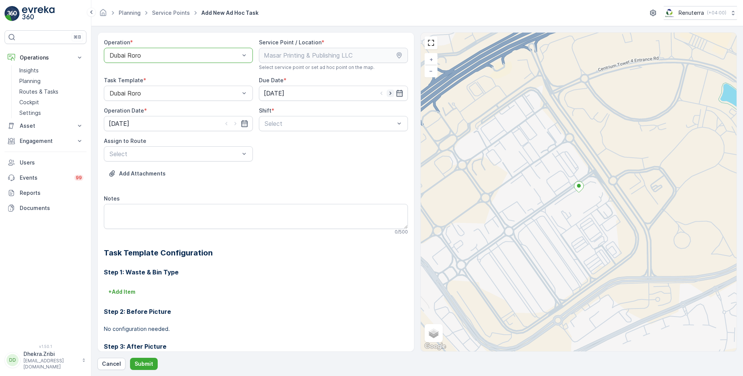
click at [392, 94] on icon "button" at bounding box center [391, 93] width 8 height 8
type input "[DATE]"
click at [233, 123] on icon "button" at bounding box center [236, 124] width 8 height 8
type input "[DATE]"
click at [271, 144] on span "Day Shift" at bounding box center [276, 142] width 27 height 7
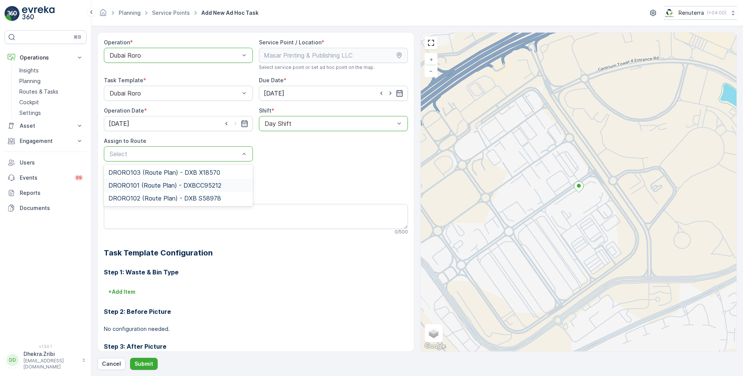
click at [158, 185] on span "DRORO101 (Route Plan) - DXBCC95212" at bounding box center [164, 185] width 113 height 7
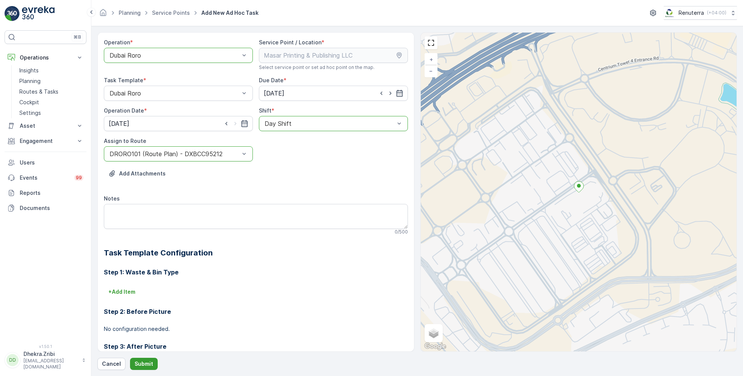
click at [146, 362] on p "Submit" at bounding box center [144, 364] width 19 height 8
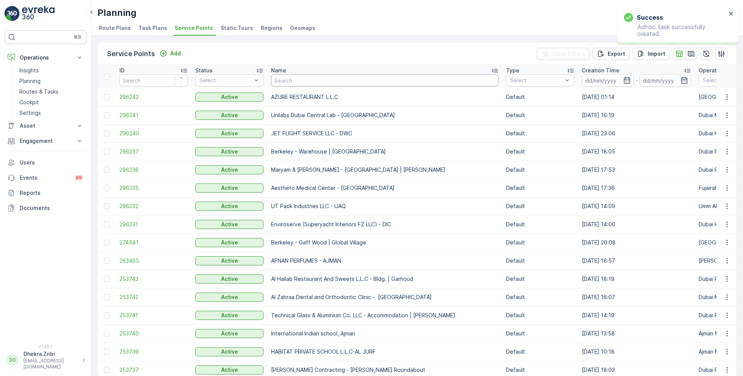
click at [334, 81] on input "text" at bounding box center [384, 80] width 227 height 12
paste input "KTC INTERNATIONAL LANDSCAPING - [GEOGRAPHIC_DATA] - SZR"
type input "KTC INTERNATIONAL LANDSCAPING - [GEOGRAPHIC_DATA] - SZR"
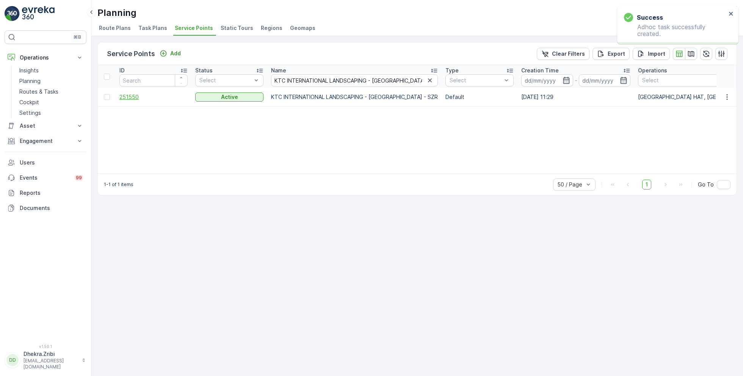
click at [136, 97] on span "251550" at bounding box center [153, 97] width 68 height 8
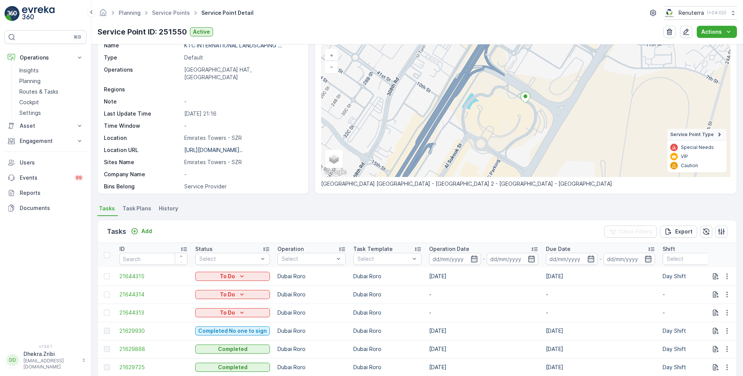
scroll to position [46, 0]
click at [726, 291] on icon "button" at bounding box center [726, 294] width 1 height 6
click at [701, 326] on span "Change Route" at bounding box center [707, 326] width 37 height 8
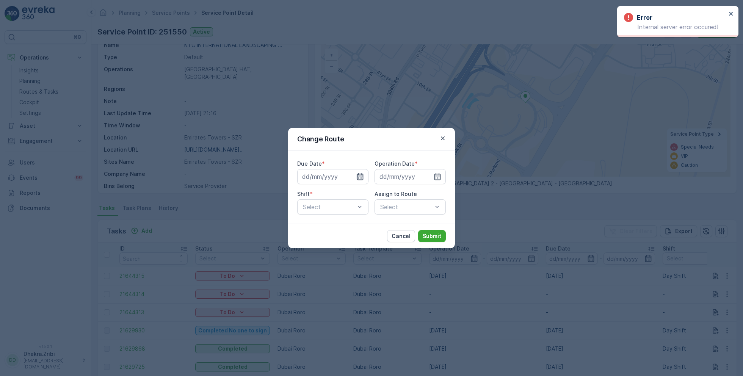
click at [358, 176] on icon "button" at bounding box center [360, 176] width 6 height 7
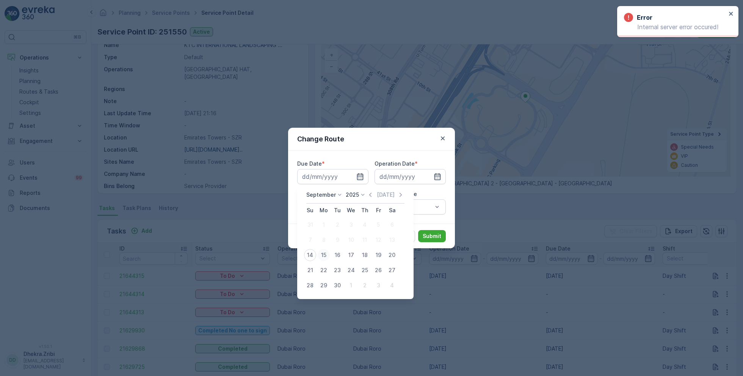
click at [322, 255] on div "15" at bounding box center [324, 255] width 12 height 12
type input "[DATE]"
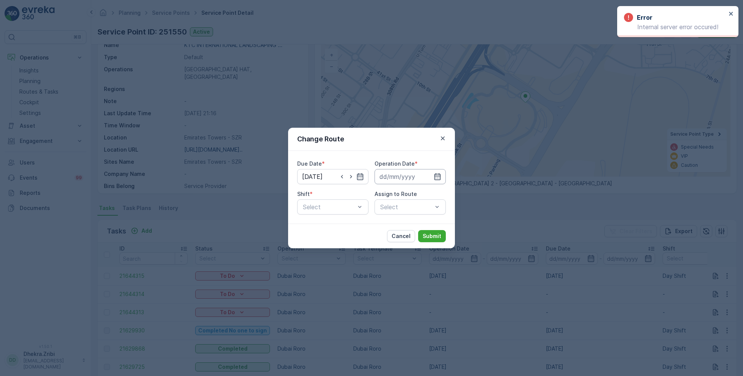
click at [431, 179] on input at bounding box center [409, 176] width 71 height 15
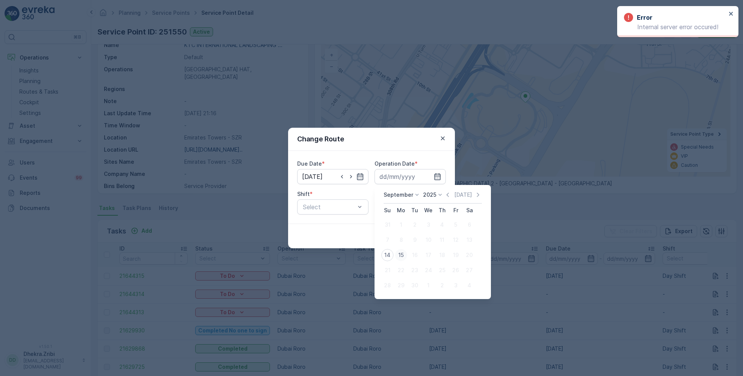
click at [402, 255] on div "15" at bounding box center [401, 255] width 12 height 12
type input "[DATE]"
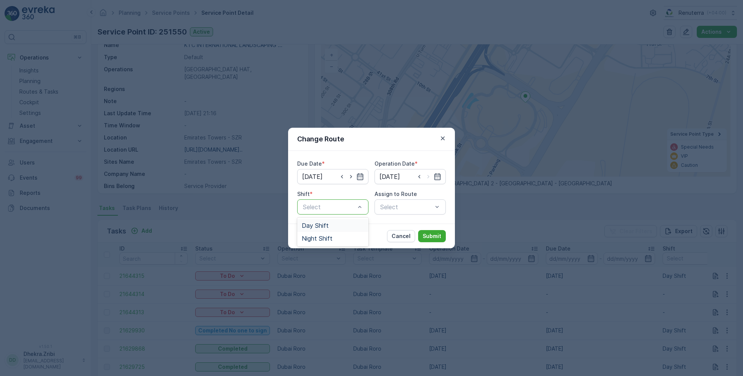
click at [329, 226] on div "Day Shift" at bounding box center [333, 225] width 62 height 7
click at [392, 204] on div "Select" at bounding box center [409, 206] width 71 height 15
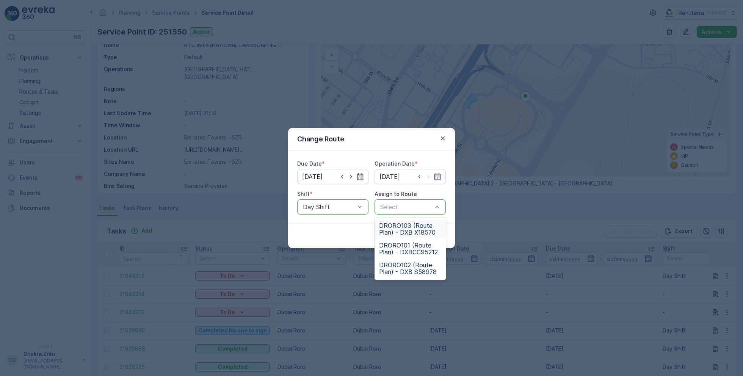
click at [412, 227] on span "DRORO103 (Route Plan) - DXB X18570" at bounding box center [410, 229] width 62 height 14
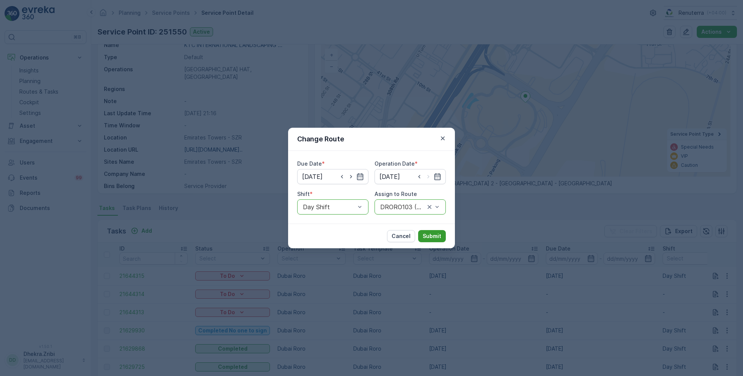
click at [429, 237] on p "Submit" at bounding box center [432, 236] width 19 height 8
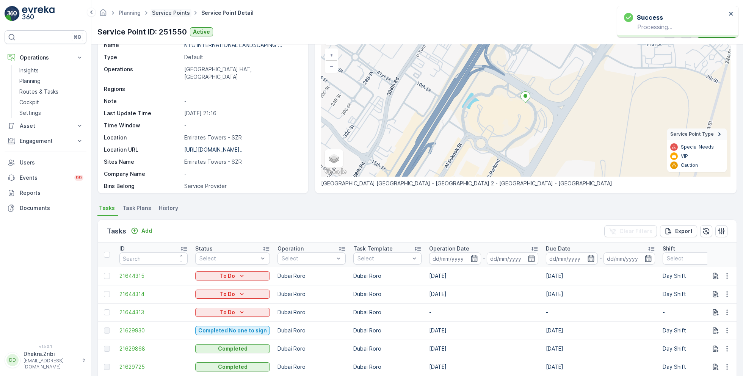
click at [172, 12] on link "Service Points" at bounding box center [171, 12] width 38 height 6
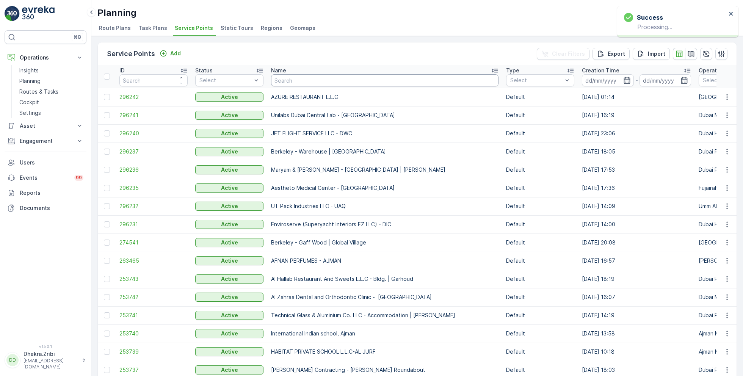
click at [334, 80] on input "text" at bounding box center [384, 80] width 227 height 12
paste input "[PERSON_NAME] Project (EM836) - [PERSON_NAME]"
type input "[PERSON_NAME] Project (EM836) - [PERSON_NAME]"
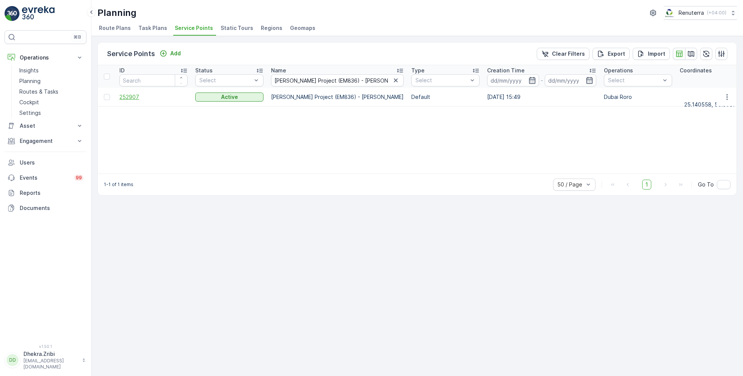
click at [124, 95] on span "252907" at bounding box center [153, 97] width 68 height 8
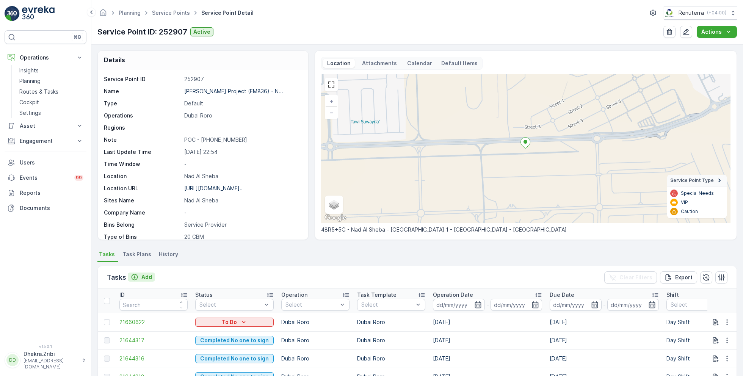
click at [143, 275] on p "Add" at bounding box center [146, 277] width 11 height 8
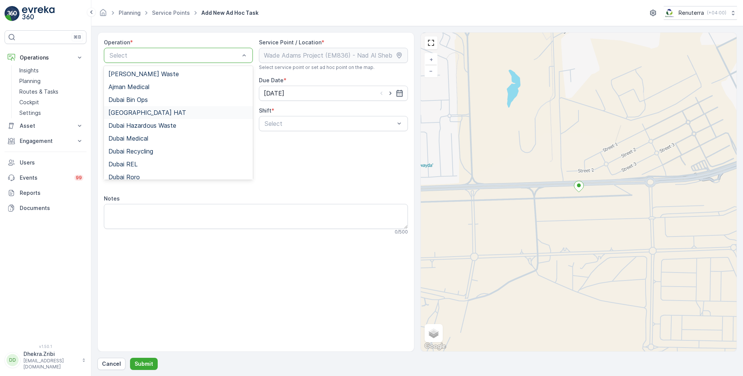
click at [153, 110] on div "Dubai HAT" at bounding box center [178, 112] width 140 height 7
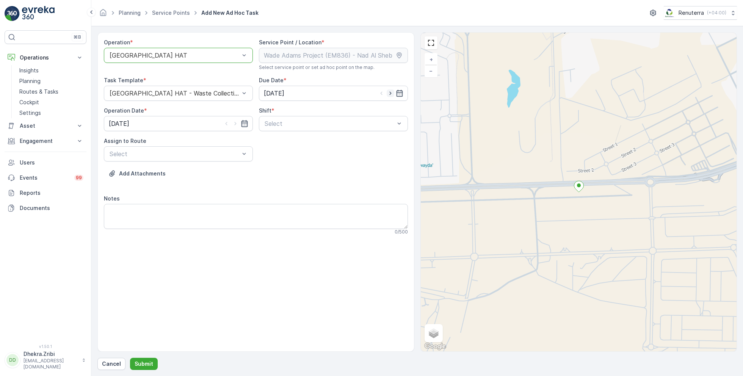
click at [392, 93] on icon "button" at bounding box center [391, 93] width 8 height 8
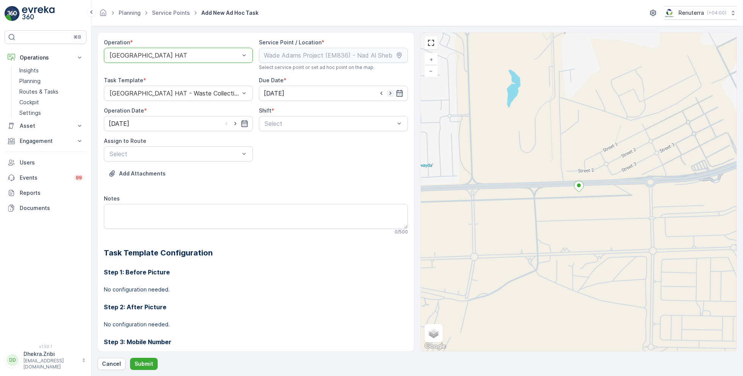
type input "[DATE]"
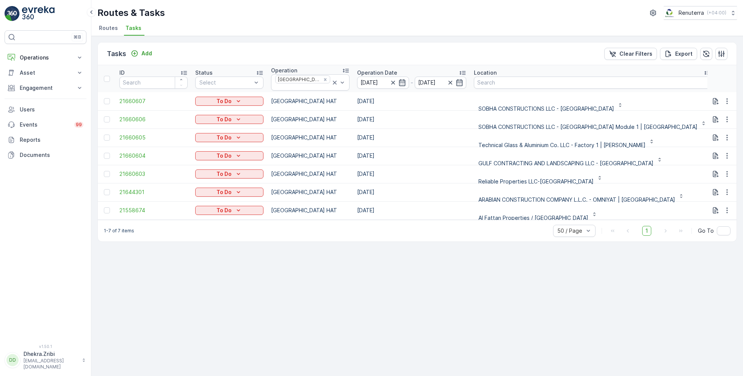
click at [719, 84] on input "text" at bounding box center [753, 83] width 68 height 12
type input "1010"
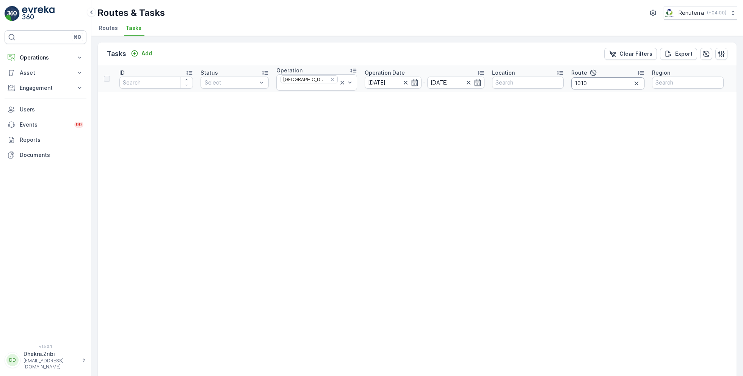
click at [601, 81] on input "1010" at bounding box center [607, 83] width 73 height 12
type input "101"
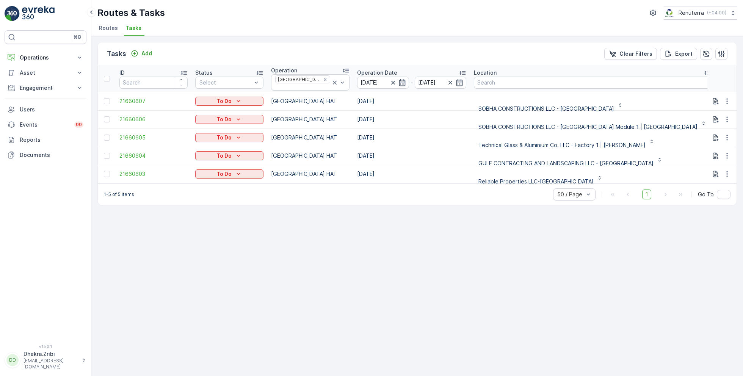
scroll to position [2, 0]
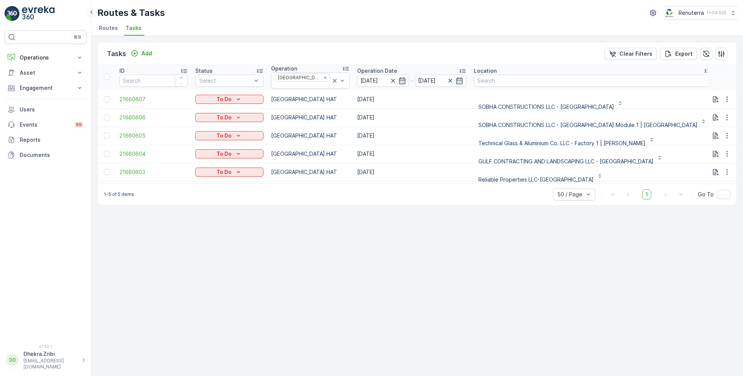
click at [719, 78] on input "101" at bounding box center [753, 81] width 68 height 12
type input "102"
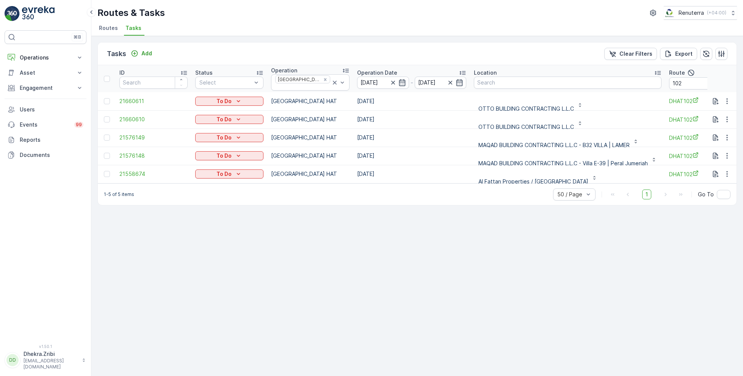
scroll to position [2, 0]
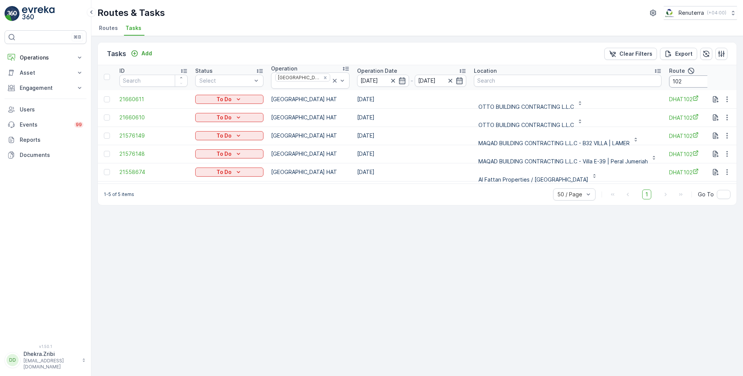
click at [684, 77] on input "102" at bounding box center [703, 81] width 68 height 12
type input "103"
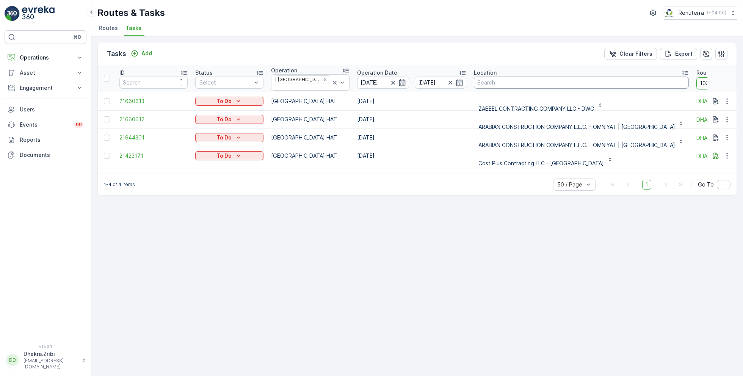
drag, startPoint x: 687, startPoint y: 82, endPoint x: 652, endPoint y: 82, distance: 34.9
click at [652, 82] on tr "ID Status Select Operation Dubai HAT Operation Date 15.09.2025 - 15.09.2025 Loc…" at bounding box center [486, 78] width 776 height 27
type input "101"
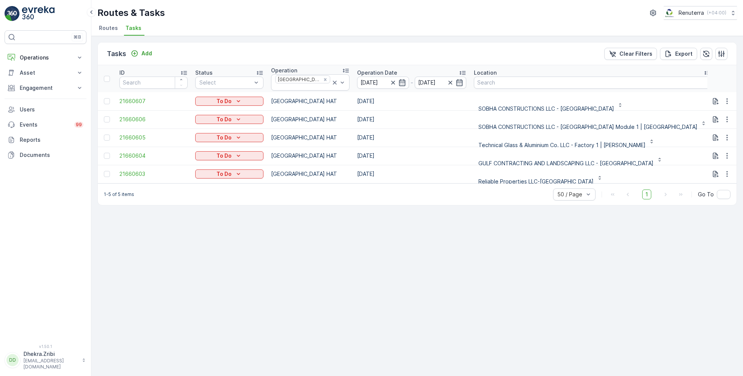
scroll to position [2, 0]
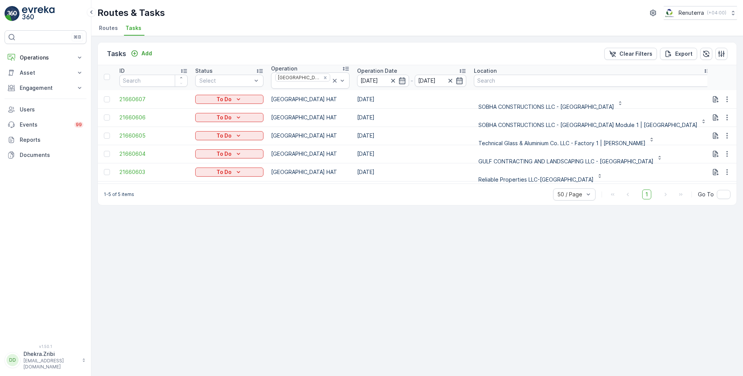
click at [719, 82] on input "101" at bounding box center [753, 81] width 68 height 12
type input "102"
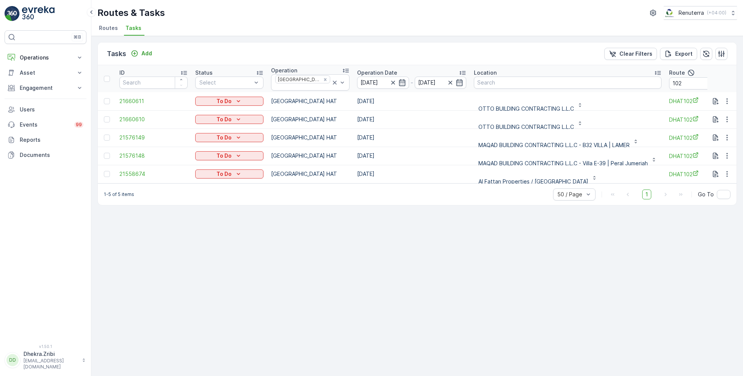
scroll to position [2, 0]
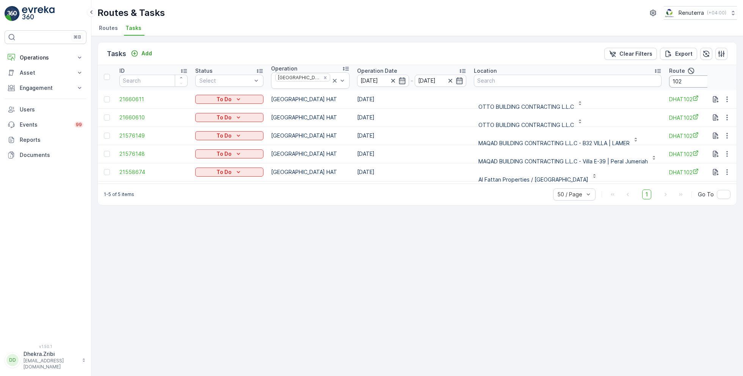
click at [679, 80] on input "102" at bounding box center [703, 81] width 68 height 12
type input "103"
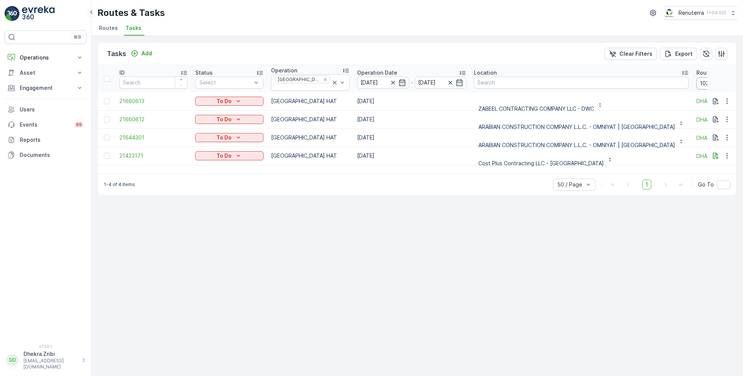
click at [696, 79] on input "103" at bounding box center [730, 83] width 68 height 12
type input "104"
click at [691, 80] on input "104" at bounding box center [725, 83] width 68 height 12
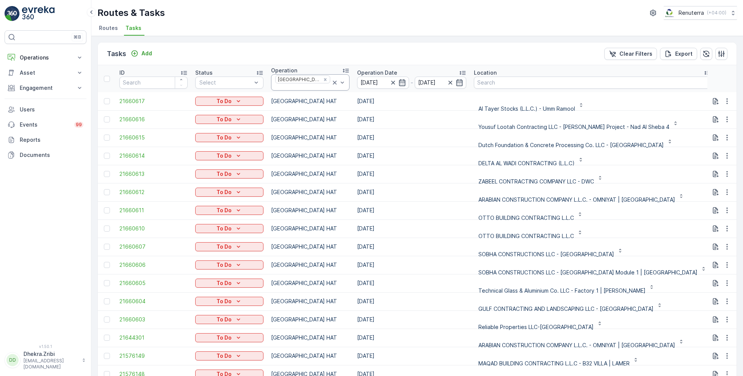
click at [331, 81] on icon at bounding box center [335, 83] width 8 height 8
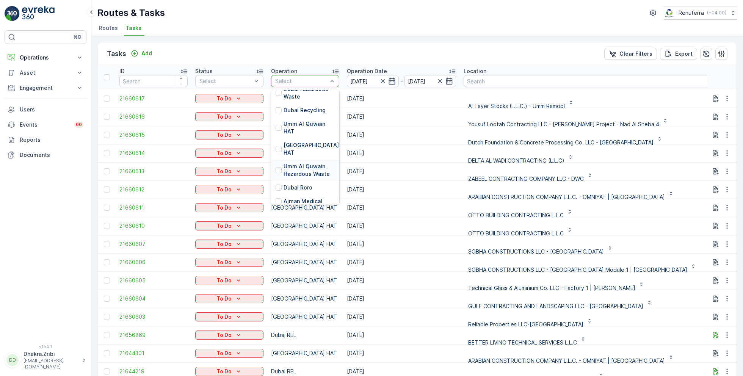
scroll to position [117, 0]
click at [303, 180] on p "Dubai Roro" at bounding box center [297, 184] width 29 height 8
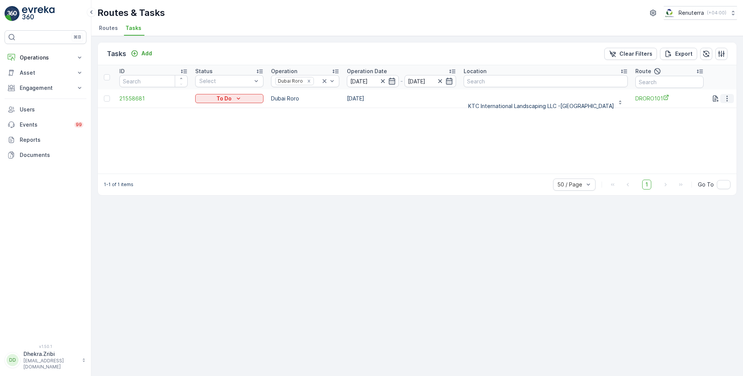
click at [727, 101] on icon "button" at bounding box center [727, 99] width 8 height 8
click at [704, 142] on span "Remove from Route" at bounding box center [714, 142] width 51 height 8
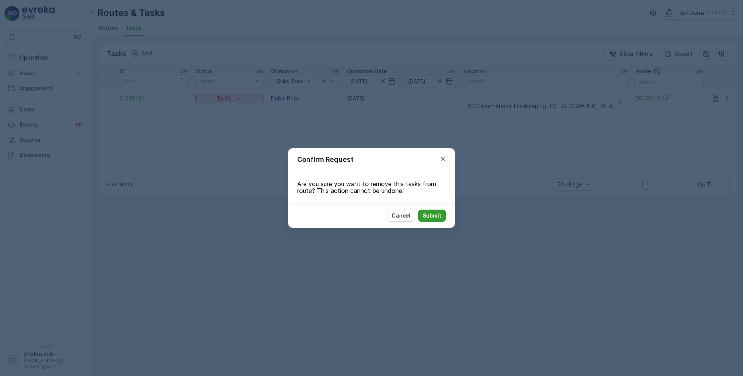
click at [427, 218] on p "Submit" at bounding box center [432, 216] width 19 height 8
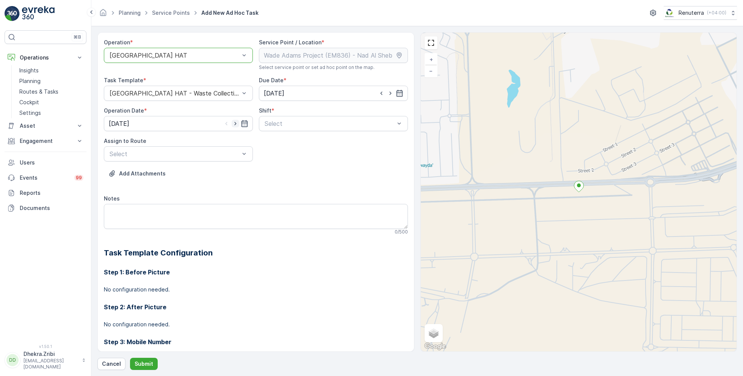
click at [236, 121] on icon "button" at bounding box center [236, 124] width 8 height 8
type input "[DATE]"
click at [281, 140] on span "Day Shift" at bounding box center [276, 142] width 27 height 7
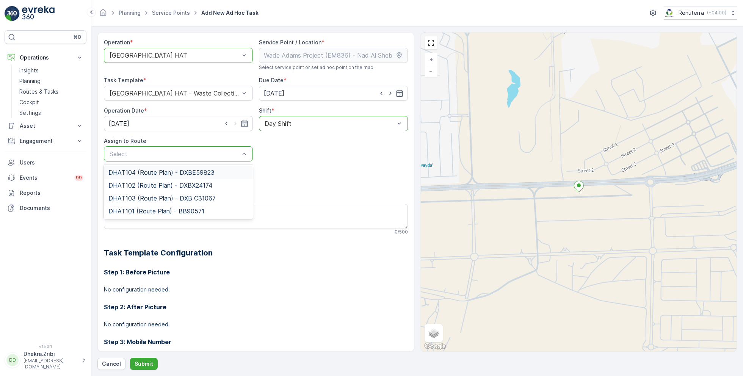
click at [208, 55] on div at bounding box center [175, 55] width 132 height 7
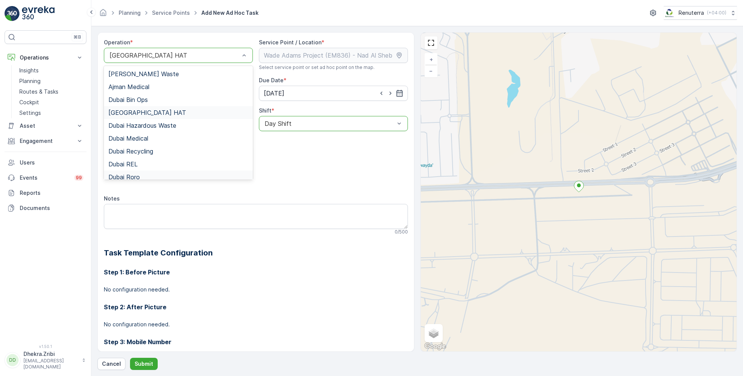
click at [147, 175] on div "Dubai Roro" at bounding box center [178, 177] width 140 height 7
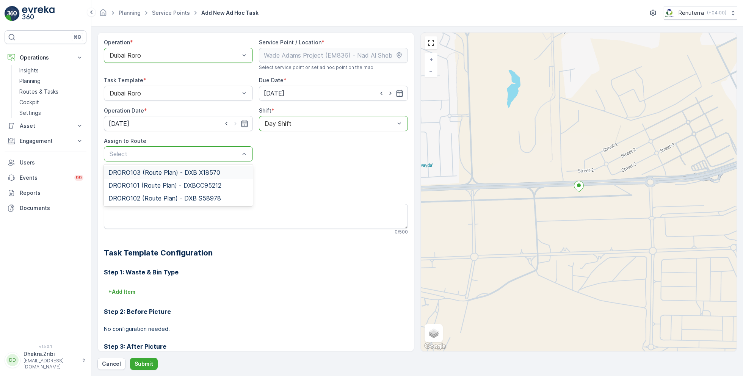
click at [149, 173] on span "DRORO103 (Route Plan) - DXB X18570" at bounding box center [164, 172] width 112 height 7
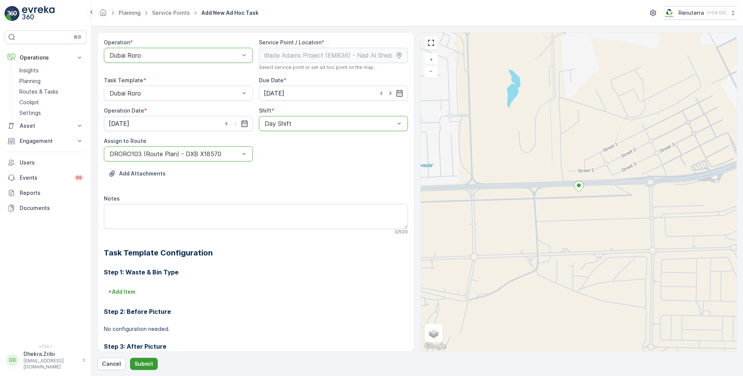
click at [145, 365] on p "Submit" at bounding box center [144, 364] width 19 height 8
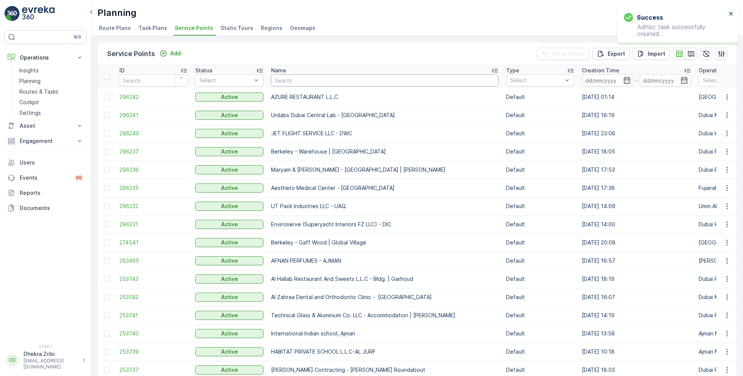
click at [288, 81] on input "text" at bounding box center [384, 80] width 227 height 12
paste input "Berkely Al marooj Furjan"
type input "Berkely Al marooj Furjan"
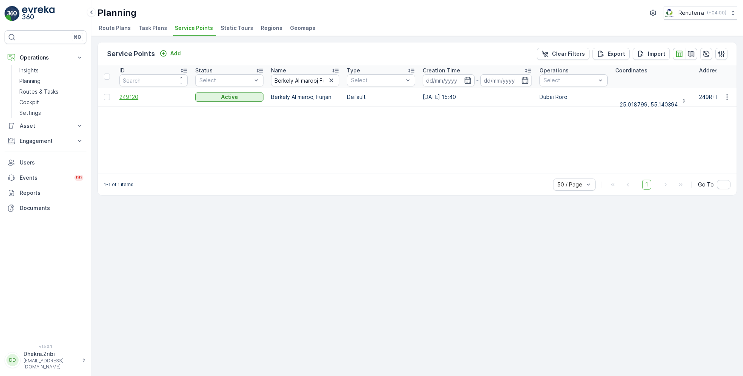
click at [129, 95] on span "249120" at bounding box center [153, 97] width 68 height 8
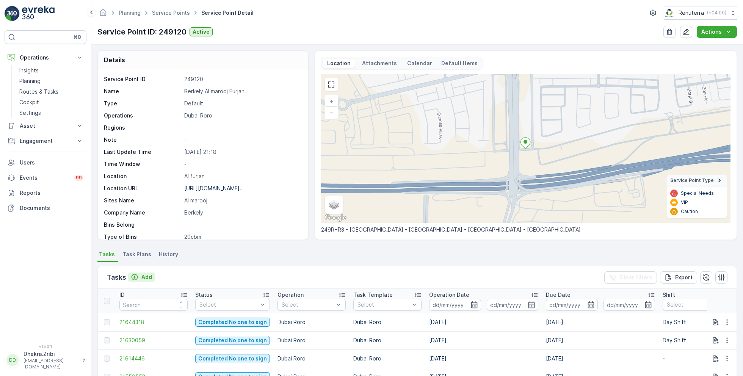
click at [143, 276] on p "Add" at bounding box center [146, 277] width 11 height 8
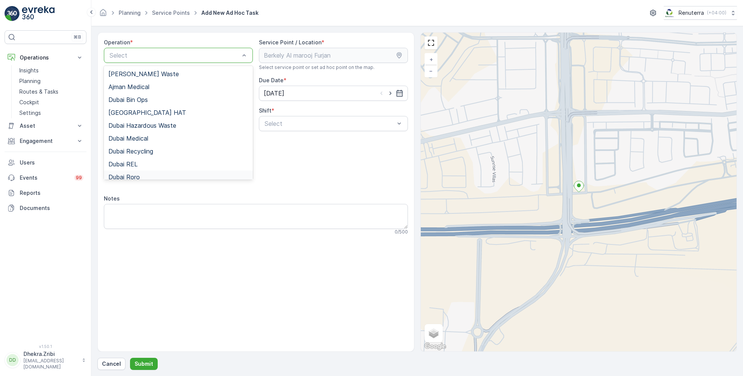
click at [143, 176] on div "Dubai Roro" at bounding box center [178, 177] width 140 height 7
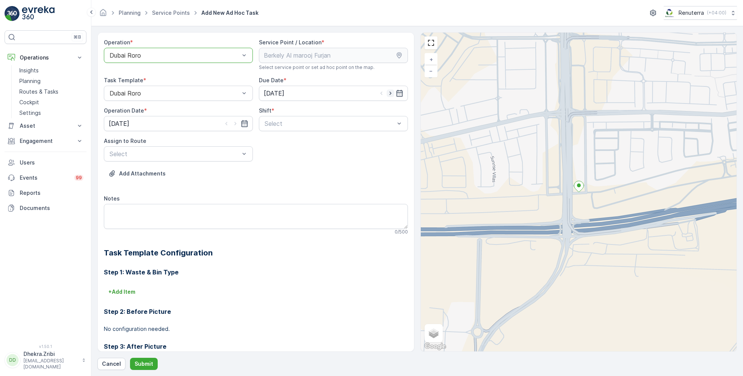
click at [391, 93] on icon "button" at bounding box center [391, 93] width 8 height 8
type input "[DATE]"
click at [233, 123] on icon "button" at bounding box center [236, 124] width 8 height 8
type input "[DATE]"
click at [275, 139] on span "Day Shift" at bounding box center [276, 142] width 27 height 7
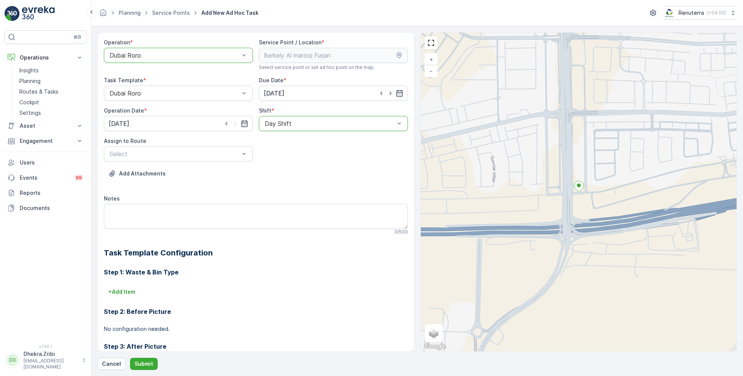
click at [216, 145] on div "Assign to Route Select" at bounding box center [178, 149] width 149 height 24
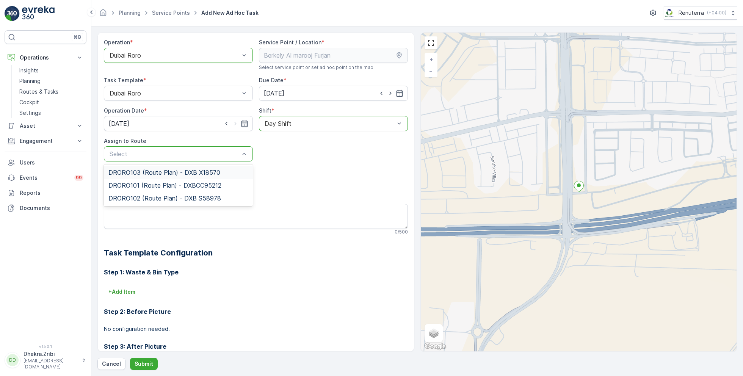
click at [150, 172] on span "DRORO103 (Route Plan) - DXB X18570" at bounding box center [164, 172] width 112 height 7
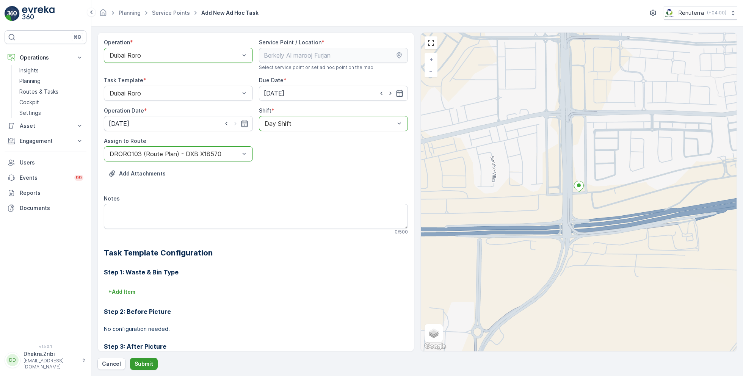
click at [144, 363] on p "Submit" at bounding box center [144, 364] width 19 height 8
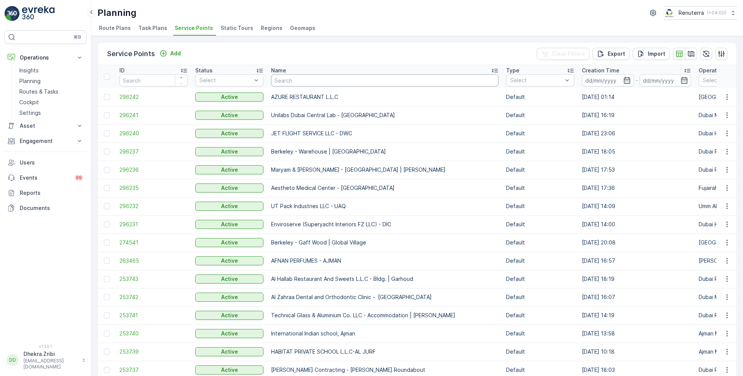
click at [300, 82] on input "text" at bounding box center [384, 80] width 227 height 12
paste input "KTC INTERNATIONAL LANDSCAPING - [GEOGRAPHIC_DATA] - SZR"
type input "KTC INTERNATIONAL LANDSCAPING - [GEOGRAPHIC_DATA] - SZR"
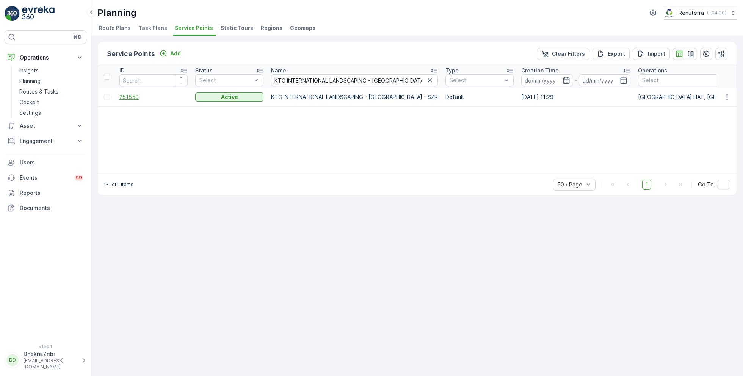
click at [124, 95] on span "251550" at bounding box center [153, 97] width 68 height 8
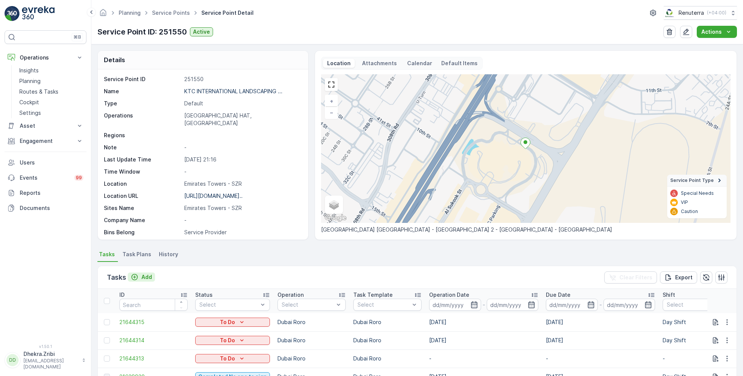
click at [144, 276] on p "Add" at bounding box center [146, 277] width 11 height 8
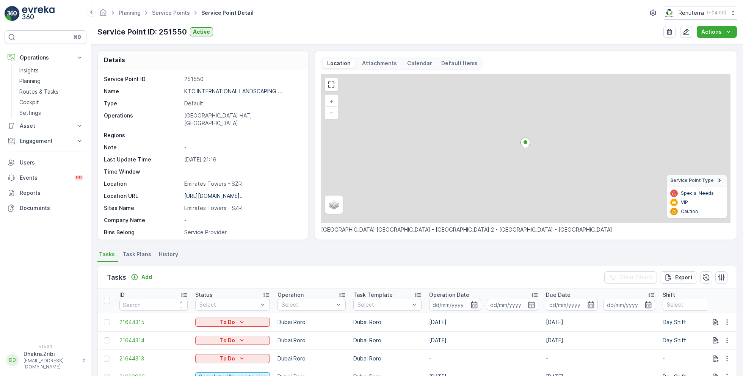
scroll to position [2, 0]
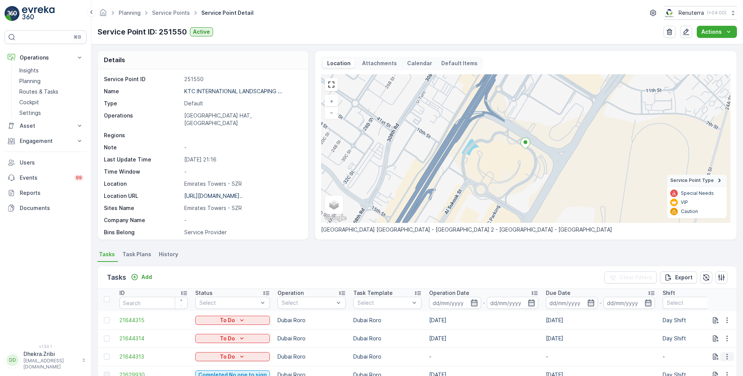
click at [723, 355] on icon "button" at bounding box center [727, 357] width 8 height 8
click at [702, 318] on span "Change Route" at bounding box center [707, 320] width 37 height 8
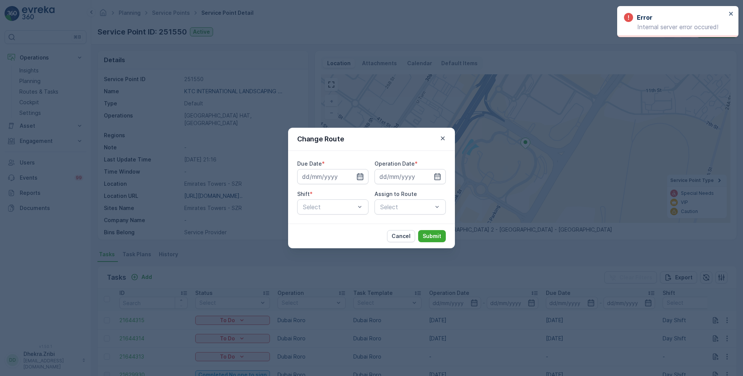
click at [361, 177] on icon "button" at bounding box center [360, 177] width 8 height 8
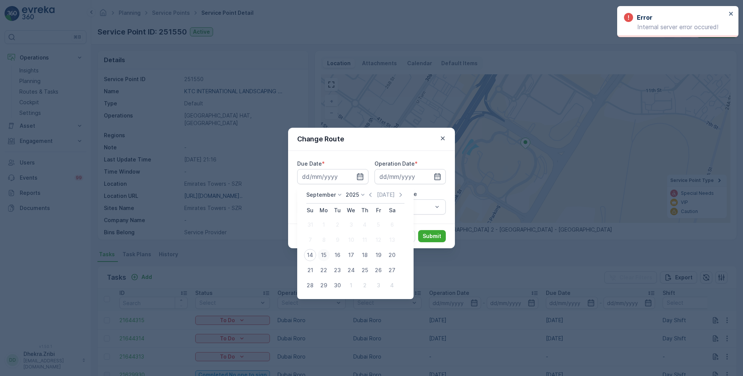
click at [323, 254] on div "15" at bounding box center [324, 255] width 12 height 12
type input "[DATE]"
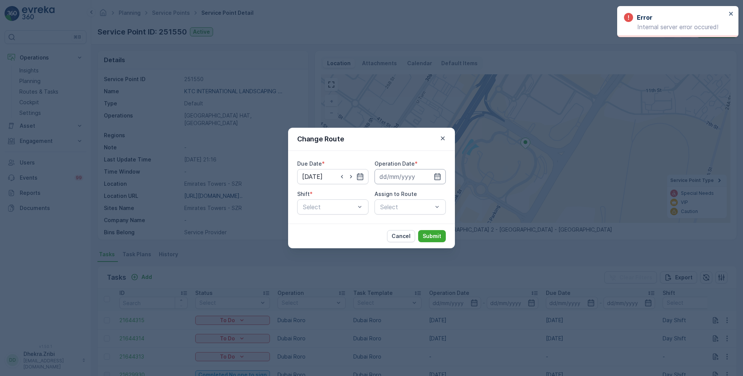
click at [413, 179] on input at bounding box center [409, 176] width 71 height 15
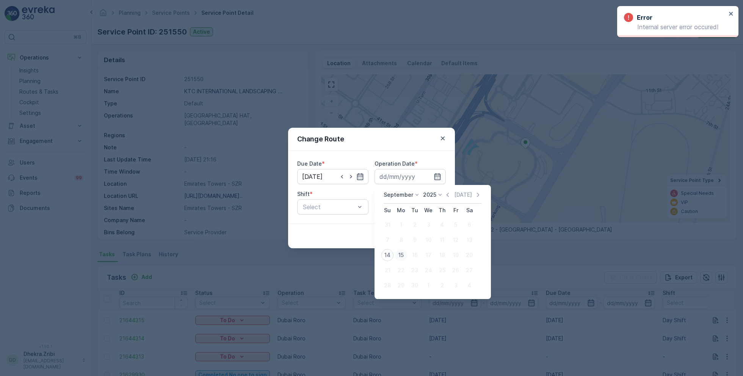
click at [400, 257] on div "15" at bounding box center [401, 255] width 12 height 12
type input "[DATE]"
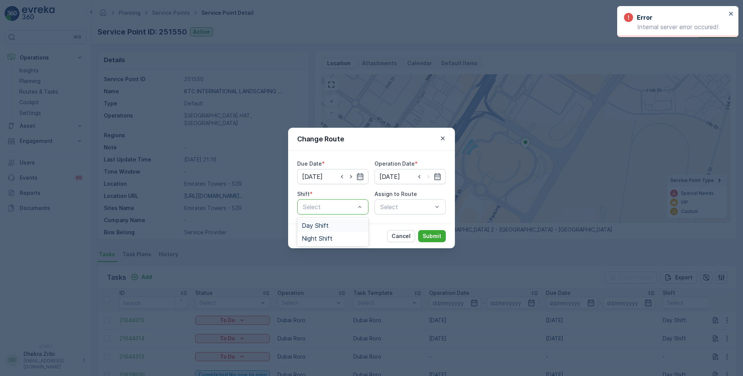
click at [324, 225] on span "Day Shift" at bounding box center [315, 225] width 27 height 7
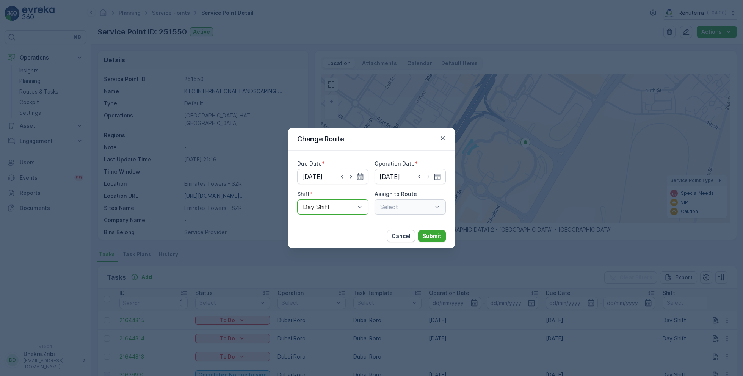
click at [386, 209] on div "Select" at bounding box center [409, 206] width 71 height 15
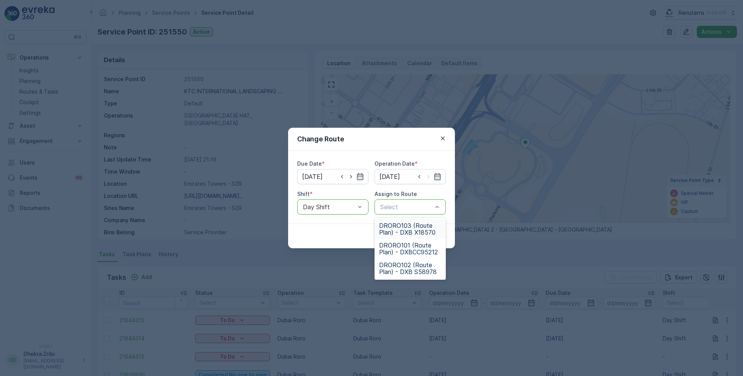
click at [414, 227] on span "DRORO103 (Route Plan) - DXB X18570" at bounding box center [410, 229] width 62 height 14
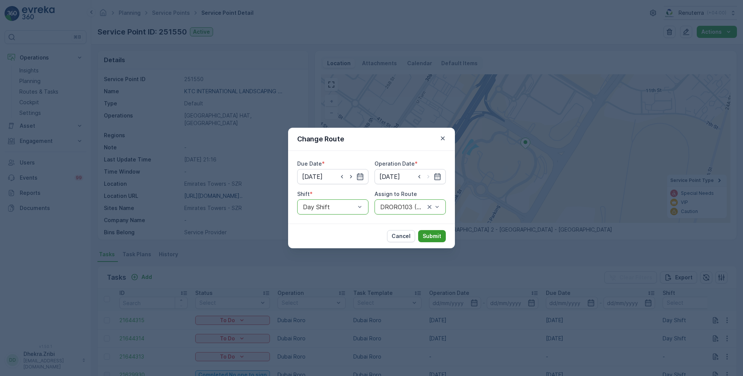
click at [429, 236] on p "Submit" at bounding box center [432, 236] width 19 height 8
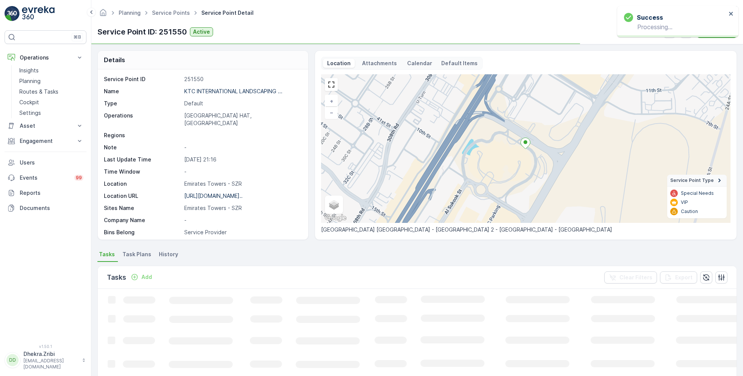
scroll to position [0, 0]
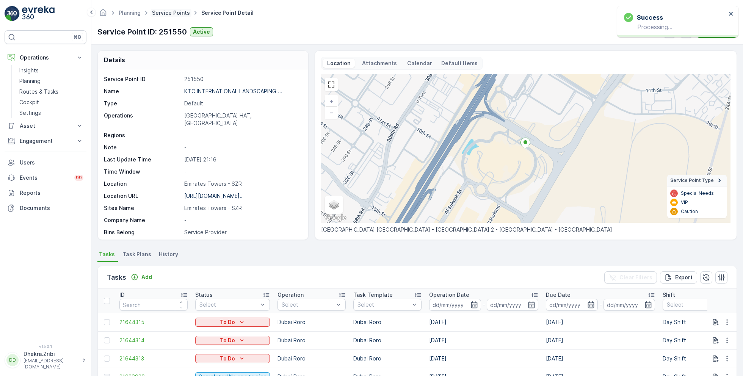
click at [174, 13] on link "Service Points" at bounding box center [171, 12] width 38 height 6
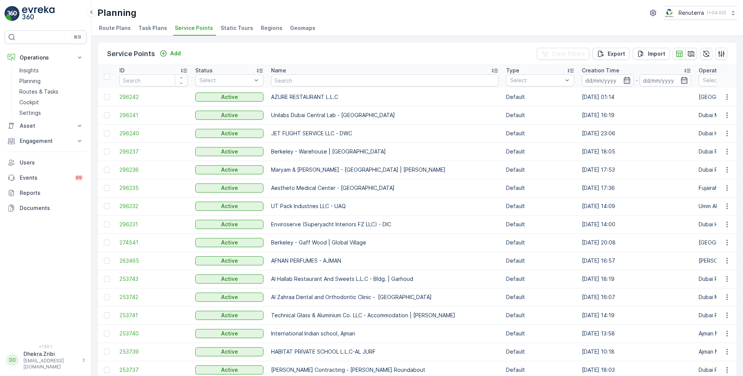
click at [346, 80] on input "text" at bounding box center [384, 80] width 227 height 12
type input "better"
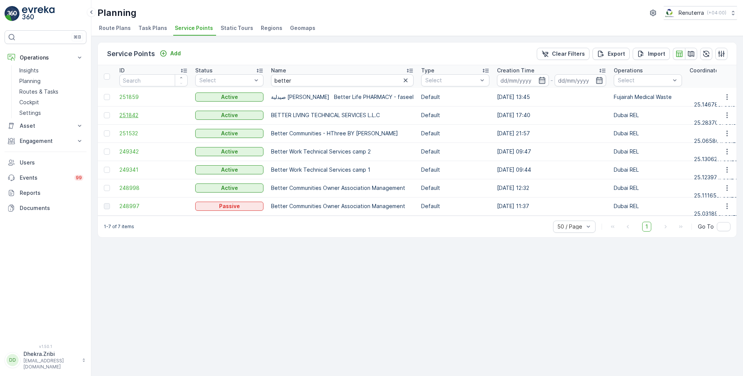
click at [135, 116] on span "251842" at bounding box center [153, 115] width 68 height 8
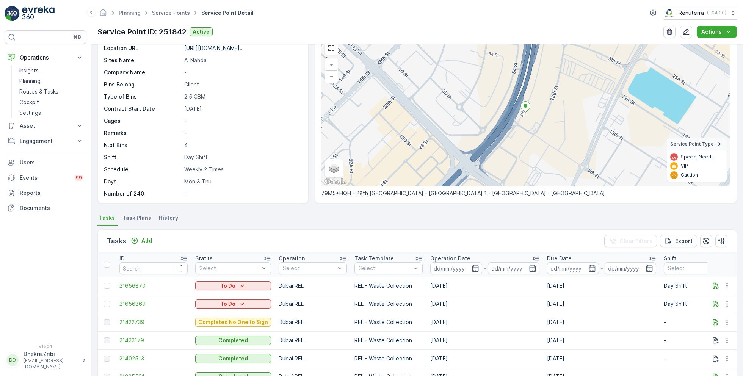
scroll to position [39, 0]
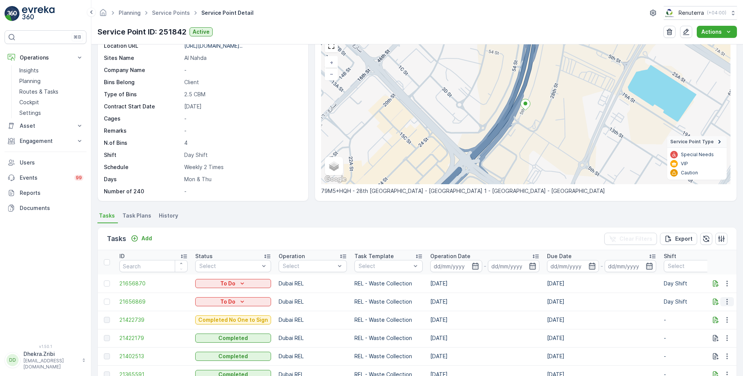
click at [723, 301] on icon "button" at bounding box center [727, 302] width 8 height 8
click at [710, 333] on span "Change Route" at bounding box center [707, 334] width 37 height 8
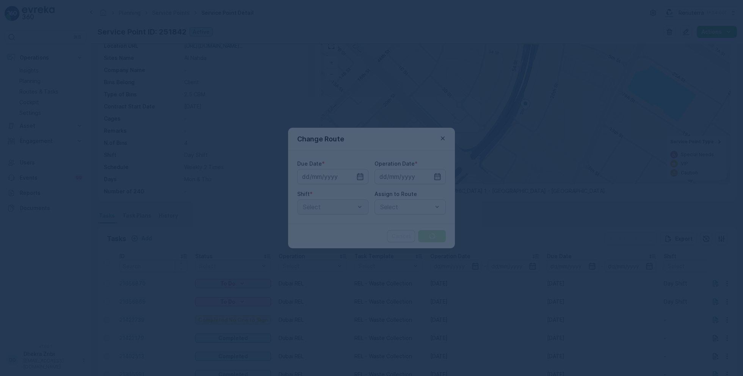
type input "[DATE]"
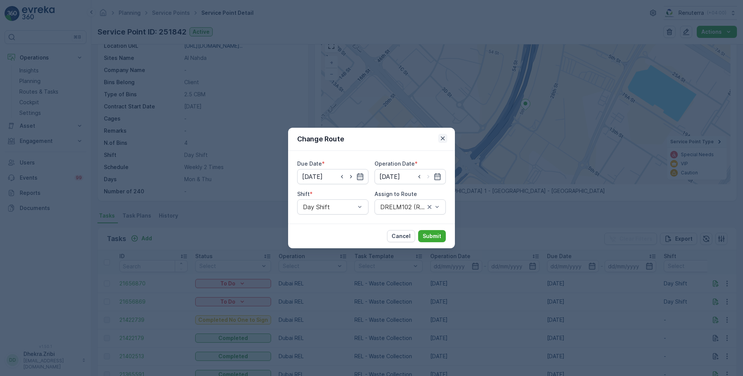
click at [444, 140] on icon "button" at bounding box center [443, 139] width 8 height 8
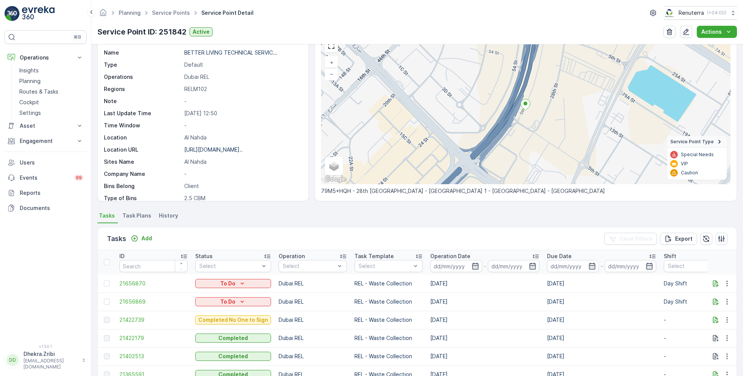
scroll to position [0, 0]
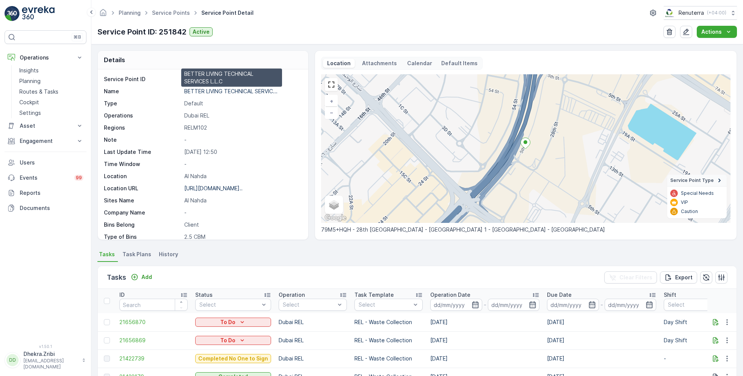
click at [217, 91] on p "BETTER LIVING TECHNICAL SERVIC..." at bounding box center [230, 91] width 93 height 6
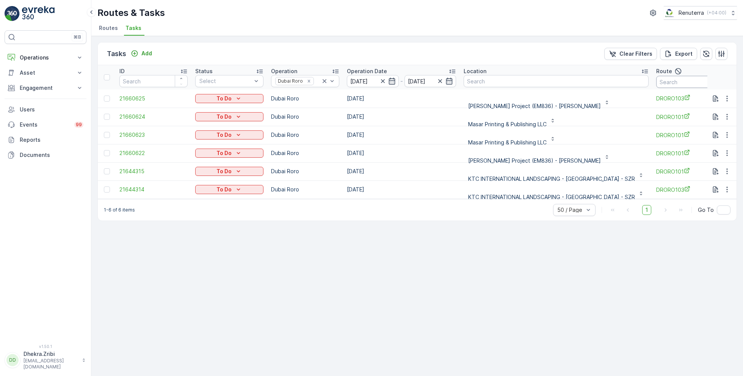
click at [675, 79] on input "text" at bounding box center [690, 82] width 68 height 12
type input "101"
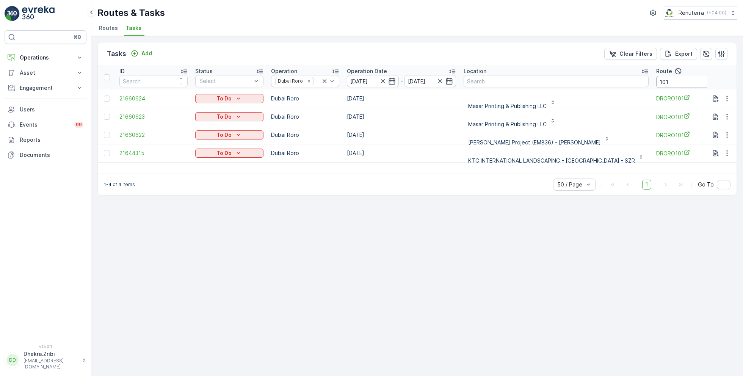
click at [668, 82] on input "101" at bounding box center [690, 82] width 68 height 12
type input "102"
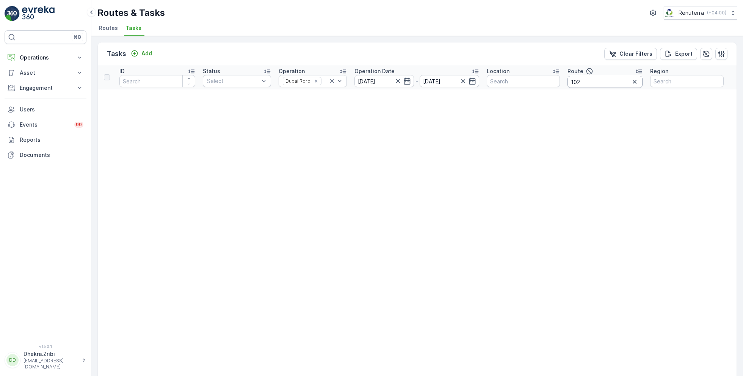
click at [600, 82] on input "102" at bounding box center [604, 82] width 75 height 12
type input "103"
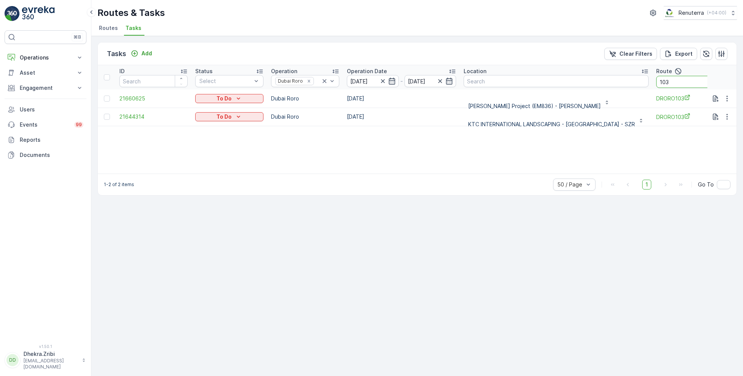
click at [667, 83] on input "103" at bounding box center [690, 82] width 68 height 12
type input "101"
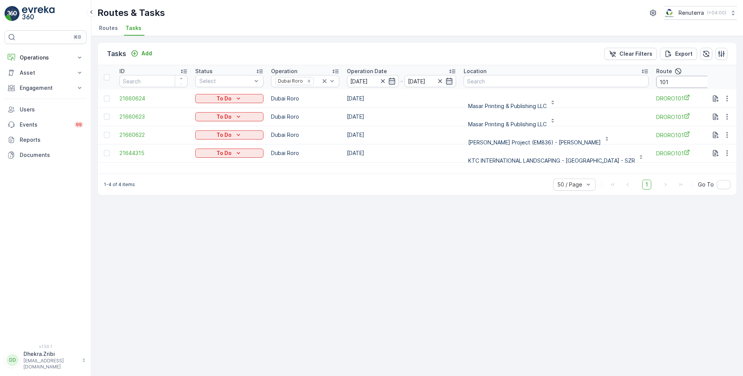
click at [670, 81] on input "101" at bounding box center [690, 82] width 68 height 12
type input "102"
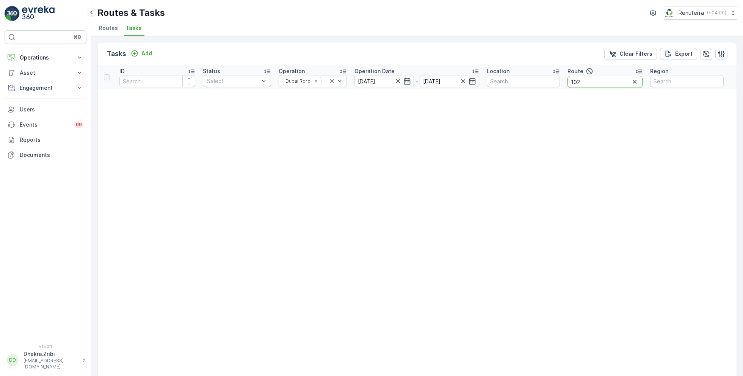
click at [598, 81] on input "102" at bounding box center [604, 82] width 75 height 12
type input "103"
